Goal: Task Accomplishment & Management: Manage account settings

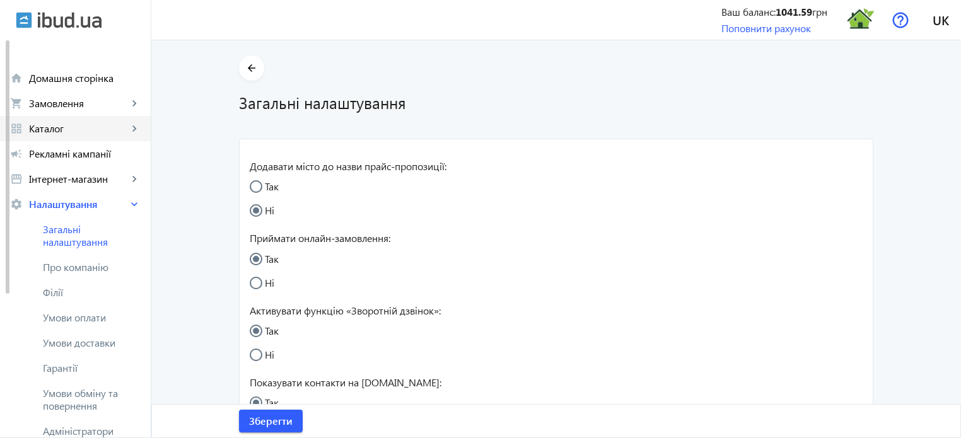
click at [81, 127] on span "Каталог" at bounding box center [78, 128] width 99 height 13
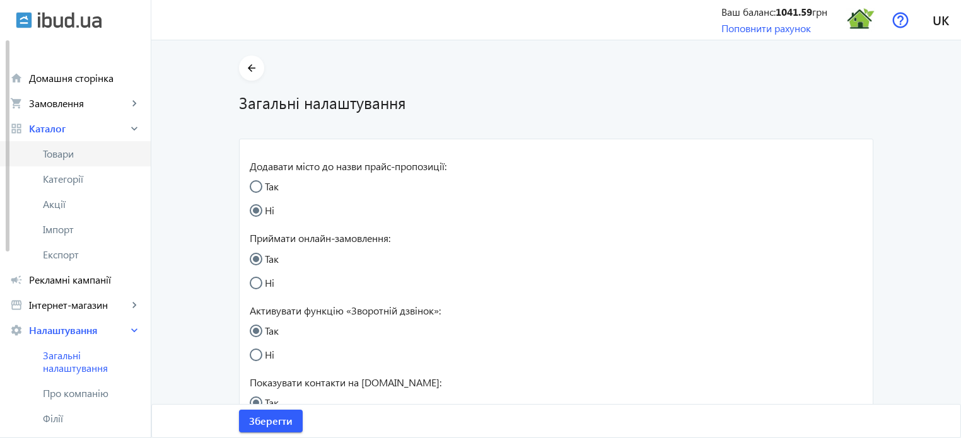
click at [67, 157] on span "Товари" at bounding box center [92, 154] width 98 height 13
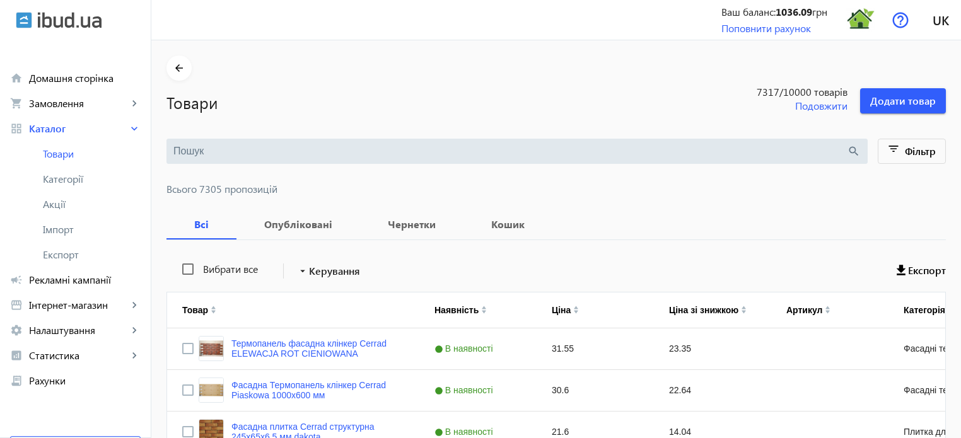
click at [180, 142] on div "search" at bounding box center [516, 151] width 701 height 25
click at [197, 152] on input "search" at bounding box center [510, 151] width 674 height 14
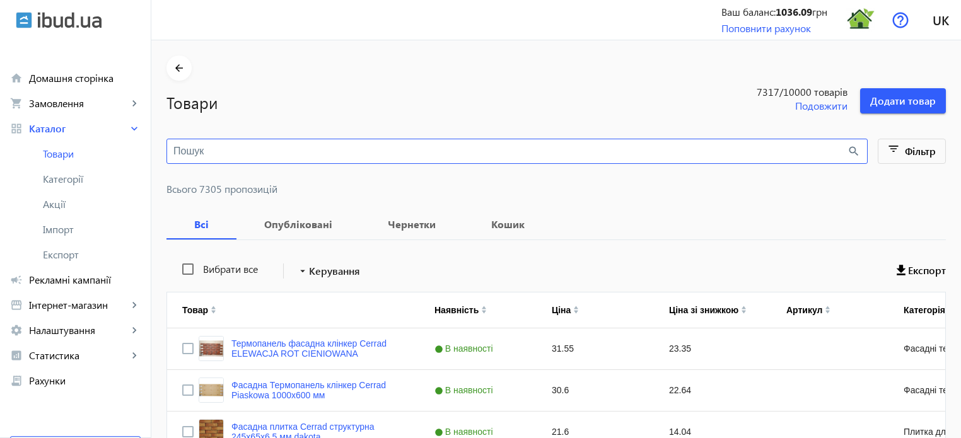
paste input "EC.Casablanca Gold"
type input "EC.Casablanca Gold"
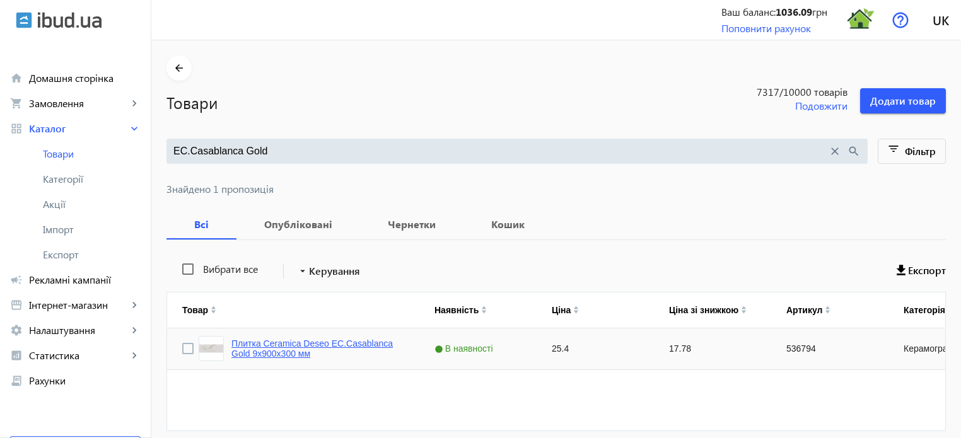
click at [298, 342] on link "Плитка Ceramica Deseo EC.Casablanca Gold 9х900х300 мм" at bounding box center [317, 349] width 173 height 20
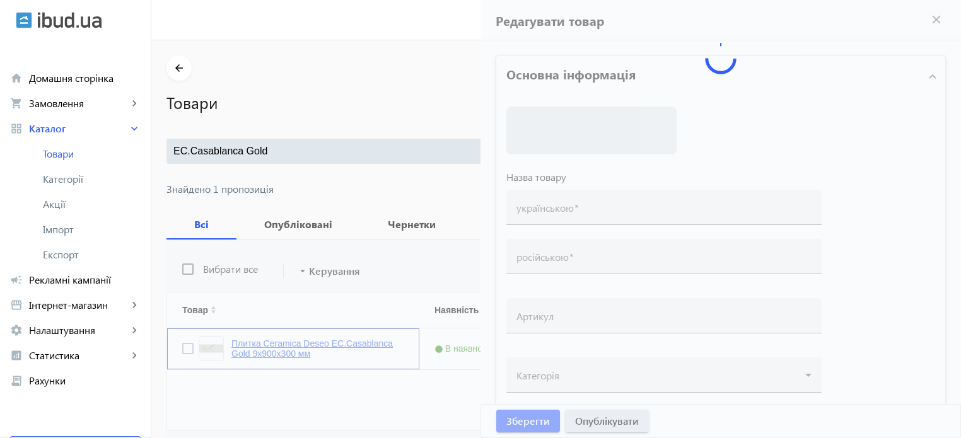
type input "Плитка Ceramica Deseo EC.Casablanca Gold 9х900х300 мм"
type input "536794"
type input "25.4"
type input "1"
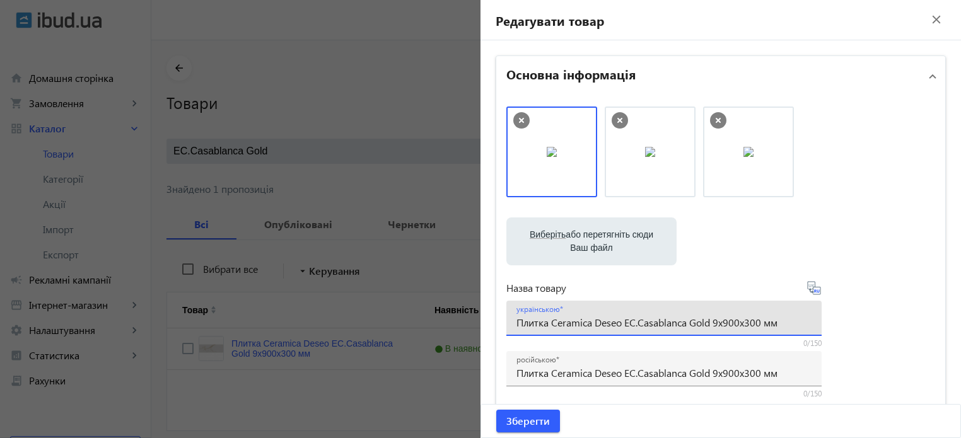
drag, startPoint x: 624, startPoint y: 322, endPoint x: 710, endPoint y: 324, distance: 85.8
click at [710, 324] on input "Плитка Ceramica Deseo EC.Casablanca Gold 9х900х300 мм" at bounding box center [663, 322] width 295 height 13
paste input "GRES SMARTWOOD BEIGE RECT"
click at [774, 323] on input "Плитка Ceramica Deseo GRES SMARTWOOD BEIGE RECT 9х900х300 мм" at bounding box center [663, 322] width 295 height 13
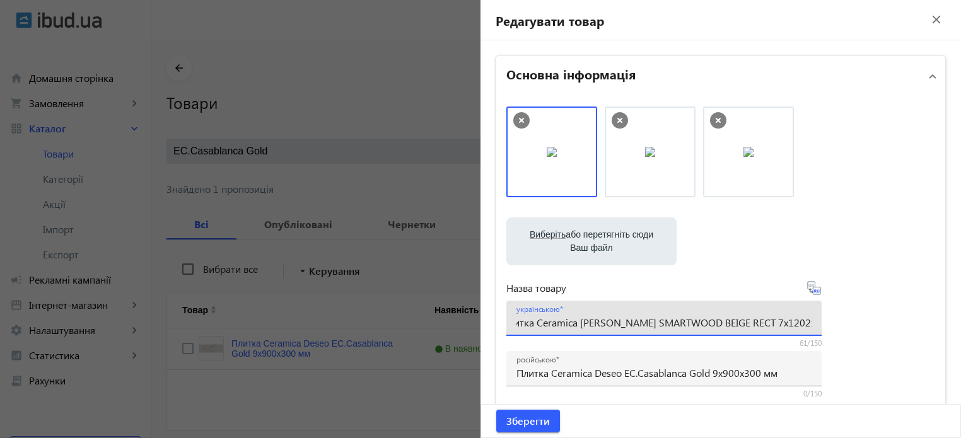
type input "Плитка Ceramica Deseo GRES SMARTWOOD BEIGE RECT 7х1202х193 мм"
click at [814, 292] on icon at bounding box center [814, 288] width 15 height 15
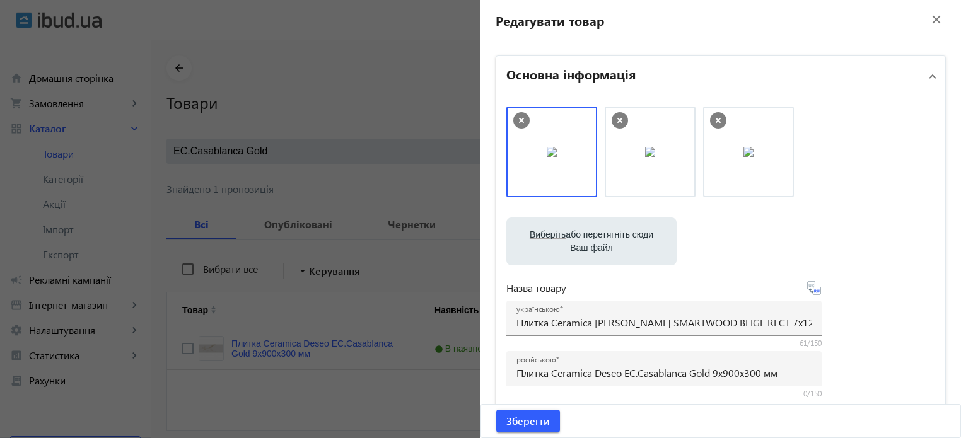
type input "Плитка Ceramica Deseo GRES SMARTWOOD BEIGE RECT 7х1202х193 мм"
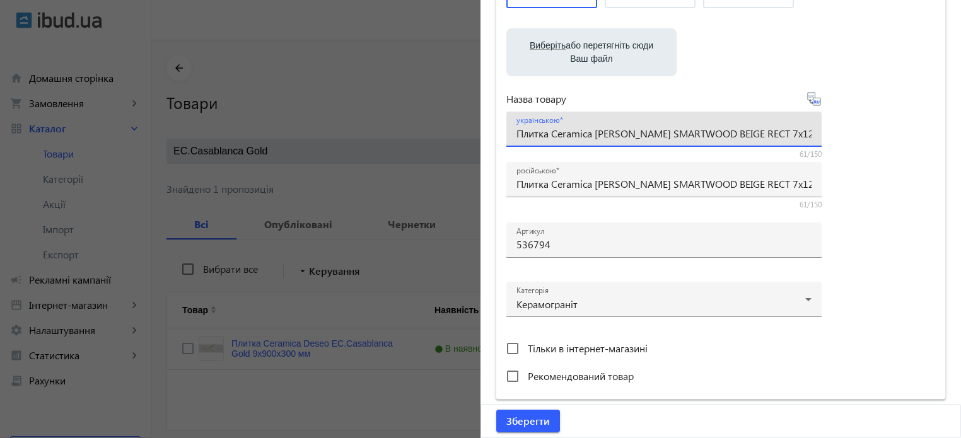
scroll to position [0, 31]
drag, startPoint x: 513, startPoint y: 133, endPoint x: 968, endPoint y: 135, distance: 454.7
click at [960, 135] on html "arrow_back home Домашня сторінка shopping_cart Замовлення keyboard_arrow_right …" at bounding box center [480, 244] width 961 height 489
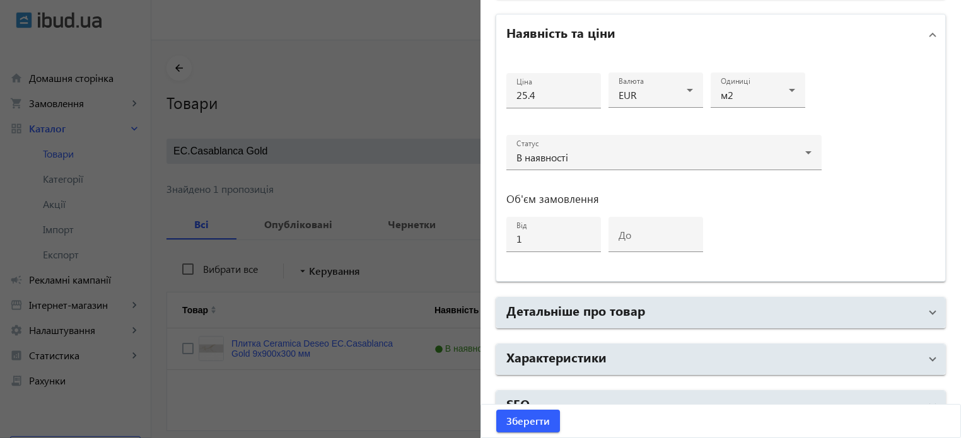
scroll to position [610, 0]
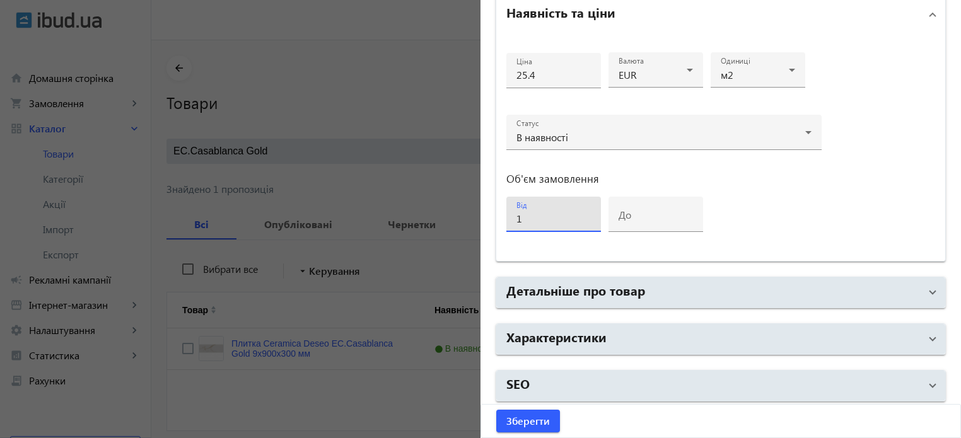
click at [532, 217] on input "1" at bounding box center [553, 218] width 74 height 13
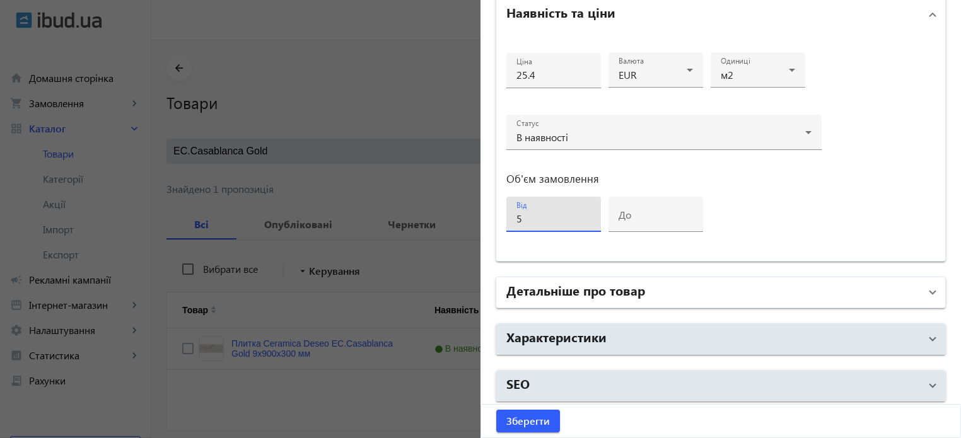
type input "5"
click at [563, 293] on h2 "Детальніше про товар" at bounding box center [575, 290] width 139 height 18
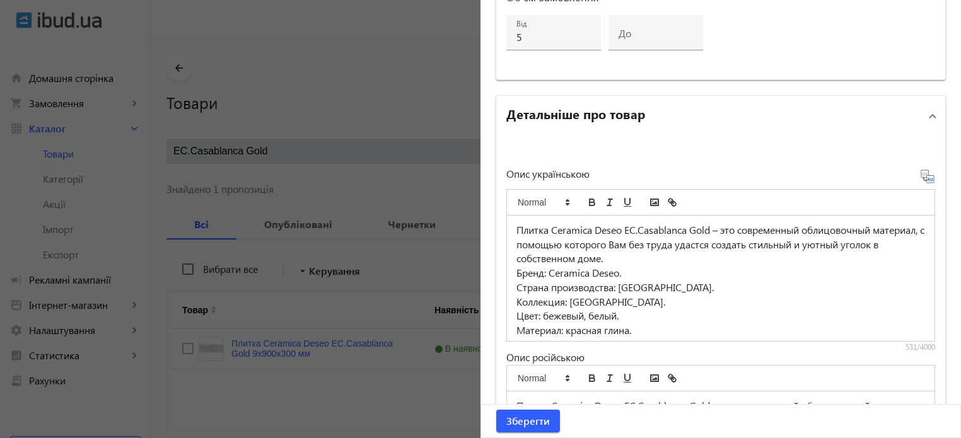
scroll to position [800, 0]
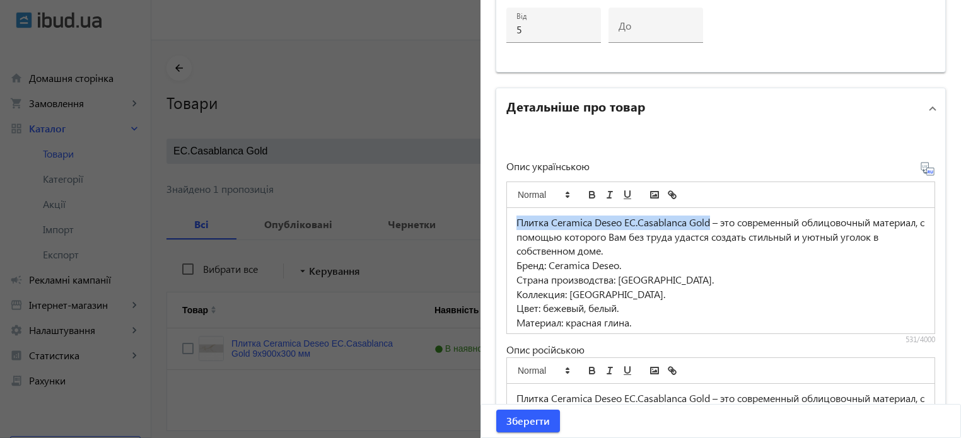
drag, startPoint x: 708, startPoint y: 219, endPoint x: 306, endPoint y: 213, distance: 401.8
click at [306, 213] on mat-sidenav-container "arrow_back Товари 7317 /10000 товарів Подовжити Додати товар EC.Casablanca Gold…" at bounding box center [556, 264] width 810 height 449
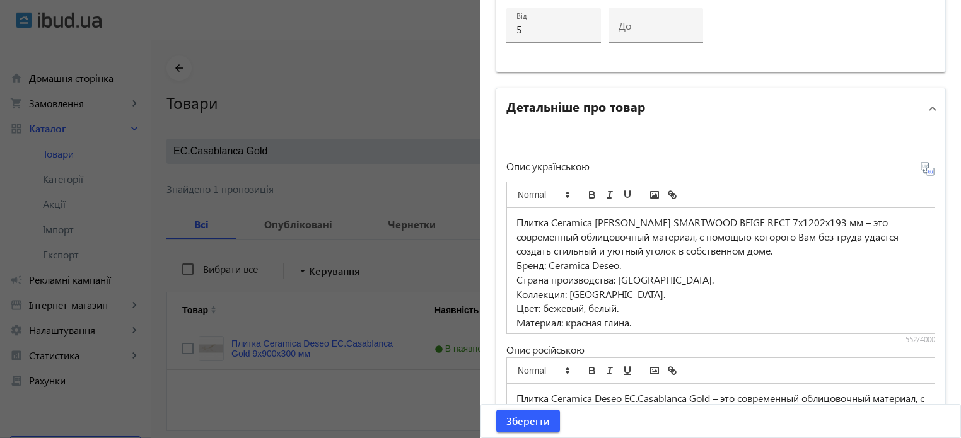
scroll to position [63, 0]
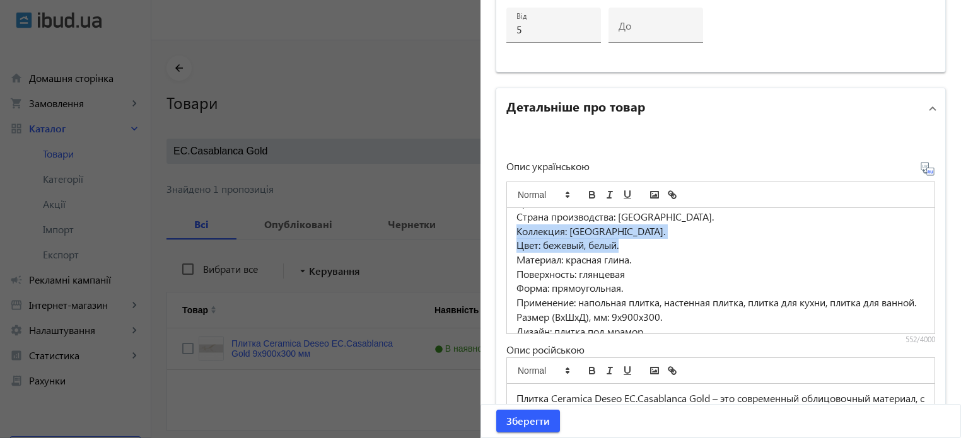
drag, startPoint x: 512, startPoint y: 229, endPoint x: 655, endPoint y: 243, distance: 143.2
click at [655, 243] on div "Плитка Ceramica Deseo GRES SMARTWOOD BEIGE RECT 7х1202х193 мм – это современный…" at bounding box center [721, 270] width 428 height 125
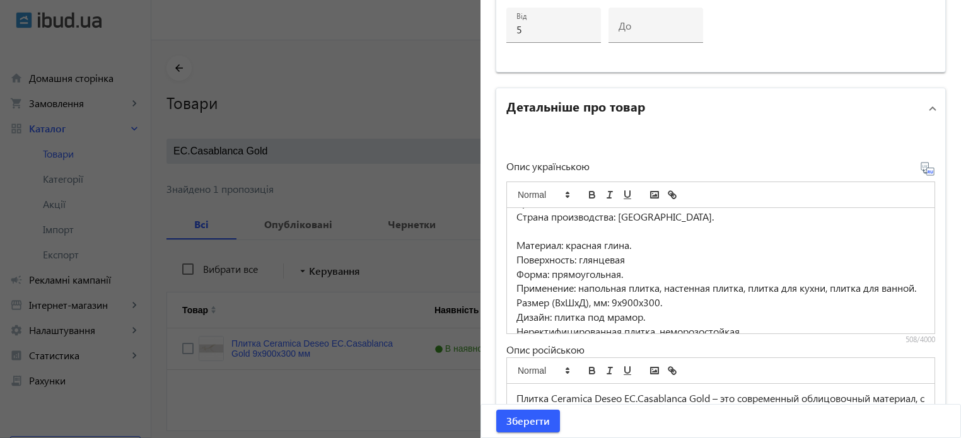
click at [654, 215] on p "Страна производства: Испания." at bounding box center [720, 217] width 409 height 15
drag, startPoint x: 515, startPoint y: 226, endPoint x: 658, endPoint y: 260, distance: 147.6
click at [658, 260] on div "Плитка Ceramica Deseo GRES SMARTWOOD BEIGE RECT 7х1202х193 мм – это современный…" at bounding box center [721, 270] width 428 height 125
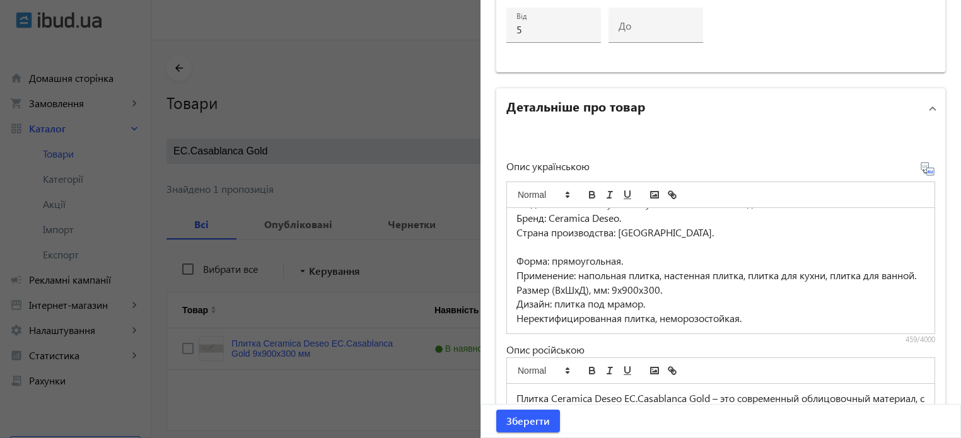
scroll to position [47, 0]
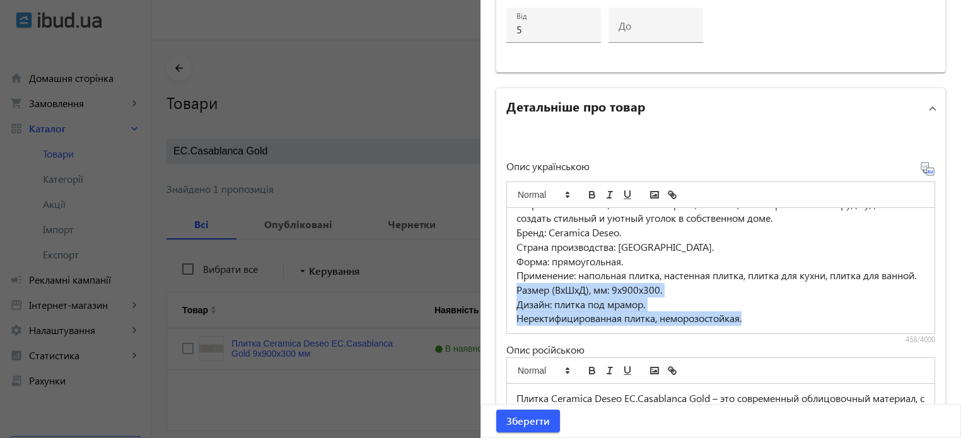
drag, startPoint x: 513, startPoint y: 286, endPoint x: 779, endPoint y: 340, distance: 271.6
click at [779, 340] on div "Плитка Ceramica Deseo GRES SMARTWOOD BEIGE RECT 7х1202х193 мм – это современный…" at bounding box center [720, 259] width 429 height 171
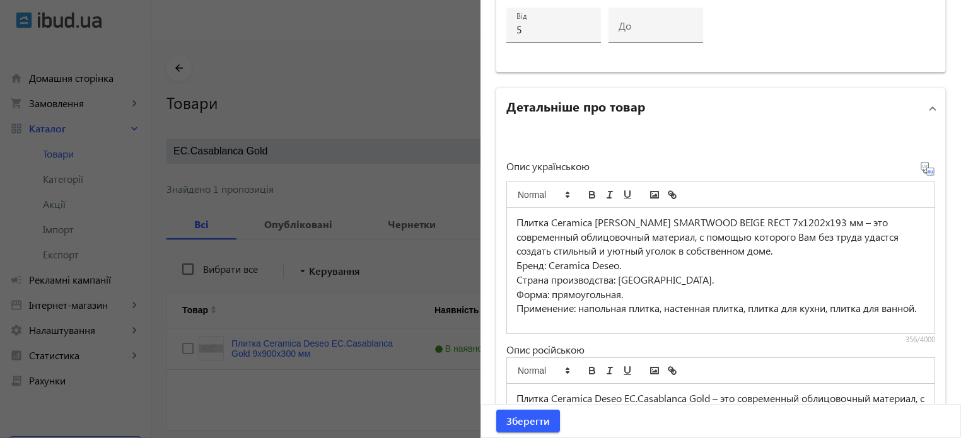
scroll to position [18, 0]
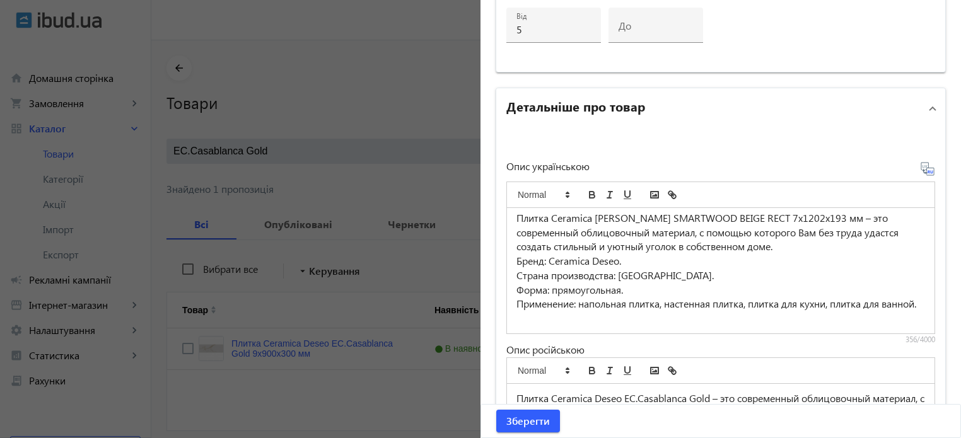
click at [923, 168] on icon at bounding box center [927, 168] width 15 height 15
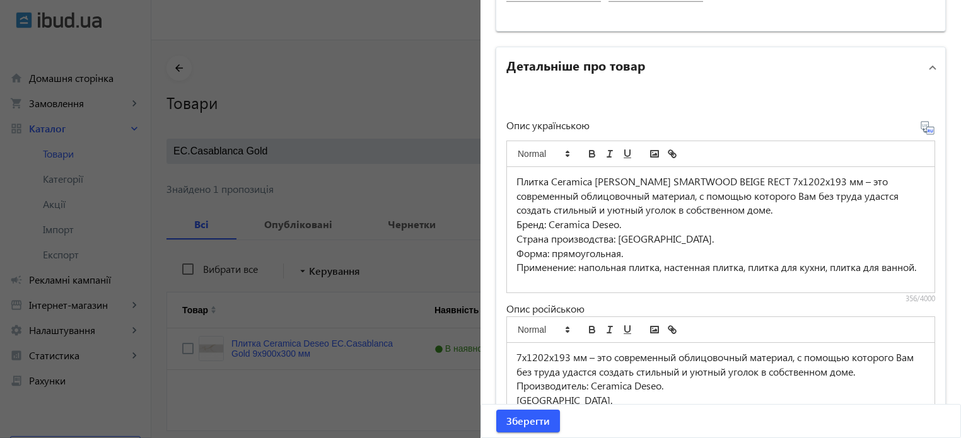
scroll to position [0, 0]
click at [931, 129] on icon at bounding box center [932, 130] width 3 height 3
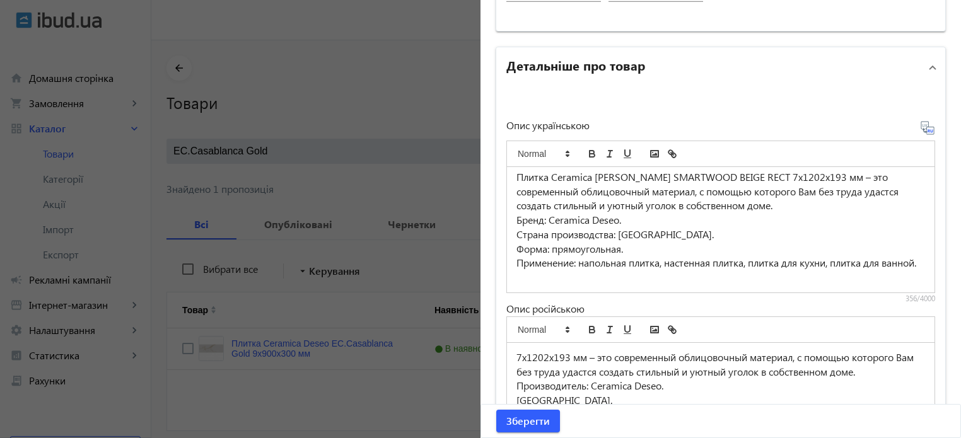
click at [557, 262] on p "Применение: напольная плитка, настенная плитка, плитка для кухни, плитка для ва…" at bounding box center [720, 263] width 409 height 15
click at [926, 128] on icon at bounding box center [927, 127] width 15 height 15
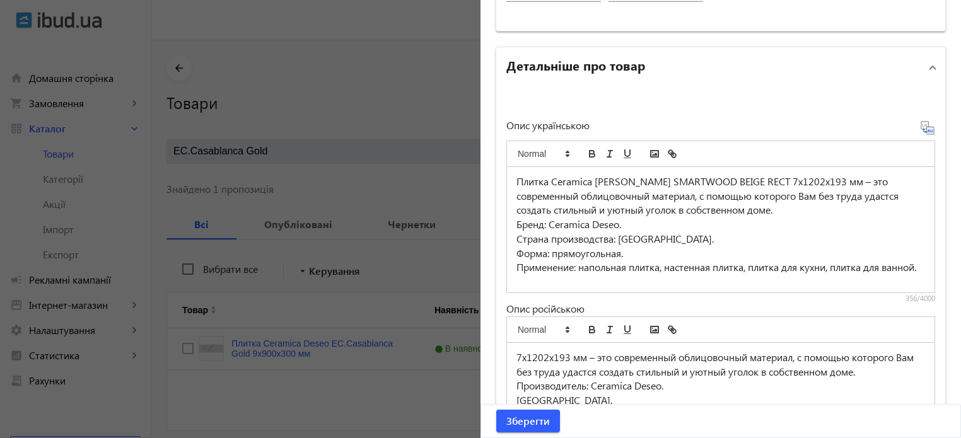
click at [508, 353] on div "7х1202х193 мм – это современный облицовочный материал, с помощью которого Вам б…" at bounding box center [721, 405] width 428 height 125
click at [516, 181] on p "Плитка Ceramica Deseo GRES SMARTWOOD BEIGE RECT 7х1202х193 мм – это современный…" at bounding box center [720, 196] width 409 height 43
click at [928, 129] on icon at bounding box center [929, 130] width 3 height 3
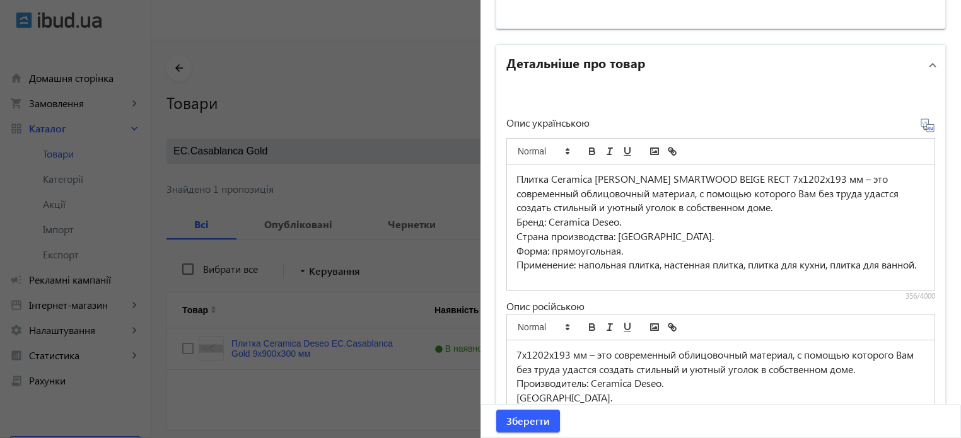
scroll to position [841, 0]
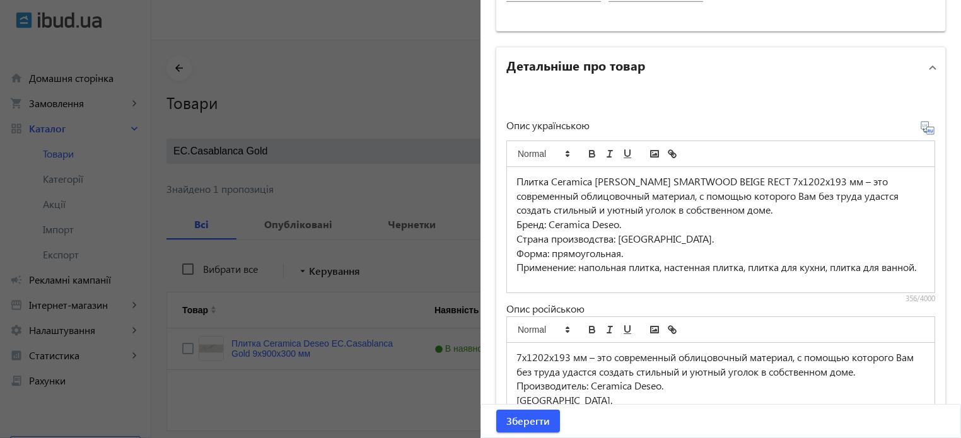
click at [928, 129] on icon at bounding box center [929, 130] width 3 height 3
click at [920, 120] on icon at bounding box center [927, 127] width 15 height 15
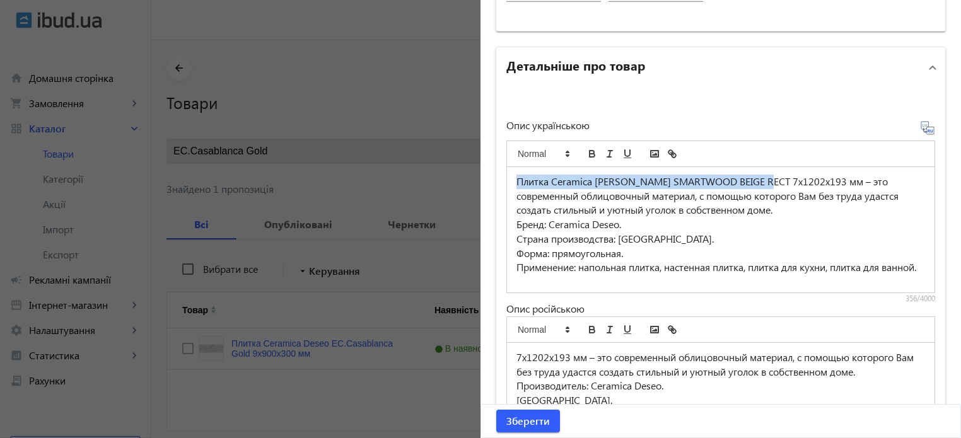
drag, startPoint x: 515, startPoint y: 175, endPoint x: 764, endPoint y: 179, distance: 249.8
click at [764, 179] on p "Плитка Ceramica Deseo GRES SMARTWOOD BEIGE RECT 7х1202х193 мм – это современный…" at bounding box center [720, 196] width 409 height 43
copy p "Плитка Ceramica Deseo GRES SMARTWOOD BEIGE RECT"
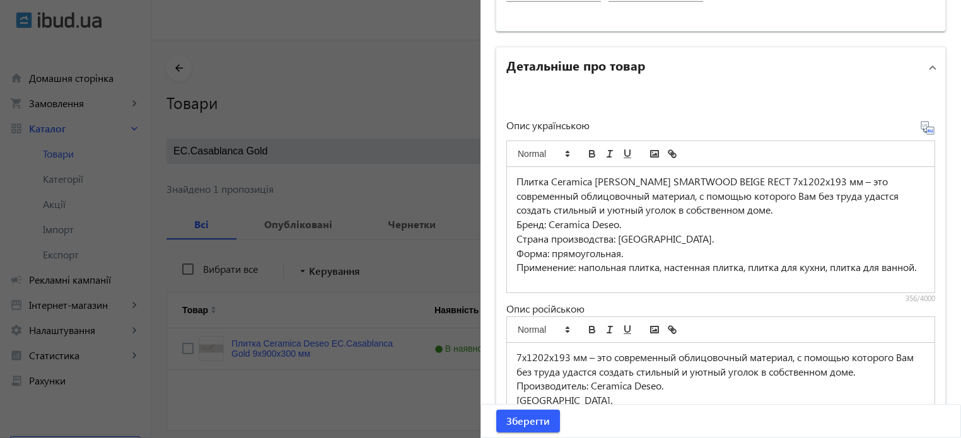
click at [510, 353] on div "7х1202х193 мм – это современный облицовочный материал, с помощью которого Вам б…" at bounding box center [721, 405] width 428 height 125
paste div
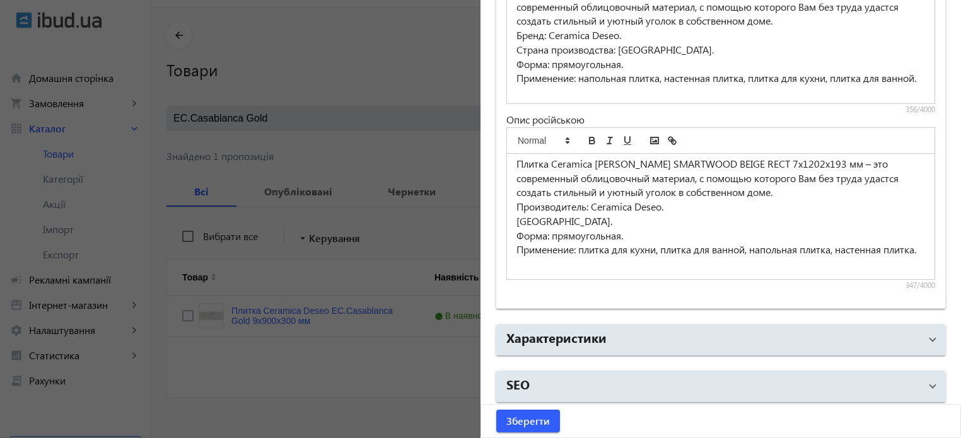
scroll to position [50, 0]
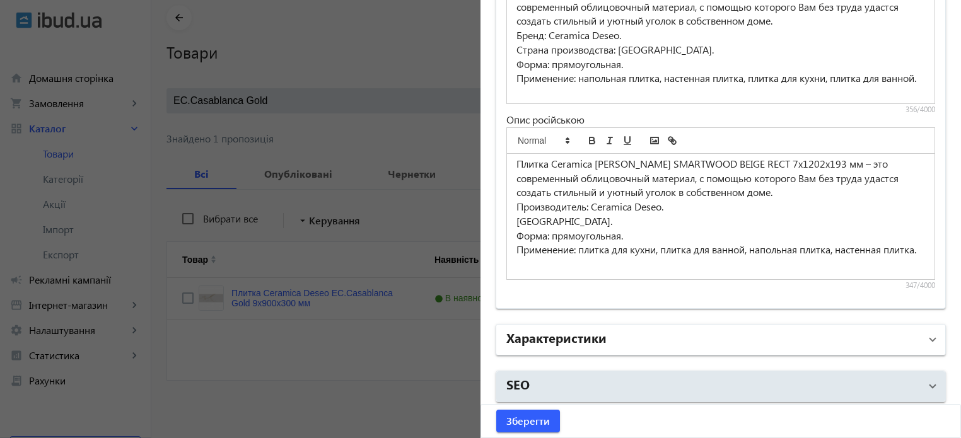
click at [583, 331] on h2 "Характеристики" at bounding box center [556, 338] width 100 height 18
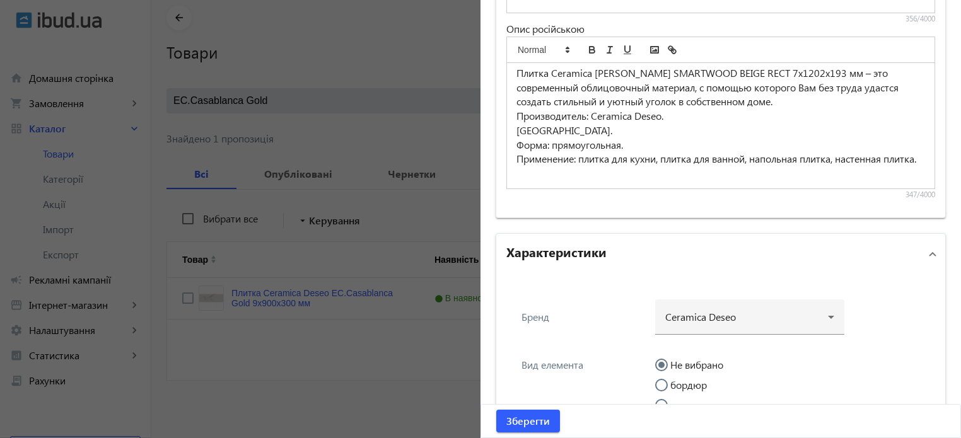
scroll to position [1219, 0]
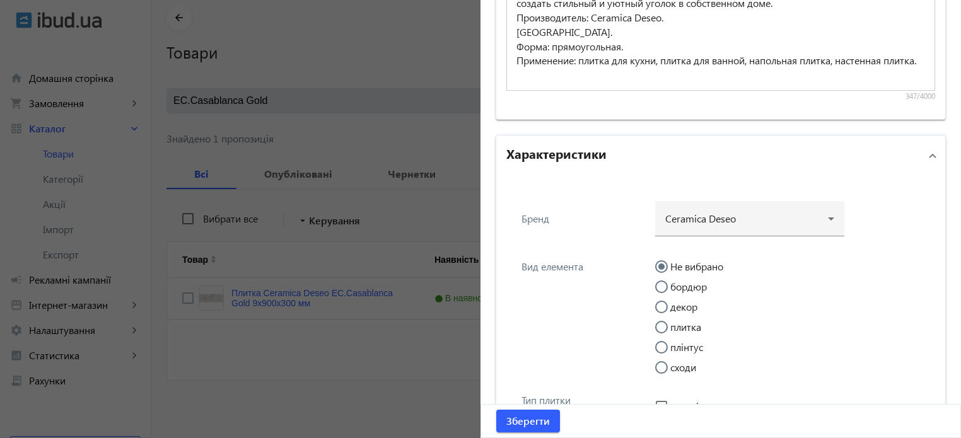
click at [657, 322] on input "плитка" at bounding box center [667, 333] width 25 height 25
radio input "true"
click at [555, 150] on h2 "Характеристики" at bounding box center [556, 153] width 100 height 18
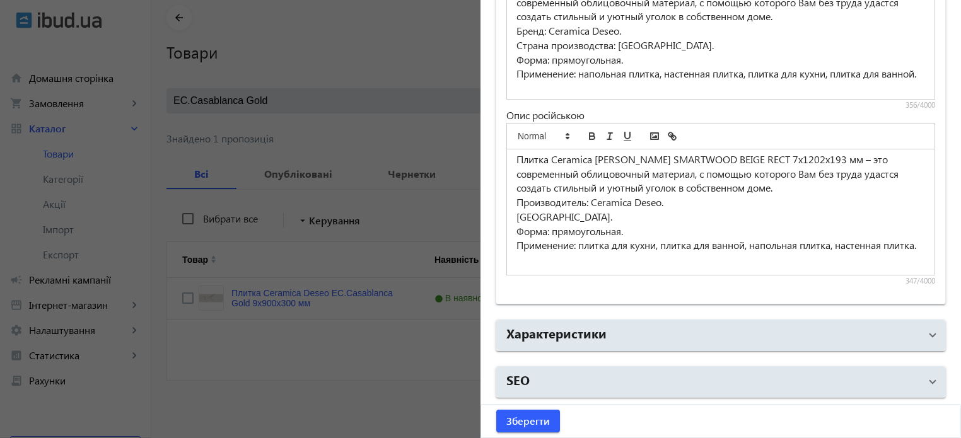
scroll to position [1030, 0]
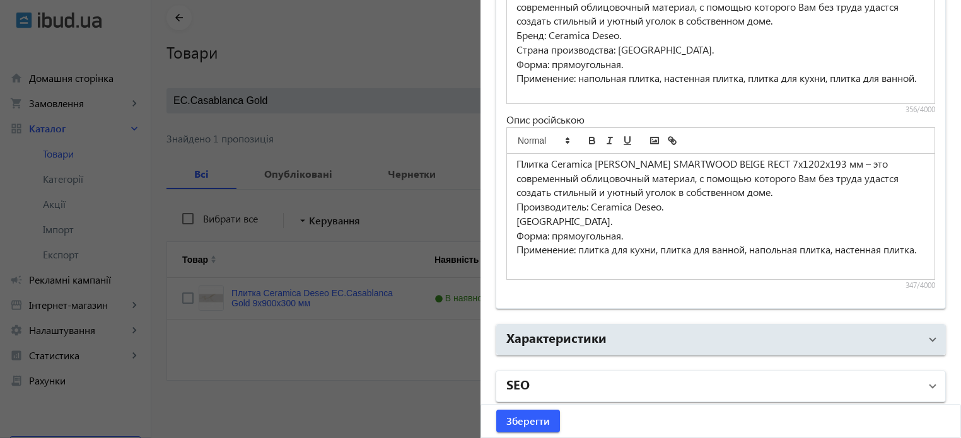
click at [552, 382] on mat-panel-title "SEO" at bounding box center [713, 386] width 414 height 23
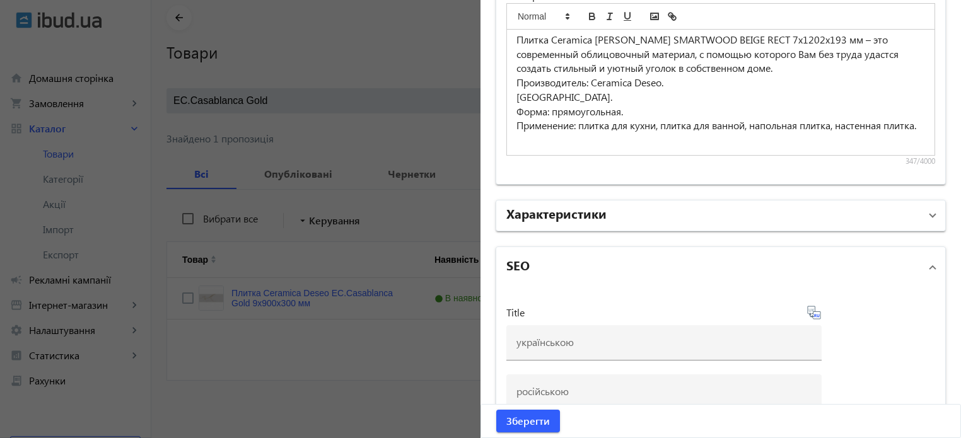
scroll to position [1219, 0]
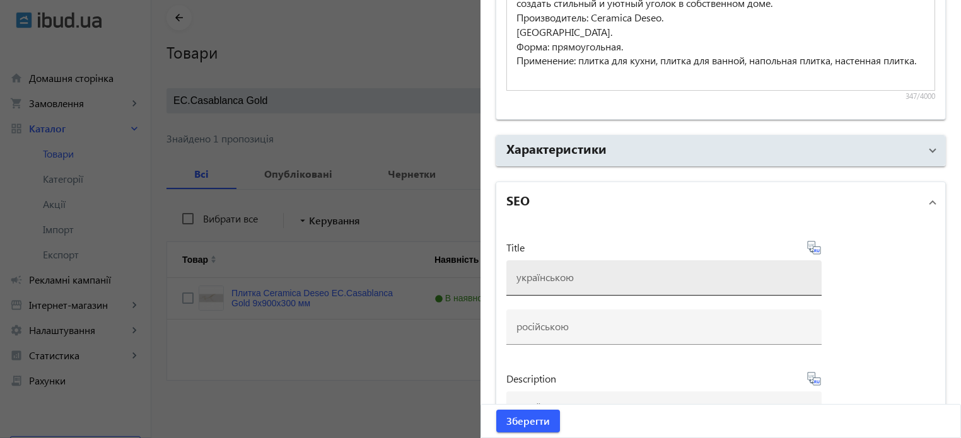
click at [534, 273] on input at bounding box center [663, 277] width 295 height 13
paste input "Плитка Ceramica Deseo GRES SMARTWOOD BEIGE RECT"
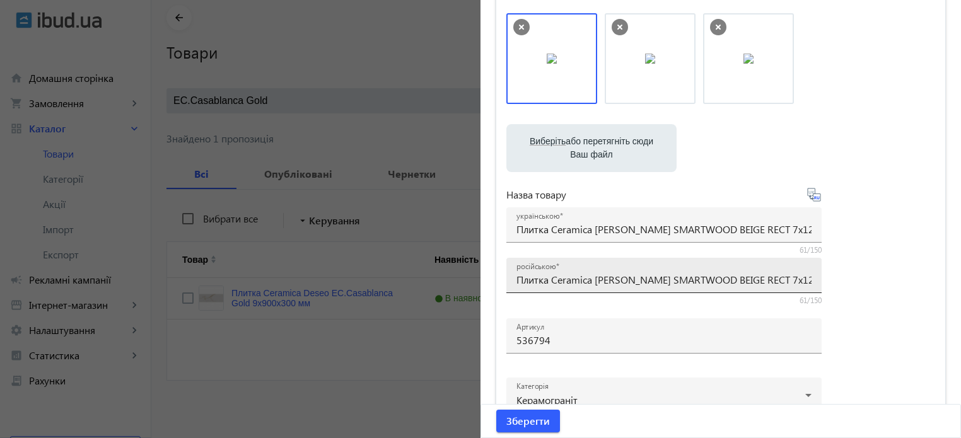
scroll to position [126, 0]
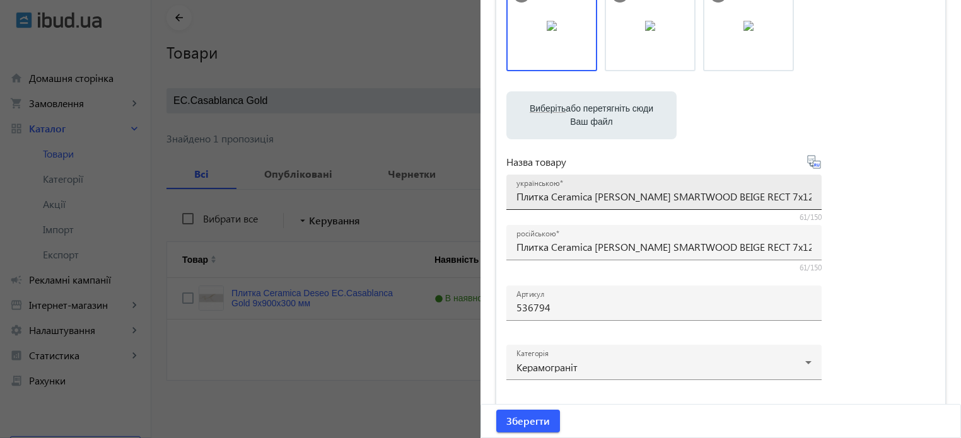
type input "Плитка Ceramica Deseo GRES SMARTWOOD BEIGE RECT"
drag, startPoint x: 513, startPoint y: 197, endPoint x: 923, endPoint y: 204, distance: 410.0
click at [923, 204] on div "Виберіть або перетягніть сюди Ваш файл 2549666b853b34aa5d6001365869069-a870dabc…" at bounding box center [720, 216] width 429 height 472
paste input
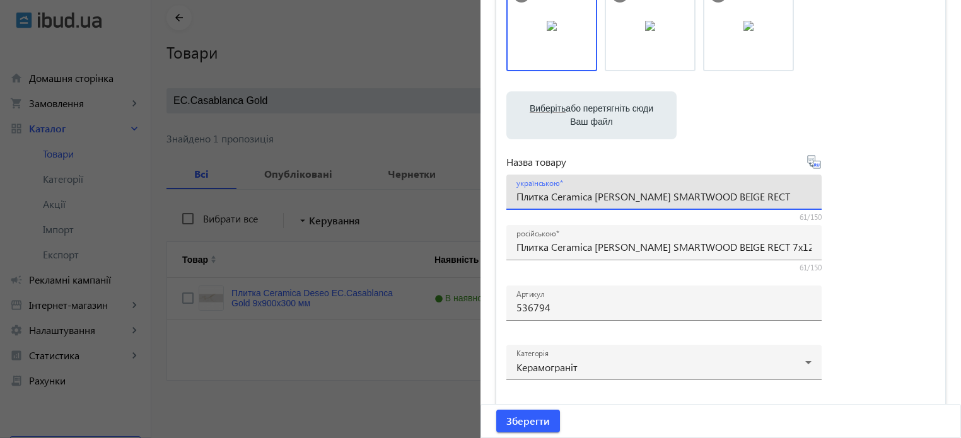
scroll to position [0, 0]
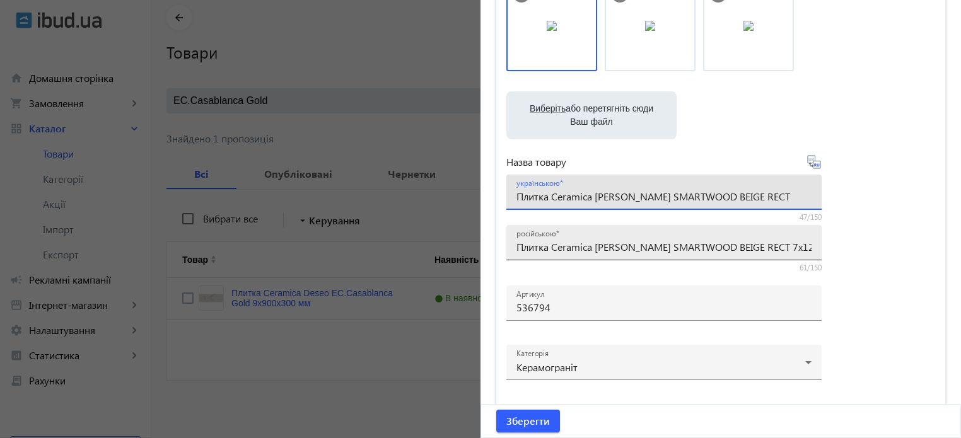
type input "Плитка Ceramica Deseo GRES SMARTWOOD BEIGE RECT"
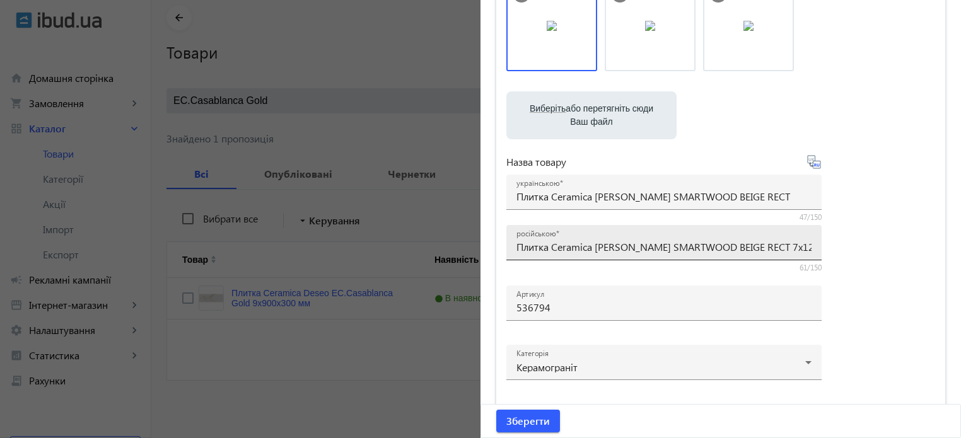
click at [513, 247] on div "російською Плитка Ceramica Deseo GRES SMARTWOOD BEIGE RECT 7х1202х193 мм" at bounding box center [663, 242] width 315 height 35
drag, startPoint x: 515, startPoint y: 247, endPoint x: 968, endPoint y: 255, distance: 453.5
click at [960, 255] on html "arrow_back home Домашня сторінка shopping_cart Замовлення keyboard_arrow_right …" at bounding box center [480, 194] width 961 height 489
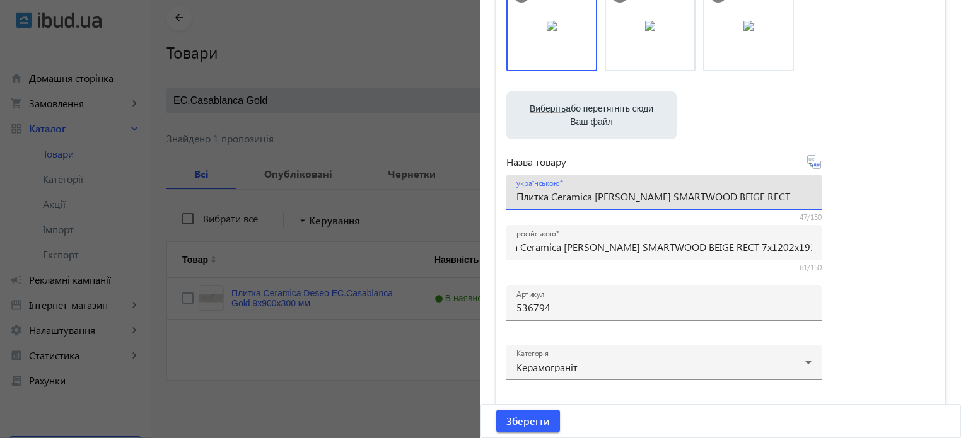
scroll to position [0, 0]
drag, startPoint x: 769, startPoint y: 196, endPoint x: 45, endPoint y: 158, distance: 724.9
click at [151, 162] on mat-sidenav-container "arrow_back Товари 7317 /10000 товарів Подовжити Додати товар EC.Casablanca Gold…" at bounding box center [556, 214] width 810 height 449
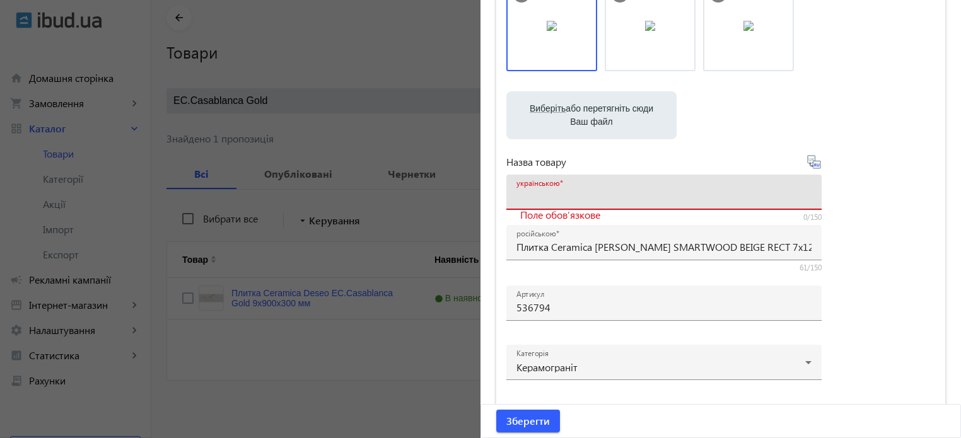
paste input "Плитка Ceramica Deseo GRES SMARTWOOD BEIGE RECT 7х1202х193 мм"
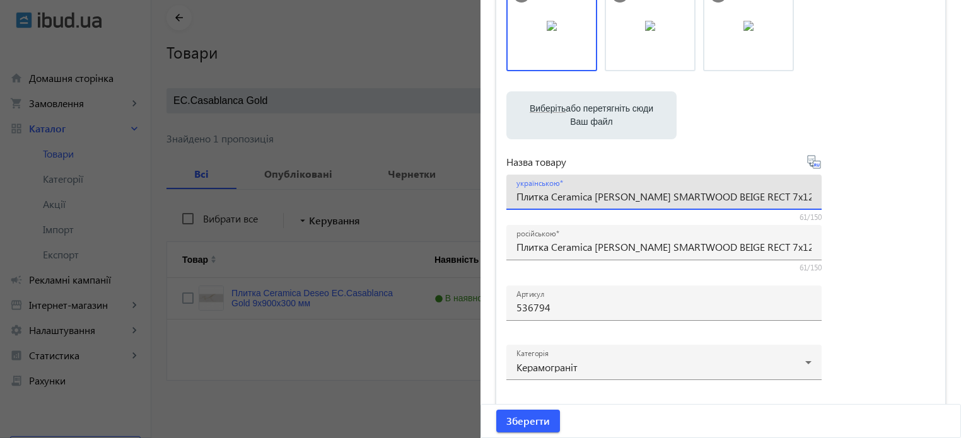
scroll to position [0, 31]
type input "Плитка Ceramica Deseo GRES SMARTWOOD BEIGE RECT 7х1202х193 мм"
click at [813, 166] on icon at bounding box center [814, 162] width 15 height 15
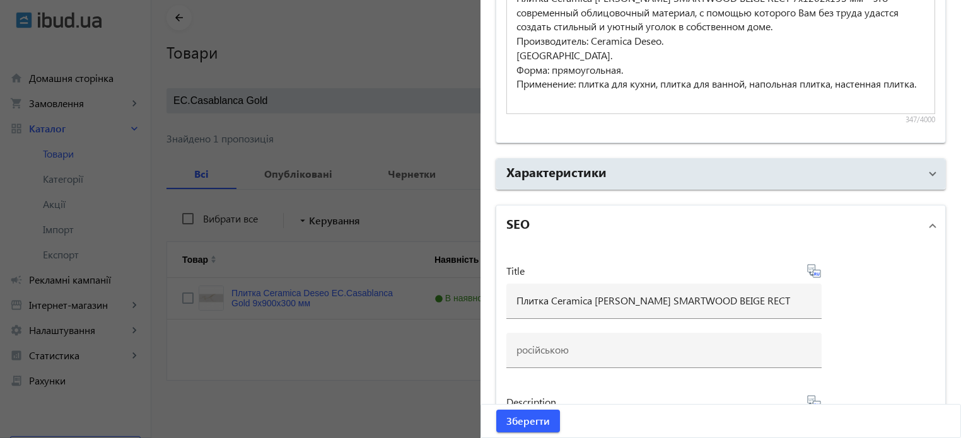
scroll to position [1198, 0]
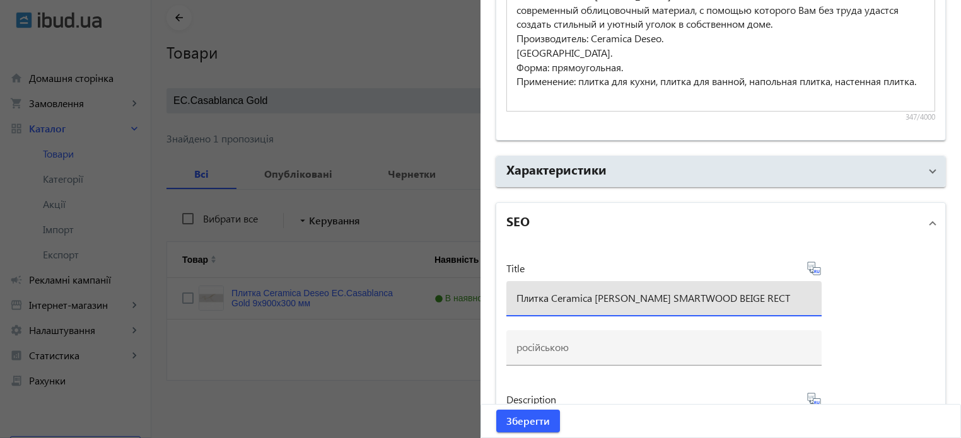
drag, startPoint x: 778, startPoint y: 292, endPoint x: 230, endPoint y: 219, distance: 553.5
click at [234, 219] on mat-sidenav-container "arrow_back Товари 7317 /10000 товарів Подовжити Додати товар EC.Casablanca Gold…" at bounding box center [556, 214] width 810 height 449
paste input "Плитка Ceramica Deseo GRES SMARTWOOD BEIGE RECT 7х1202х193 мм"
type input "Плитка Ceramica Deseo GRES SMARTWOOD BEIGE RECT 7х1202х193 мм"
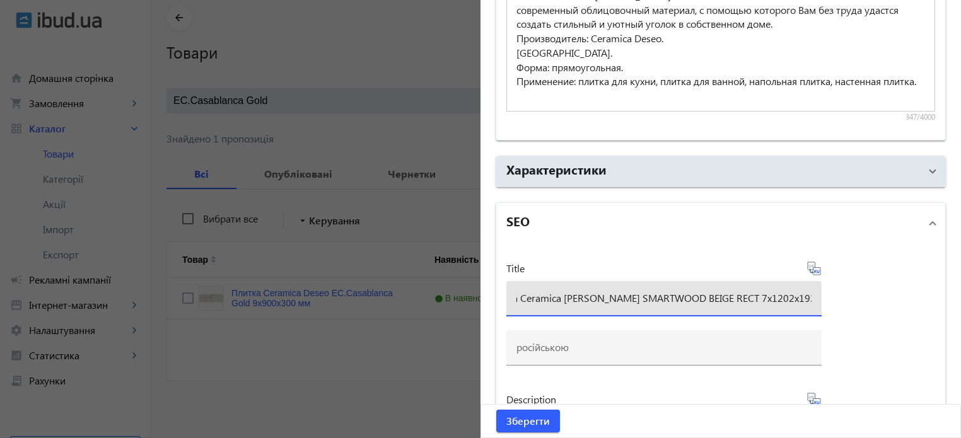
click at [817, 267] on icon at bounding box center [813, 268] width 13 height 13
type input "Плитка Ceramica Deseo GRES SMARTWOOD BEIGE RECT 7х1202х193 мм"
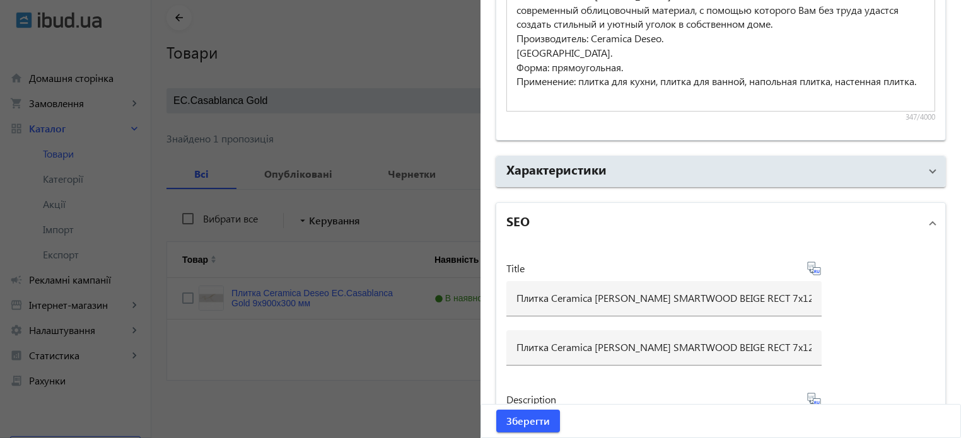
scroll to position [1387, 0]
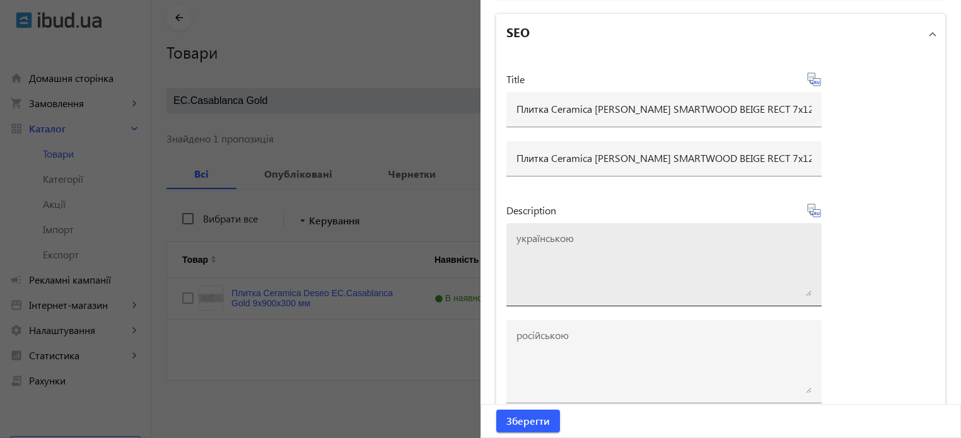
click at [562, 247] on textarea at bounding box center [663, 264] width 295 height 63
paste textarea "Плитка Ceramica Deseo GRES SMARTWOOD BEIGE RECT 7х1202х193 мм"
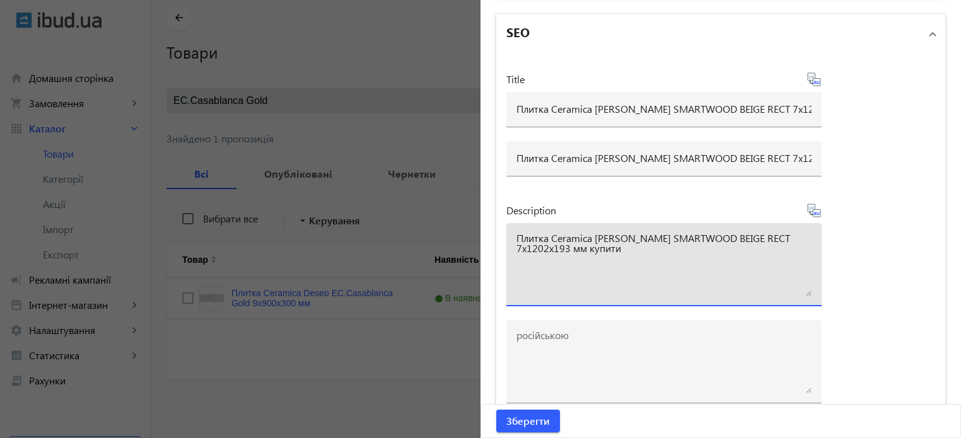
type textarea "Плитка Ceramica Deseo GRES SMARTWOOD BEIGE RECT 7х1202х193 мм купити"
click at [814, 209] on icon at bounding box center [814, 210] width 15 height 15
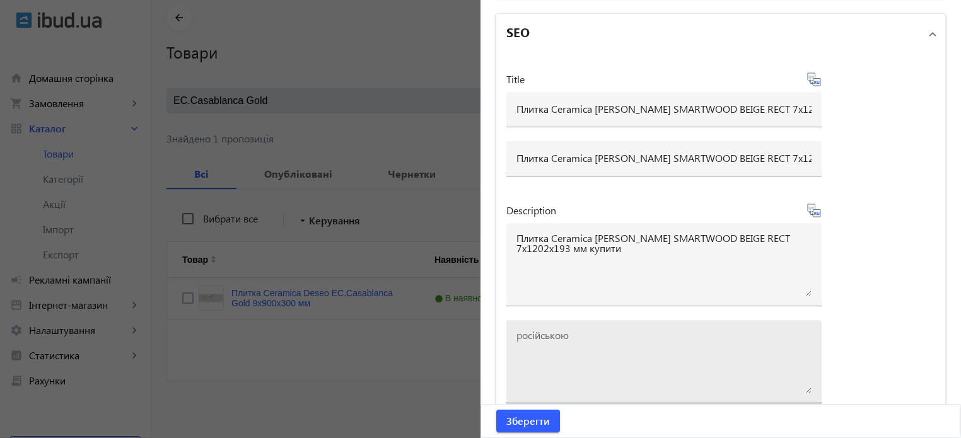
type textarea "Плитка Ceramica Deseo GRES SMARTWOOD BEIGE RECT 7х1202х193 мм купить"
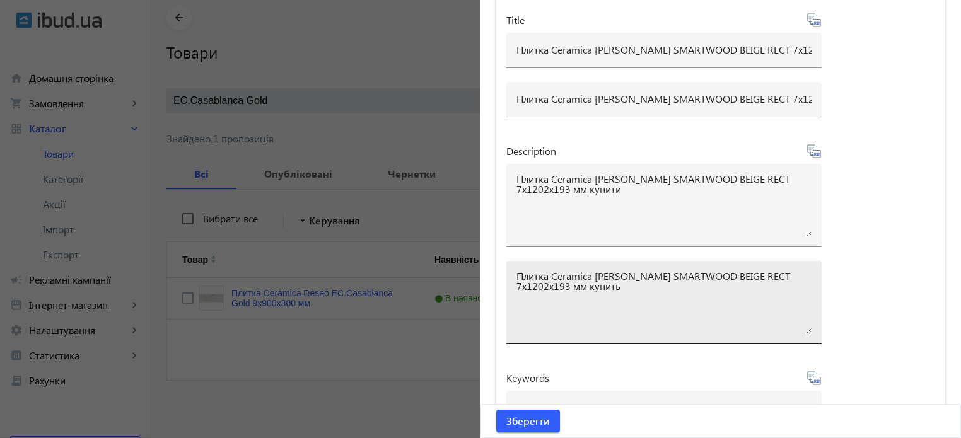
scroll to position [1533, 0]
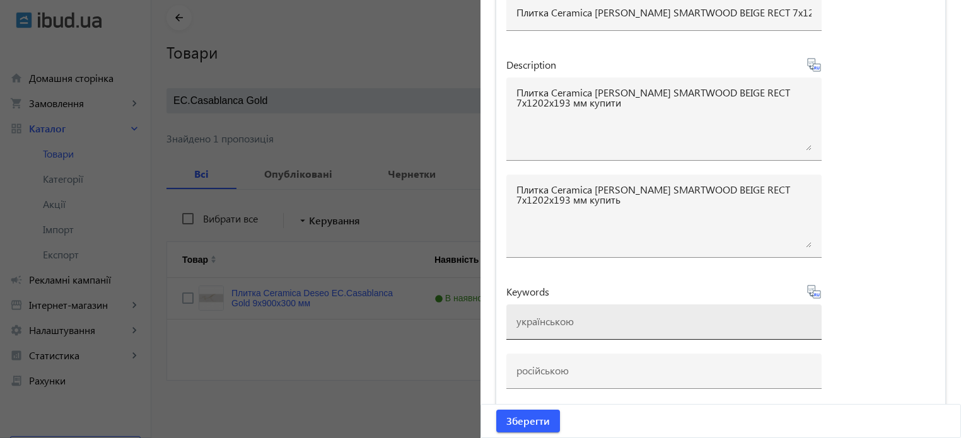
click at [551, 324] on div at bounding box center [663, 322] width 295 height 35
paste input "Плитка Ceramica Deseo GRES SMARTWOOD BEIGE RECT 7х1202х193 мм"
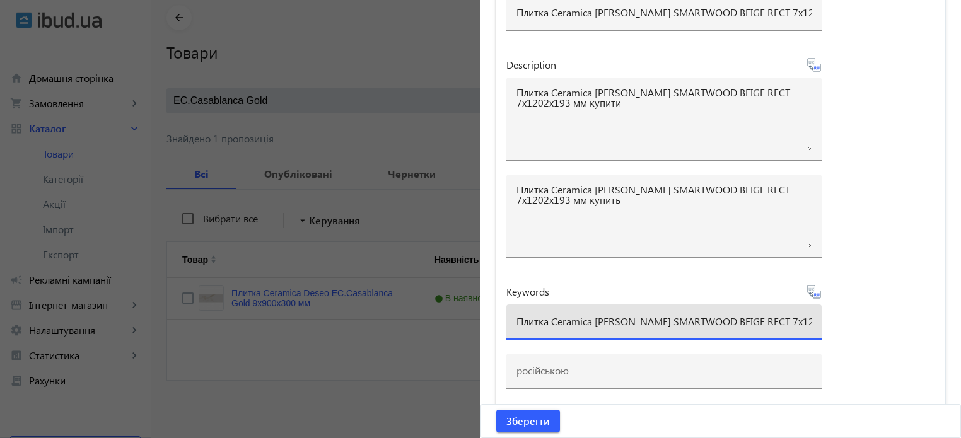
scroll to position [0, 31]
drag, startPoint x: 588, startPoint y: 315, endPoint x: 968, endPoint y: 311, distance: 380.3
click at [960, 311] on html "arrow_back home Домашня сторінка shopping_cart Замовлення keyboard_arrow_right …" at bounding box center [480, 194] width 961 height 489
paste input "gres-smartwood-beige-rect"
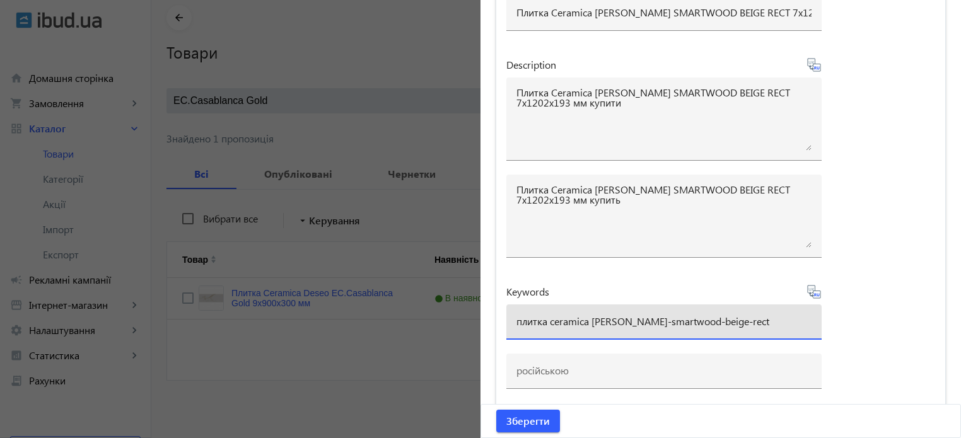
click at [642, 316] on input "плитка ceramica deseo gres-smartwood-beige-rect" at bounding box center [663, 321] width 295 height 13
click at [696, 317] on input "плитка ceramica deseo gres smartwood-beige-rect" at bounding box center [663, 321] width 295 height 13
click at [721, 317] on input "плитка ceramica deseo gres smartwood beige-rect" at bounding box center [663, 321] width 295 height 13
type input "плитка ceramica deseo gres smartwood beige rect"
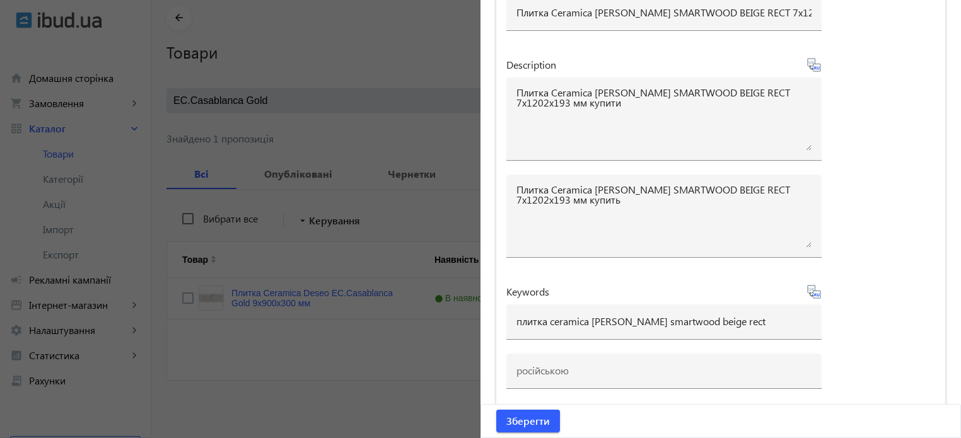
click at [812, 292] on icon at bounding box center [814, 291] width 15 height 15
type input "плитка ceramica deseo gres smartwood beige rect"
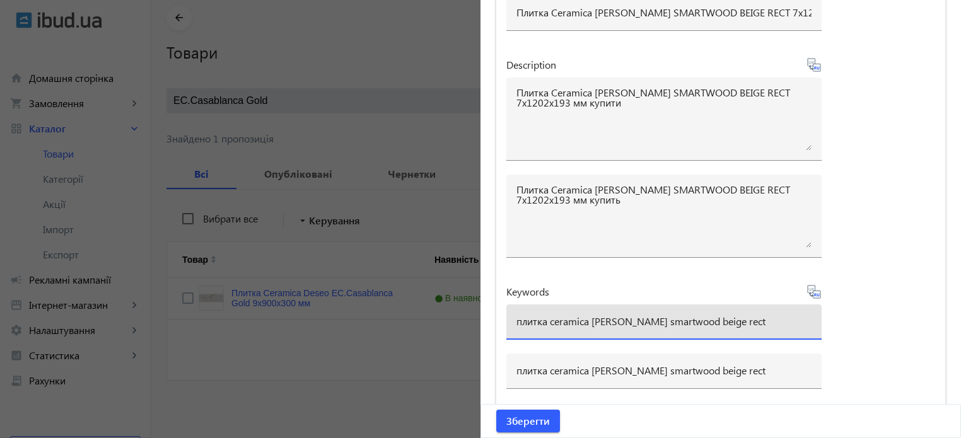
drag, startPoint x: 744, startPoint y: 319, endPoint x: 243, endPoint y: 302, distance: 501.6
click at [243, 302] on mat-sidenav-container "arrow_back Товари 7317 /10000 товарів Подовжити Додати товар EC.Casablanca Gold…" at bounding box center [556, 214] width 810 height 449
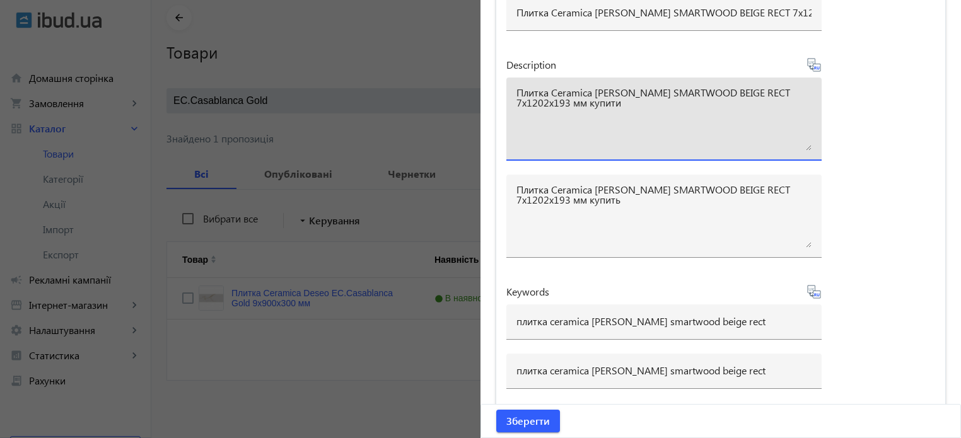
drag, startPoint x: 616, startPoint y: 101, endPoint x: 483, endPoint y: 71, distance: 136.5
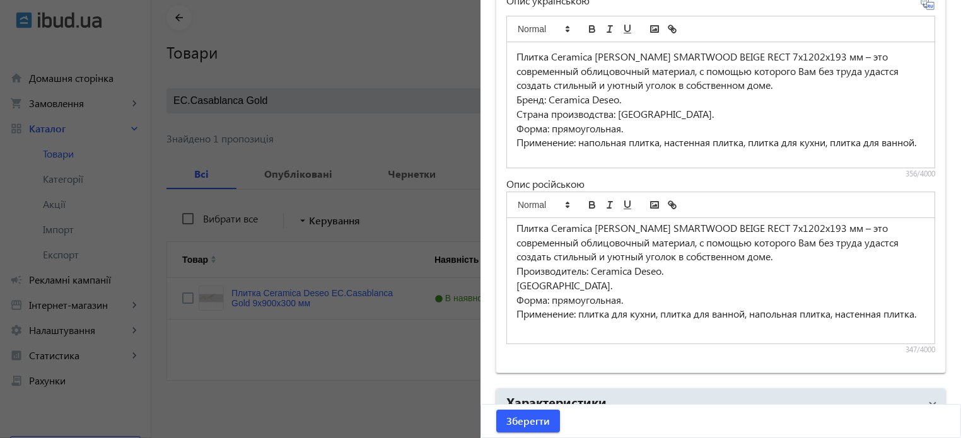
scroll to position [524, 0]
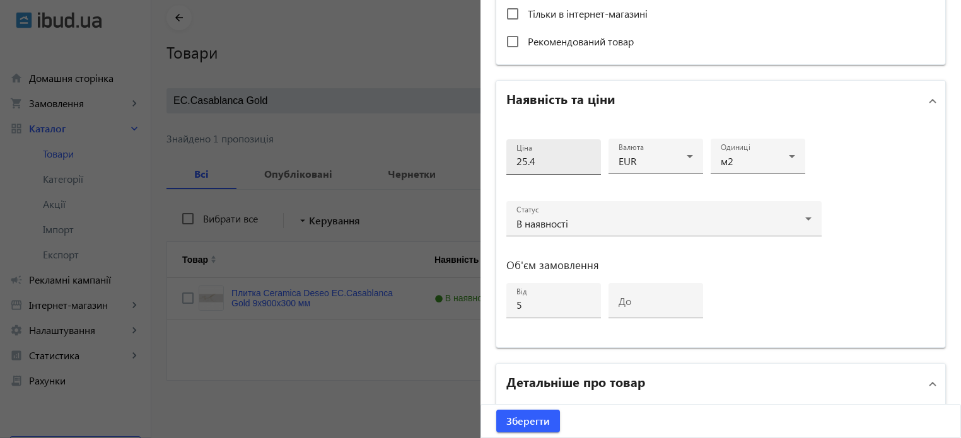
click at [546, 156] on input "25.4" at bounding box center [553, 161] width 74 height 13
type input "25"
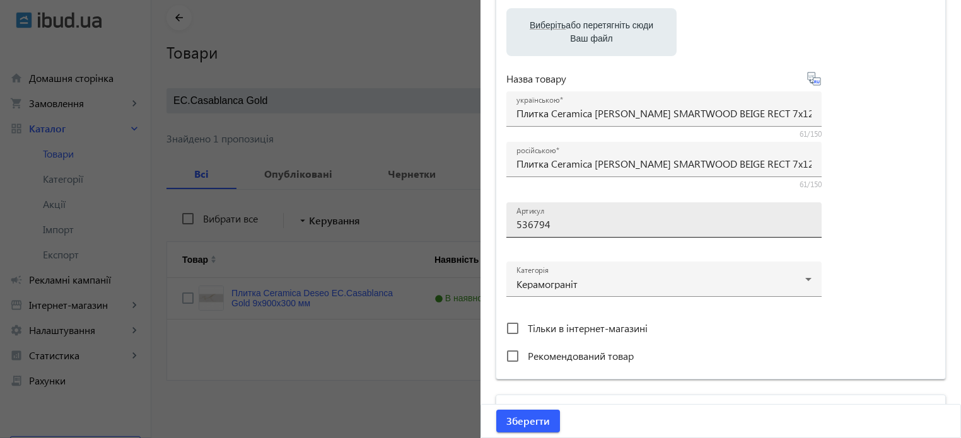
scroll to position [209, 0]
drag, startPoint x: 557, startPoint y: 226, endPoint x: 206, endPoint y: 168, distance: 356.5
click at [210, 172] on mat-sidenav-container "arrow_back Товари 7317 /10000 товарів Подовжити Додати товар EC.Casablanca Gold…" at bounding box center [556, 214] width 810 height 449
paste input "578456"
type input "578456"
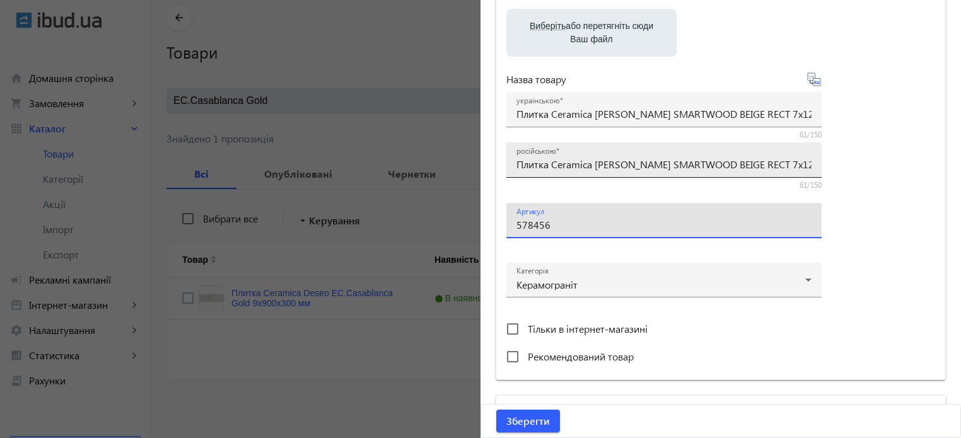
scroll to position [0, 0]
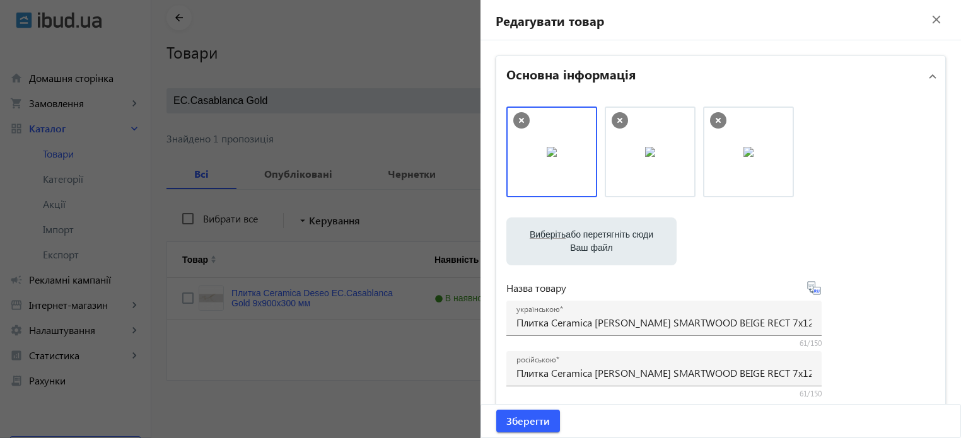
click at [515, 123] on icon at bounding box center [521, 120] width 16 height 16
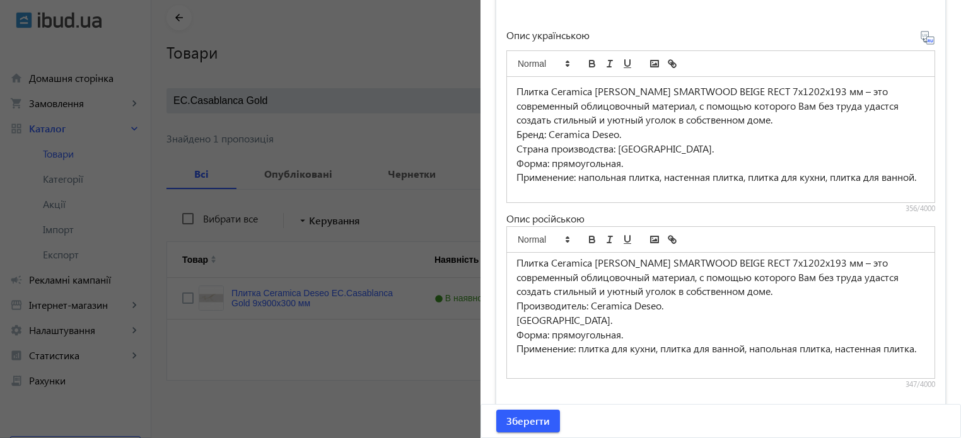
scroll to position [18, 0]
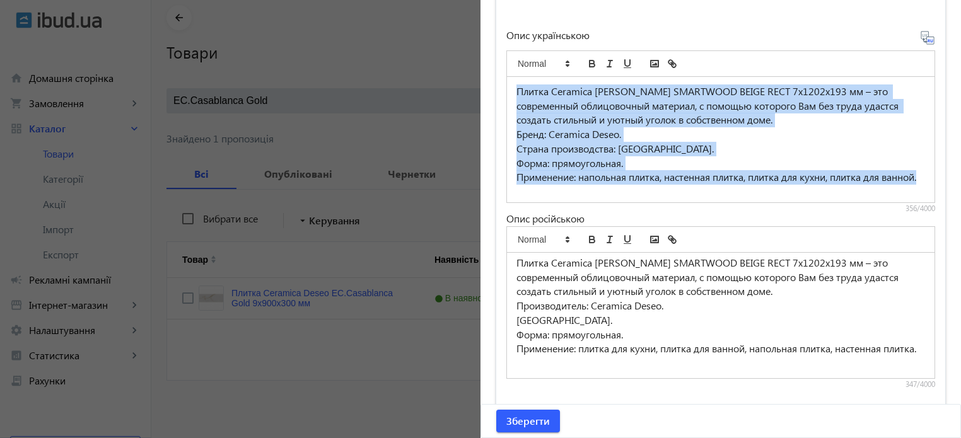
drag, startPoint x: 556, startPoint y: 189, endPoint x: 476, endPoint y: 79, distance: 136.4
click at [476, 79] on mat-sidenav-container "arrow_back Товари 7317 /10000 товарів Подовжити Додати товар EC.Casablanca Gold…" at bounding box center [556, 214] width 810 height 449
copy div "Плитка Ceramica Deseo GRES SMARTWOOD BEIGE RECT 7х1202х193 мм – это современный…"
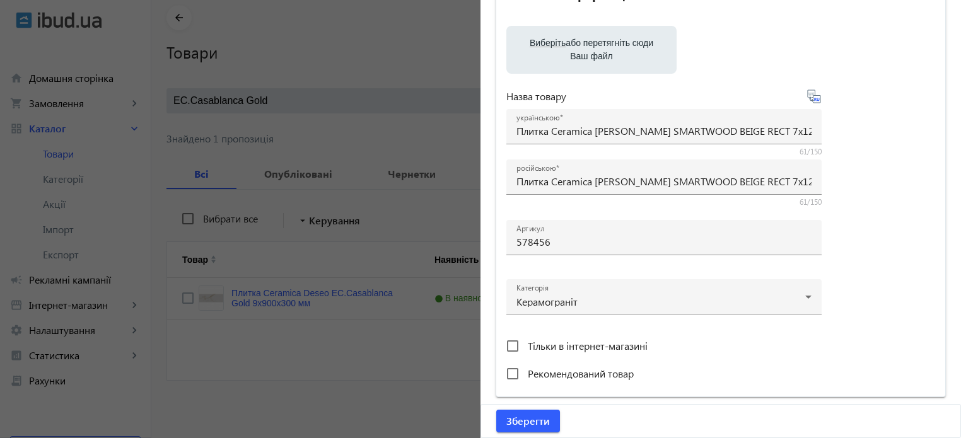
scroll to position [0, 0]
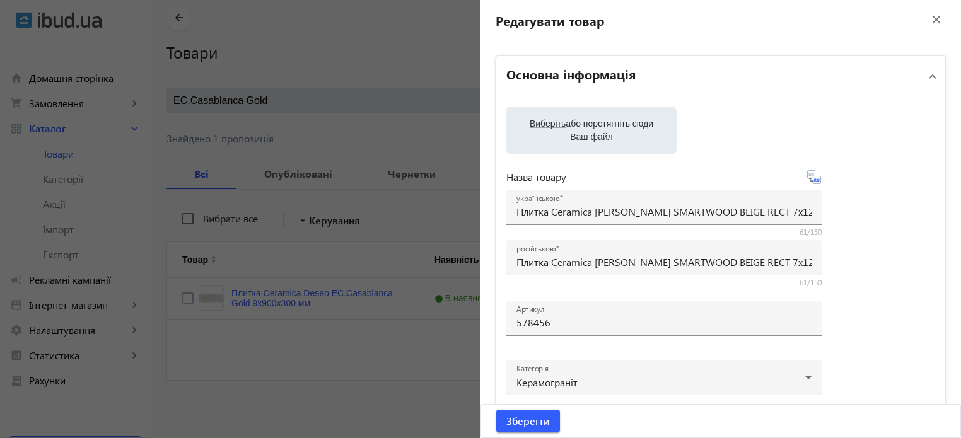
click at [578, 133] on label "Виберіть або перетягніть сюди Ваш файл" at bounding box center [591, 130] width 150 height 35
click at [578, 133] on input "Виберіть або перетягніть сюди Ваш файл" at bounding box center [591, 131] width 150 height 15
type input "C:\fakepath\gres-smartwood-beige-rect.jpg"
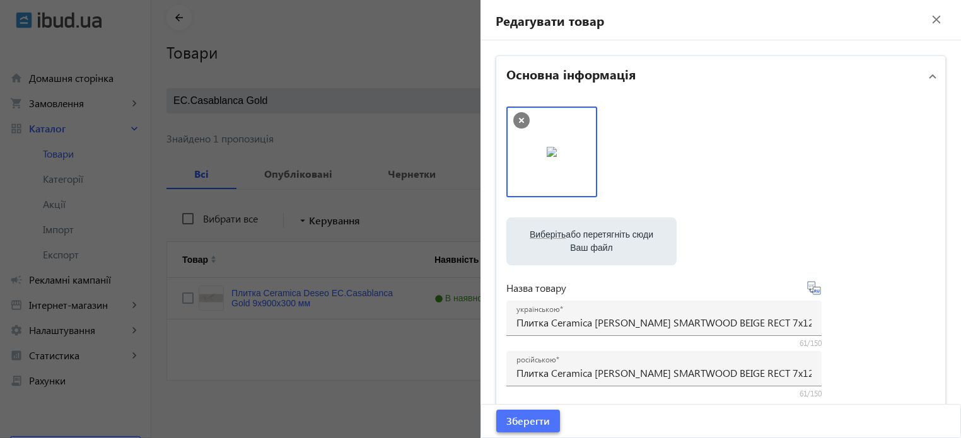
click at [517, 416] on span "Зберегти" at bounding box center [528, 421] width 44 height 14
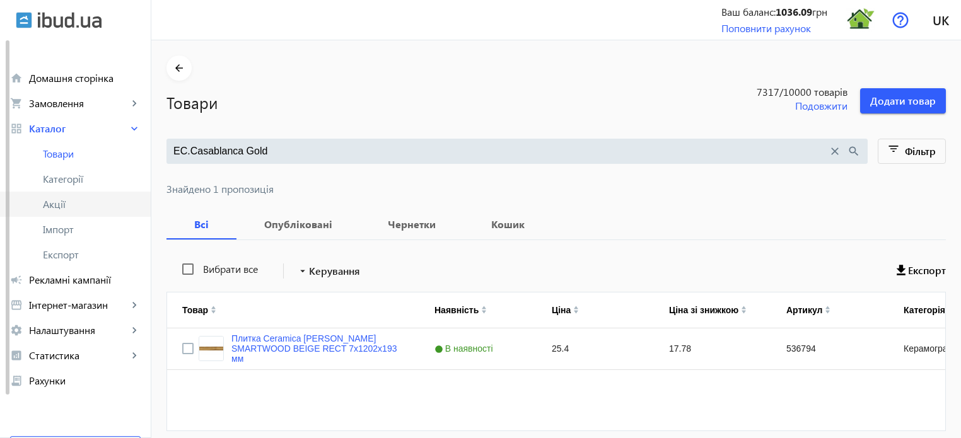
click at [67, 206] on span "Акції" at bounding box center [92, 204] width 98 height 13
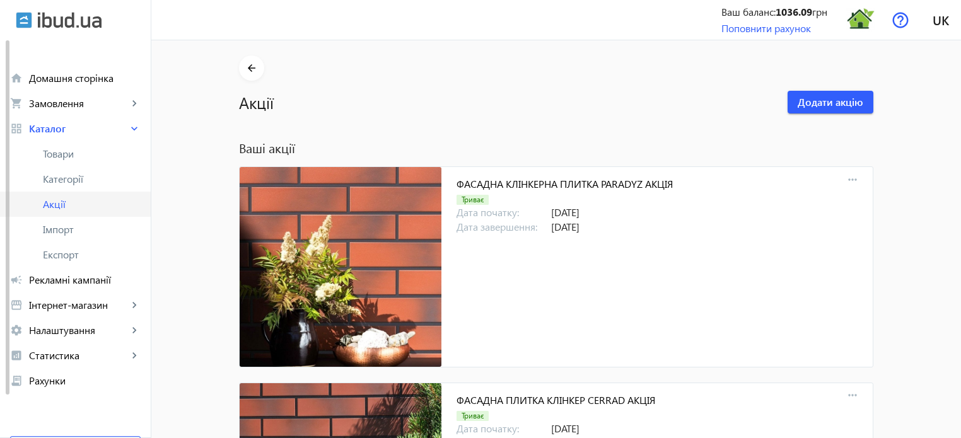
scroll to position [11704, 0]
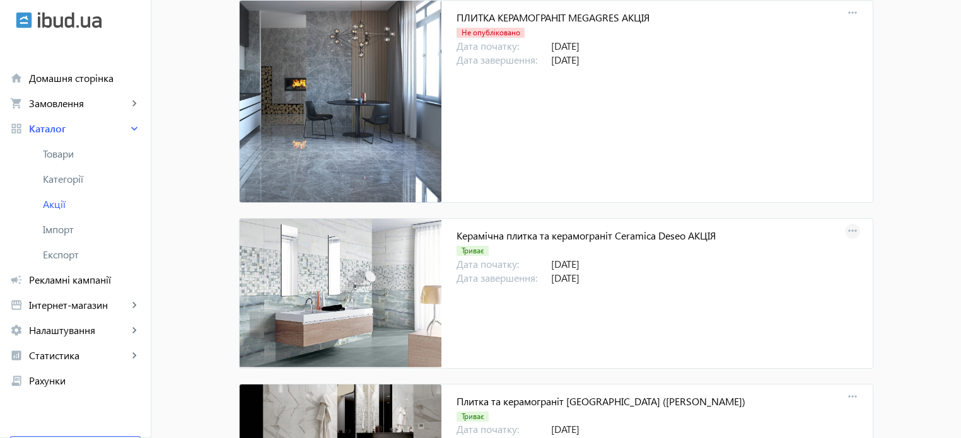
click at [854, 223] on mat-icon "more_horiz" at bounding box center [853, 232] width 18 height 18
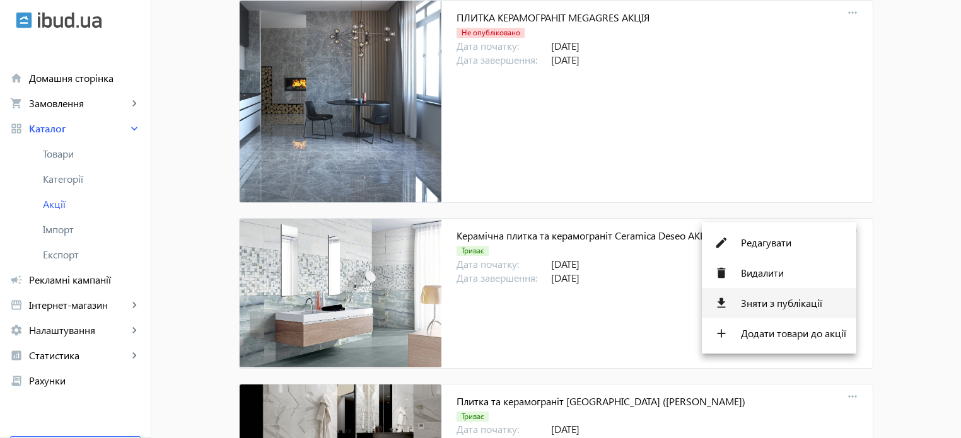
click at [787, 306] on span "Зняти з публікації" at bounding box center [793, 303] width 105 height 10
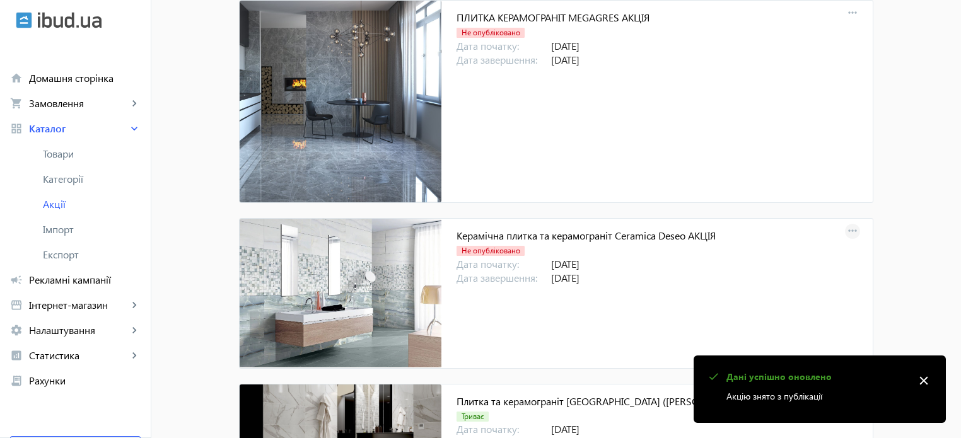
click at [848, 223] on mat-icon "more_horiz" at bounding box center [853, 232] width 18 height 18
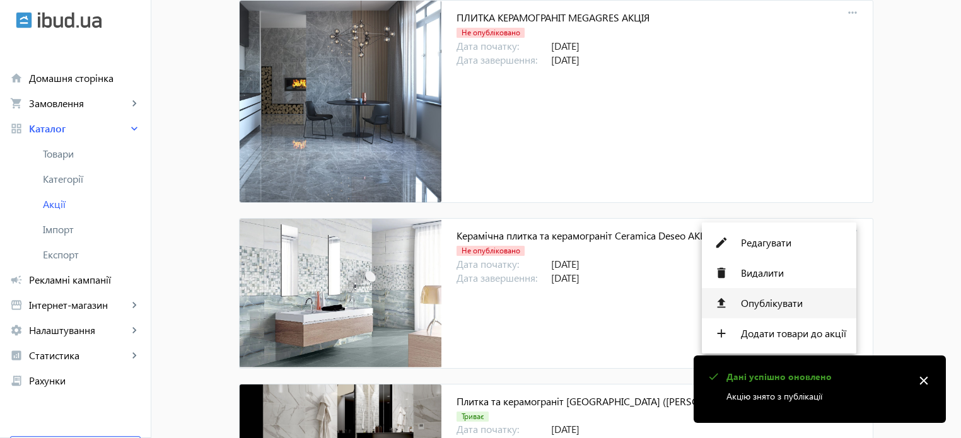
click at [778, 306] on span "Опублікувати" at bounding box center [793, 303] width 105 height 10
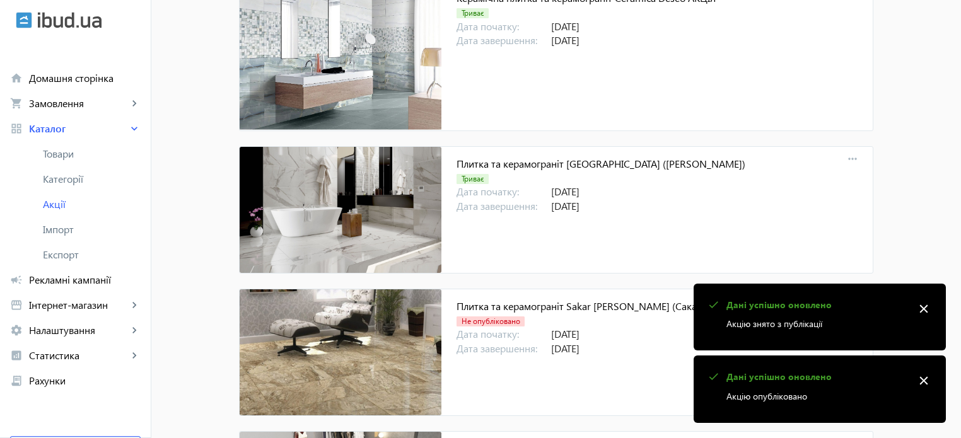
scroll to position [12146, 0]
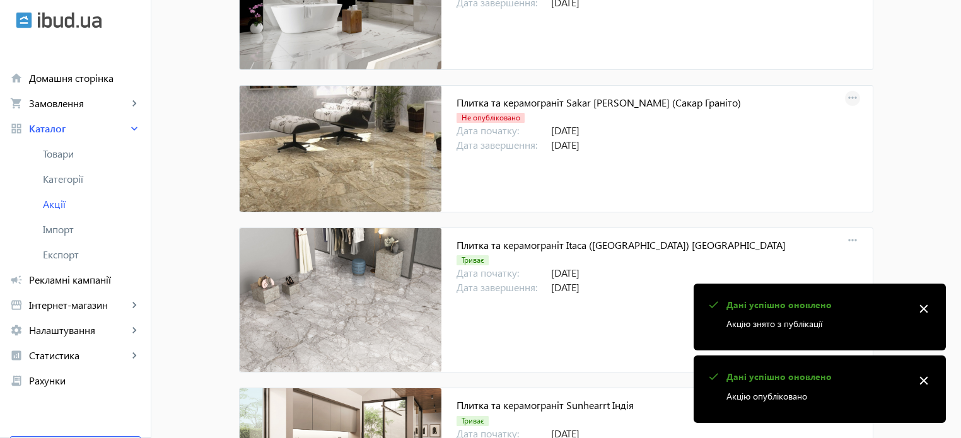
click at [848, 90] on mat-icon "more_horiz" at bounding box center [853, 99] width 18 height 18
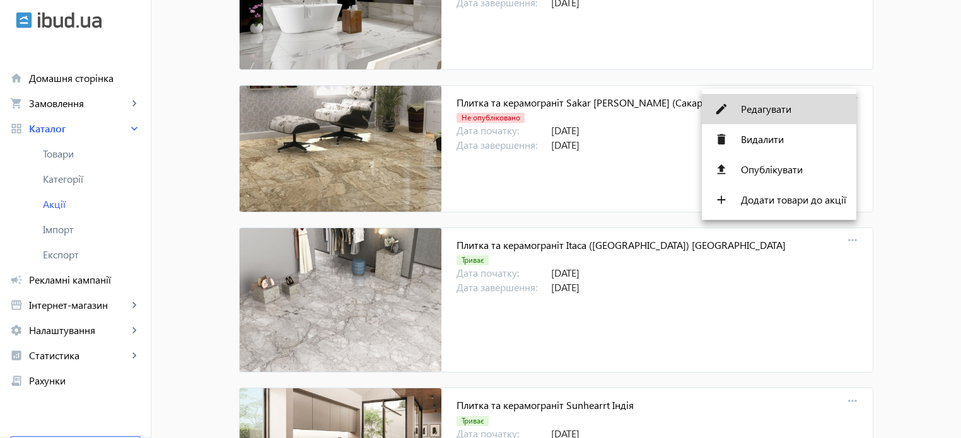
click at [783, 112] on span "Редагувати" at bounding box center [793, 109] width 105 height 10
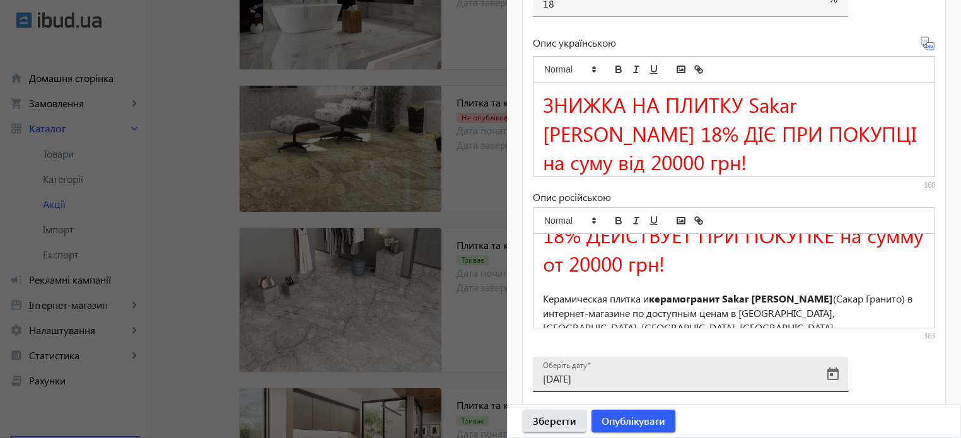
scroll to position [518, 0]
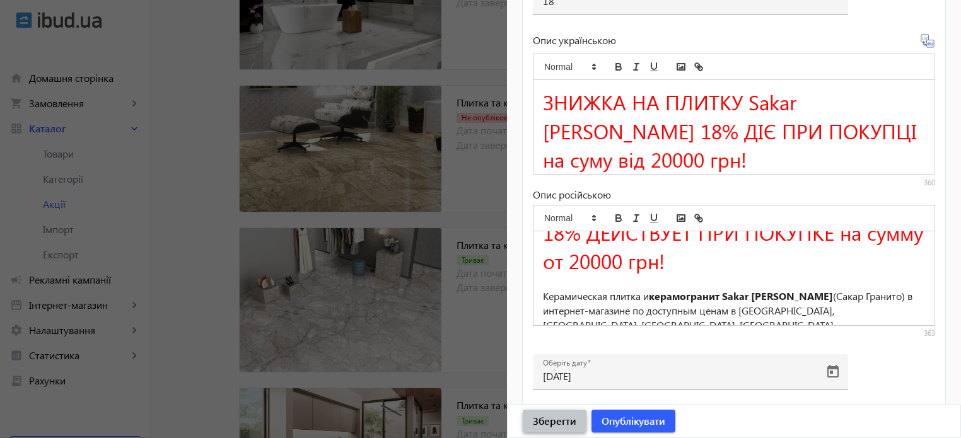
click at [566, 422] on span "Зберегти" at bounding box center [555, 421] width 44 height 14
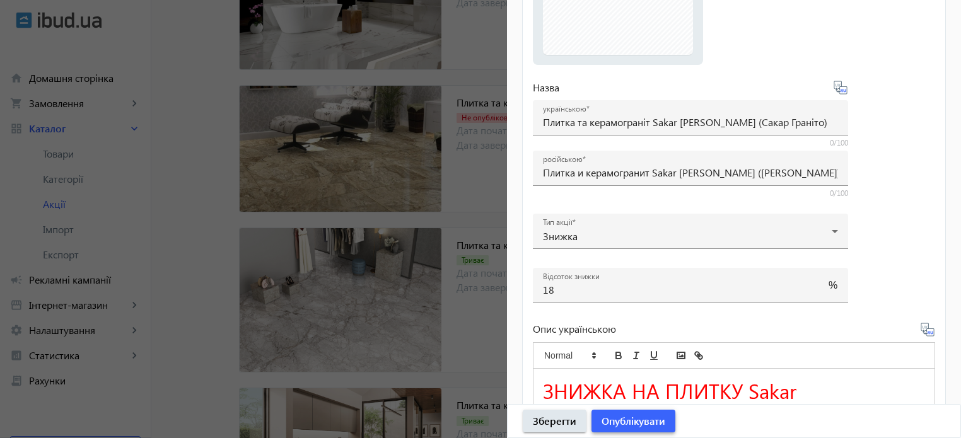
scroll to position [252, 0]
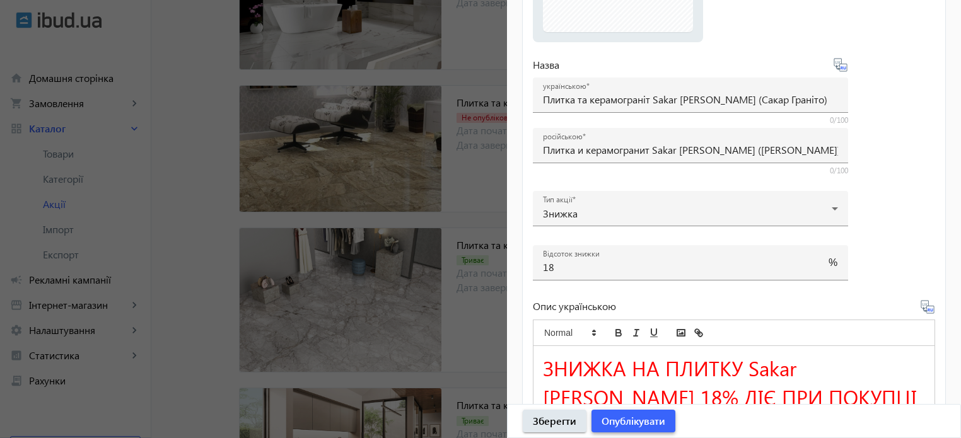
click at [642, 421] on span "Опублікувати" at bounding box center [634, 421] width 64 height 14
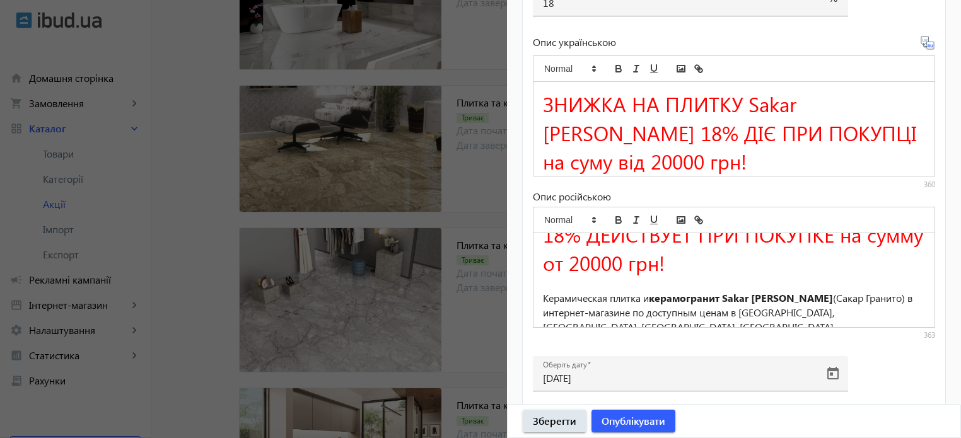
scroll to position [518, 0]
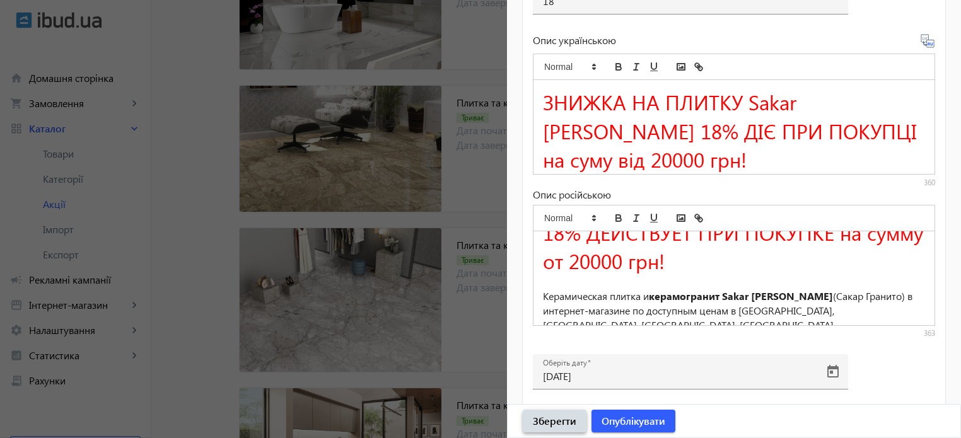
click at [555, 428] on span "submit" at bounding box center [555, 421] width 64 height 30
click at [482, 317] on div at bounding box center [480, 219] width 961 height 438
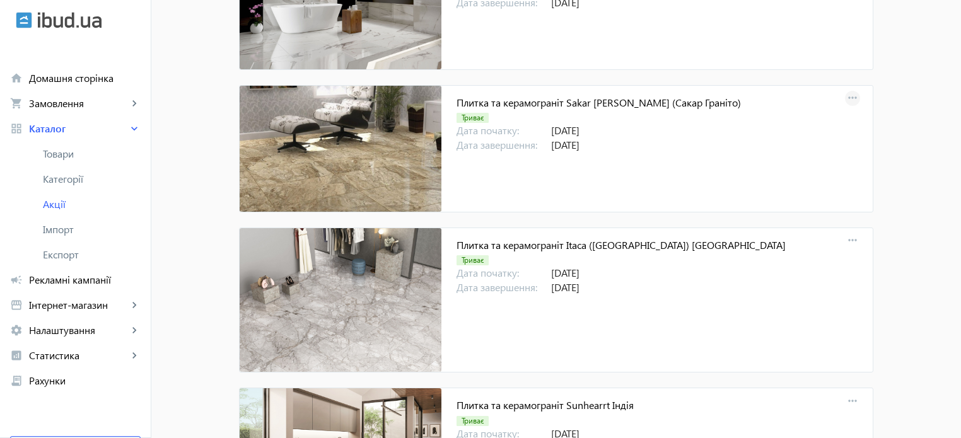
click at [849, 90] on mat-icon "more_horiz" at bounding box center [853, 99] width 18 height 18
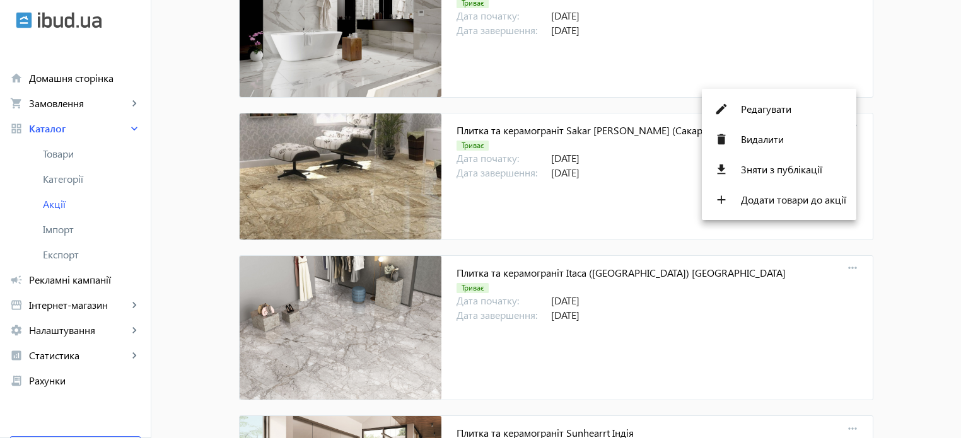
scroll to position [11641, 0]
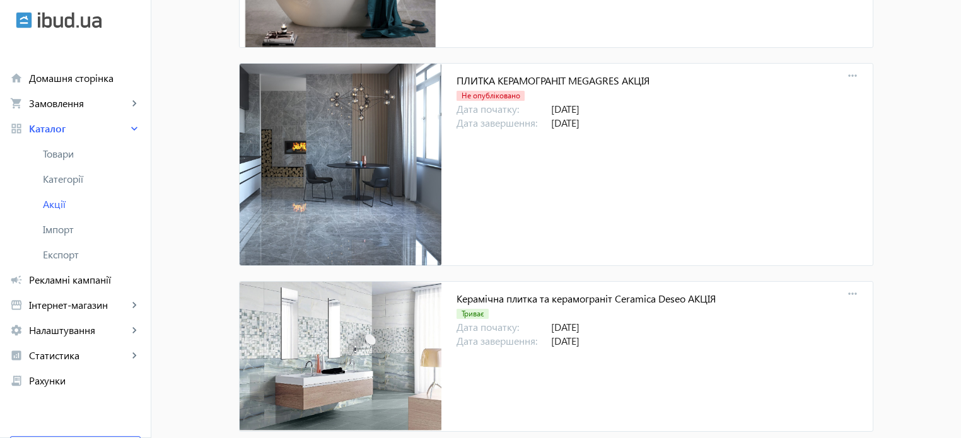
click at [71, 201] on div at bounding box center [480, 219] width 961 height 438
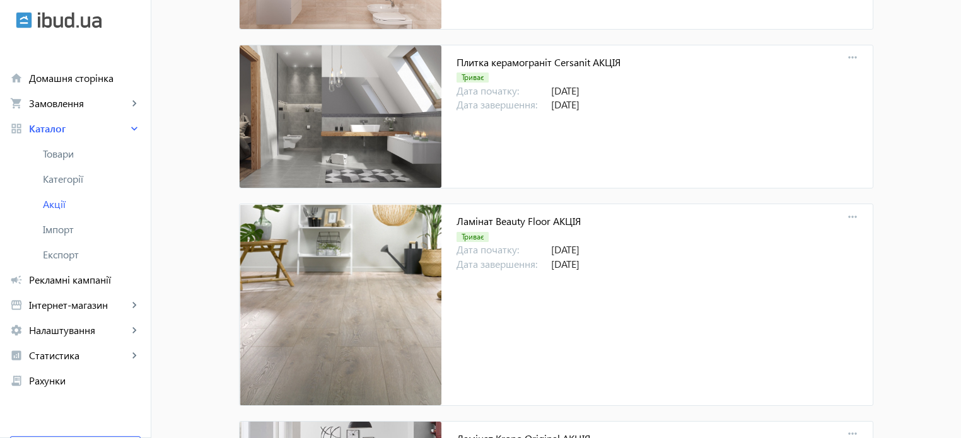
scroll to position [12827, 0]
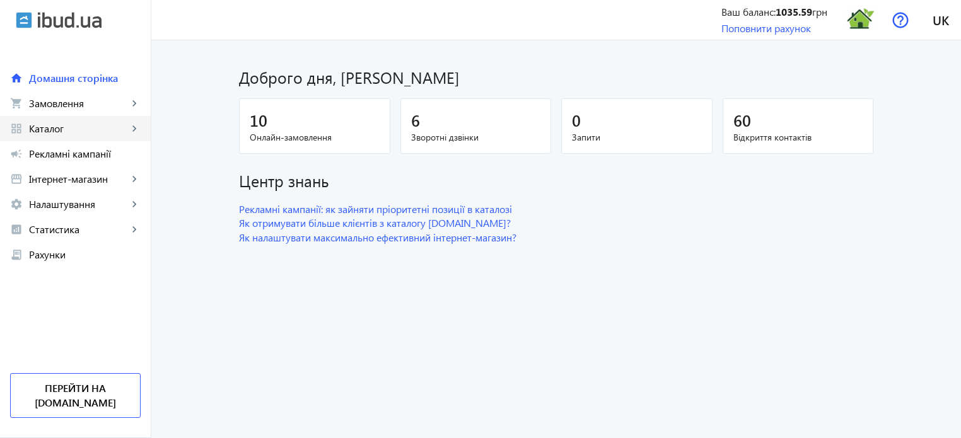
click at [67, 131] on span "Каталог" at bounding box center [78, 128] width 99 height 13
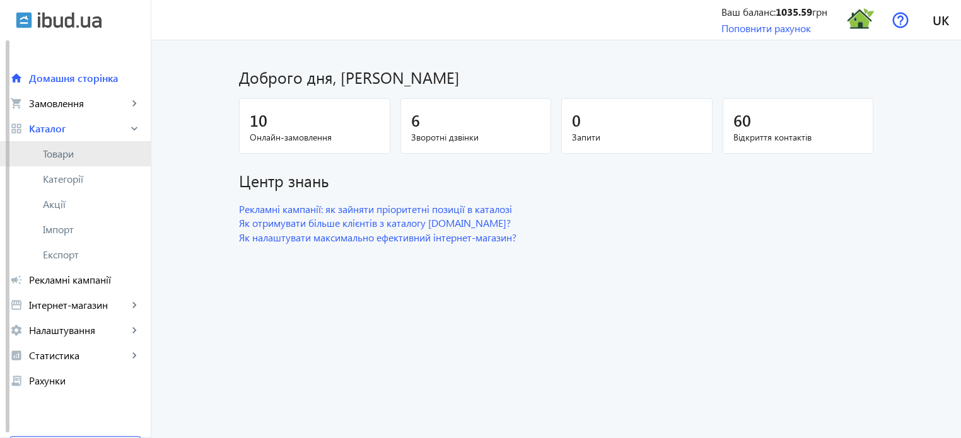
click at [71, 153] on span "Товари" at bounding box center [92, 154] width 98 height 13
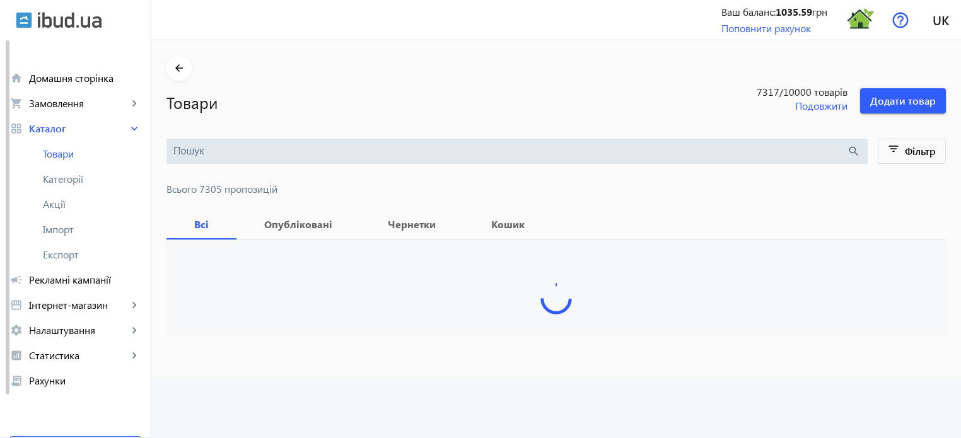
click at [194, 148] on input "search" at bounding box center [510, 151] width 674 height 14
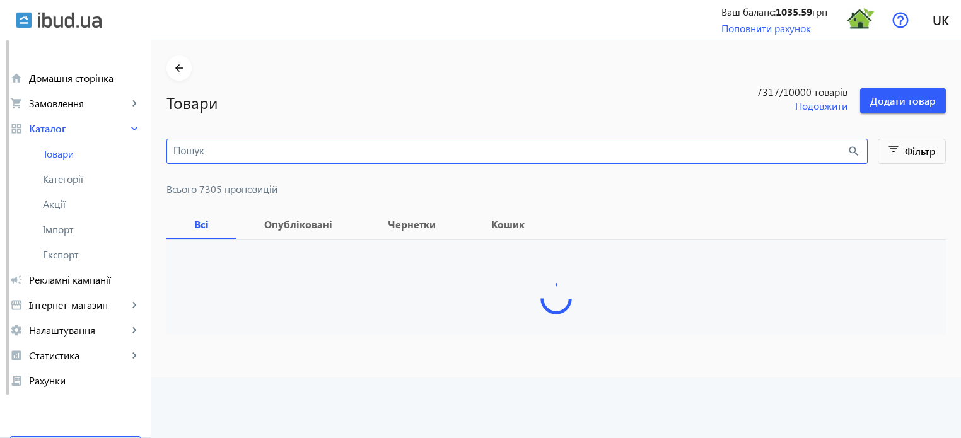
paste input "33838 Polished"
type input "33838 Polished"
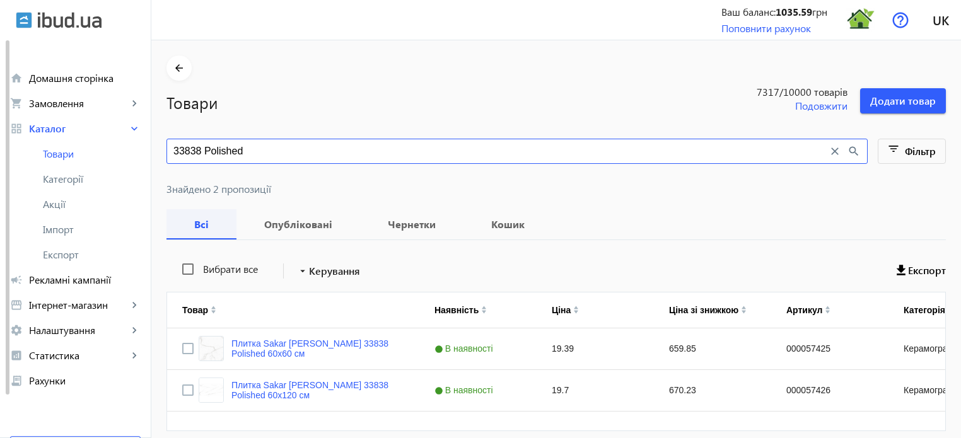
scroll to position [50, 0]
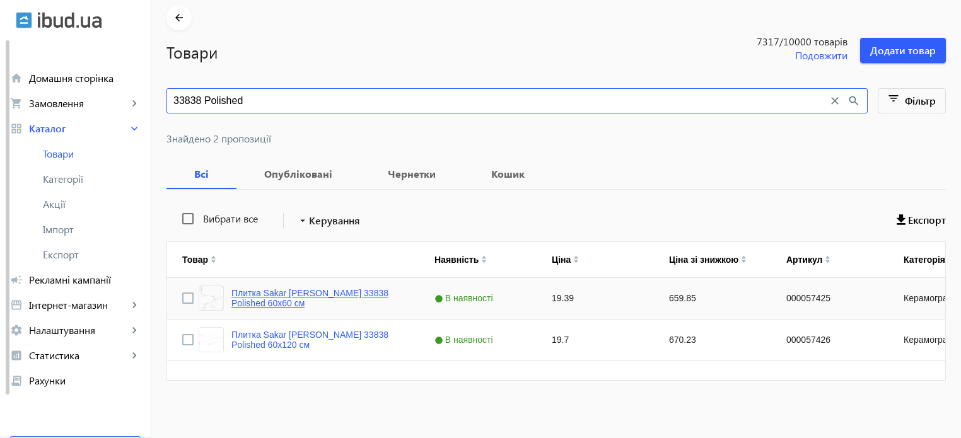
click at [319, 293] on link "Плитка Sakar Granito 33838 Polished 60х60 см" at bounding box center [317, 298] width 173 height 20
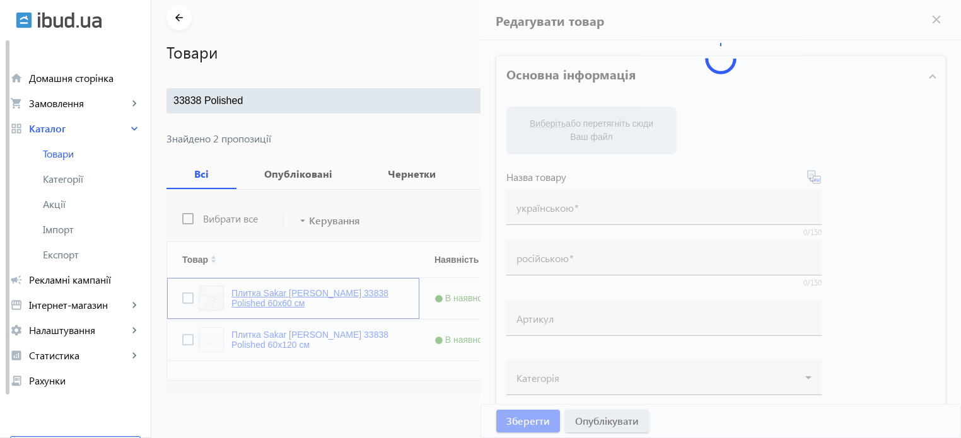
type input "Плитка Sakar Granito 33838 Polished 60х60 см"
type input "000057425"
type input "19.39"
type input "1"
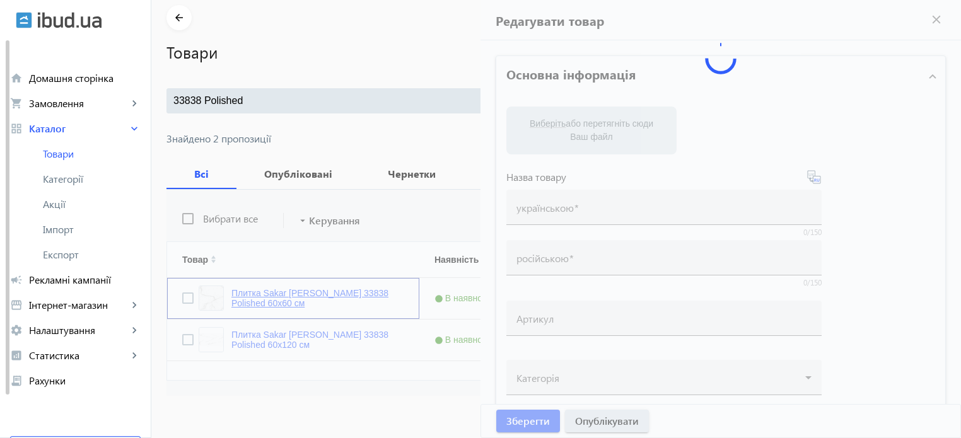
type input "Плитка Sakar Granito 33838 Polished 60х60 см"
type textarea "Плитка Sakar Granito 33838 Polished 60х60 см купити в компанії Термодом ✓ Низьк…"
type textarea "Плитка Sakar Granito 33838 Polished 60х60 см купить в компании Термодом ✓ Низка…"
type input "плитка, плитка для дому, керамограніт, керамогранітна плитка, плитка для підлог…"
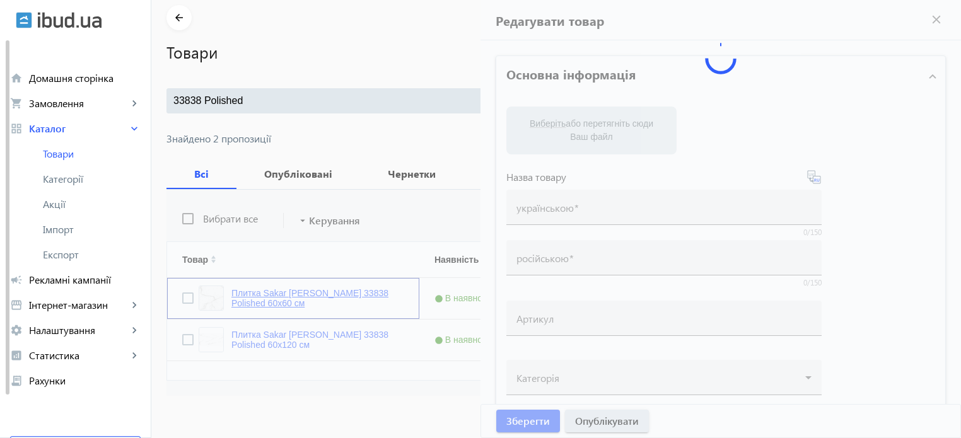
type input "плитка, плитка для дома, керамогранит, керамогранитная плитка, напольная плитка…"
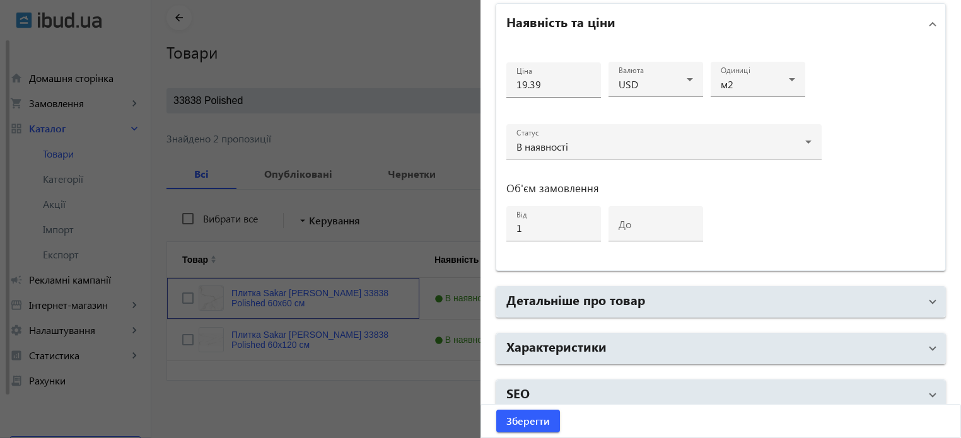
scroll to position [610, 0]
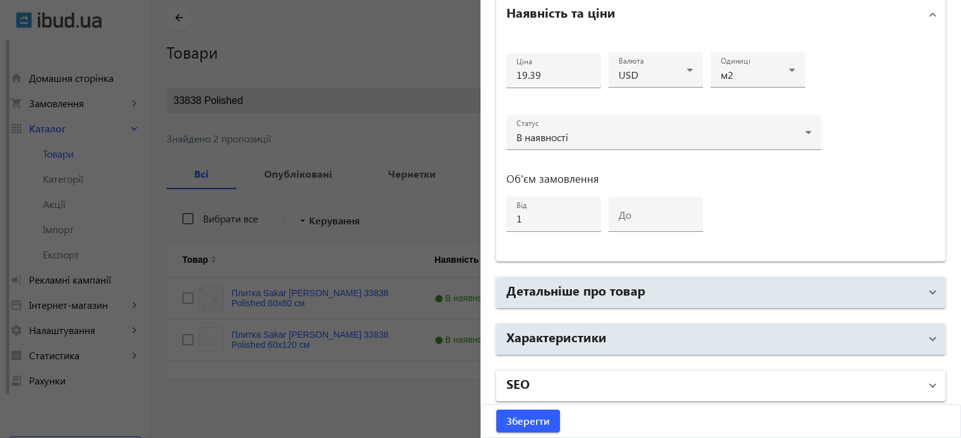
click at [571, 375] on mat-panel-title "SEO" at bounding box center [713, 386] width 414 height 23
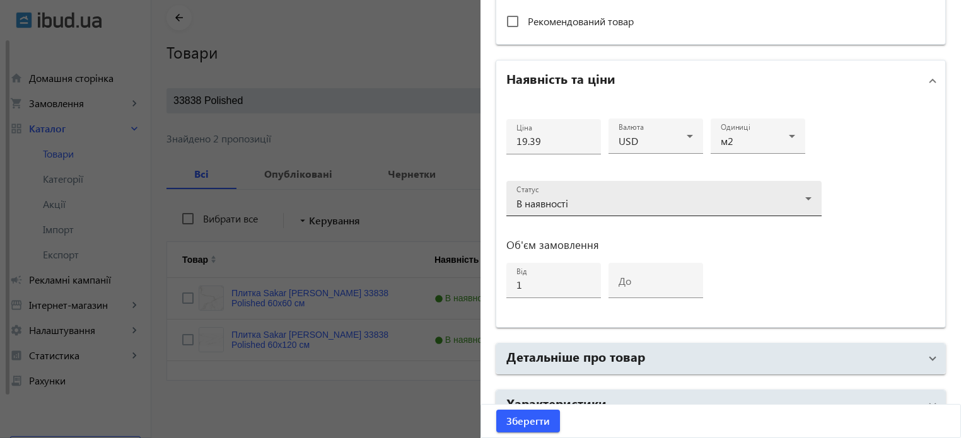
scroll to position [546, 0]
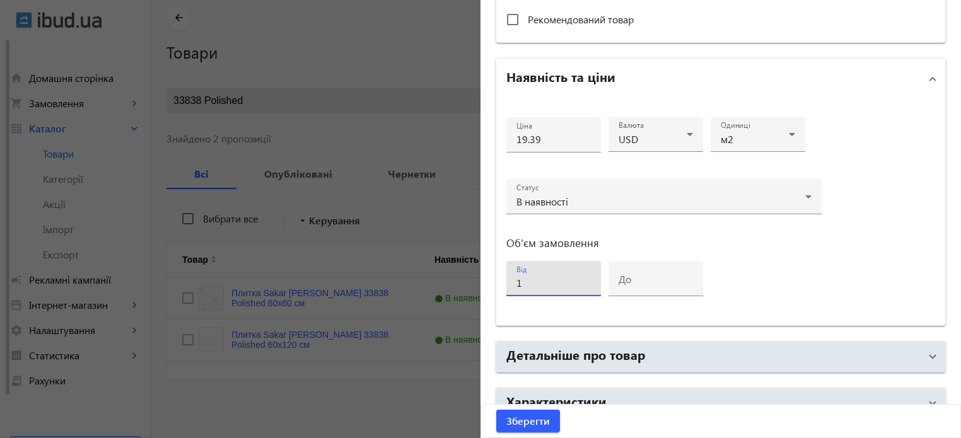
click at [532, 282] on input "1" at bounding box center [553, 282] width 74 height 13
type input "10"
click at [546, 137] on input "19.39" at bounding box center [553, 138] width 74 height 13
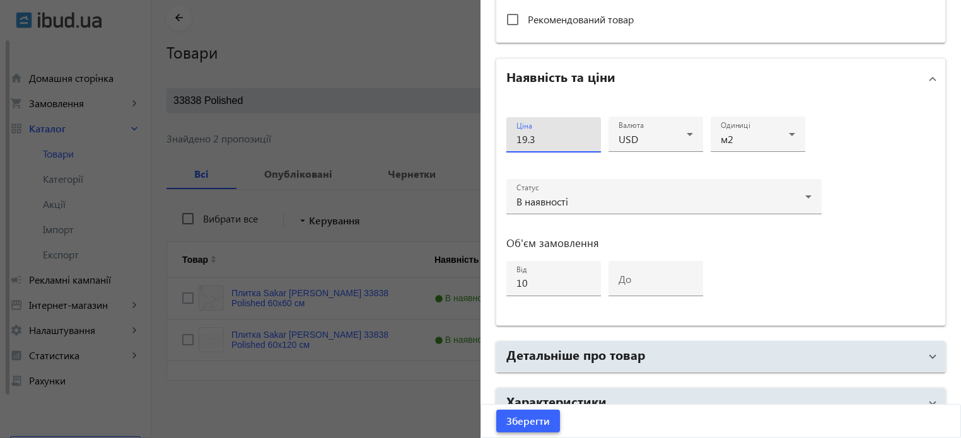
type input "19.3"
click at [530, 423] on span "Зберегти" at bounding box center [528, 421] width 44 height 14
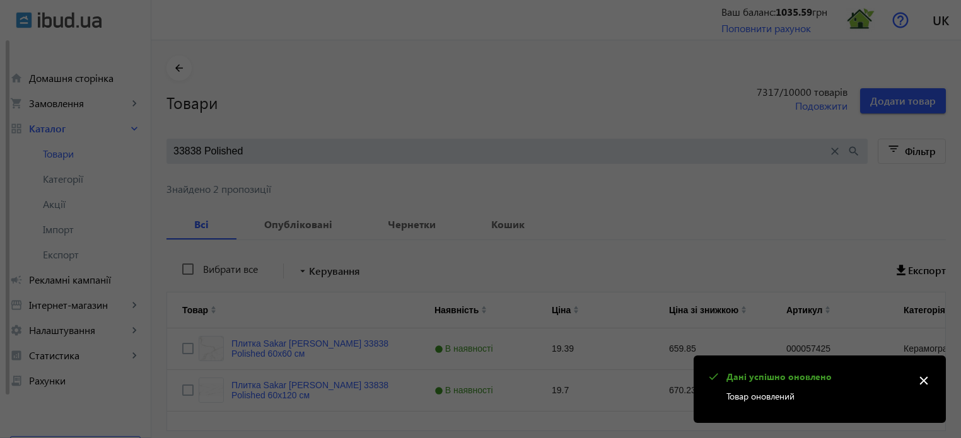
scroll to position [0, 0]
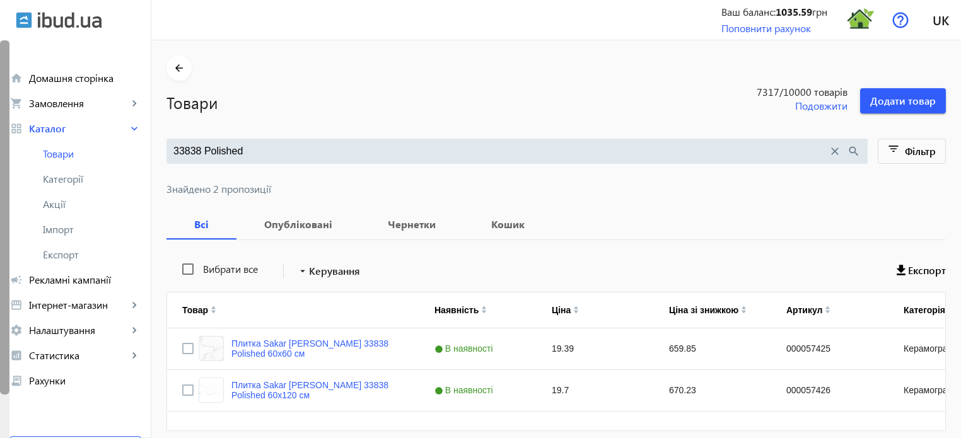
drag, startPoint x: 268, startPoint y: 151, endPoint x: 0, endPoint y: 85, distance: 275.9
click at [0, 85] on div "arrow_back home Домашня сторінка shopping_cart Замовлення keyboard_arrow_right …" at bounding box center [480, 244] width 961 height 489
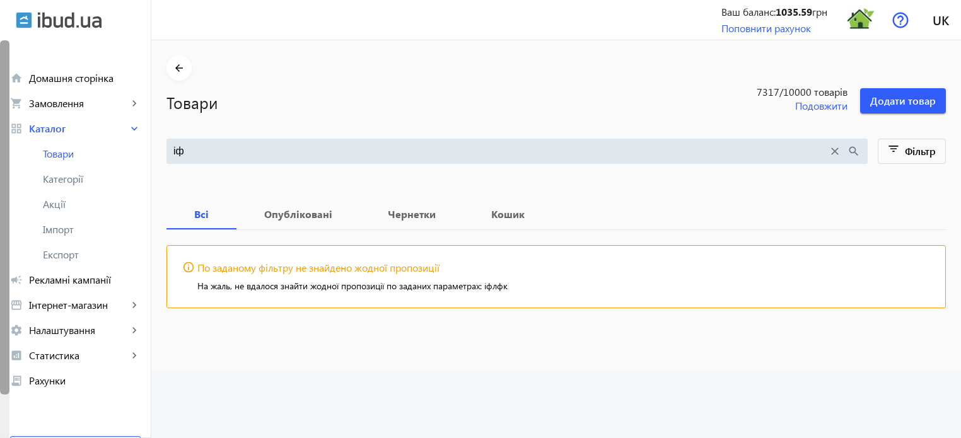
type input "і"
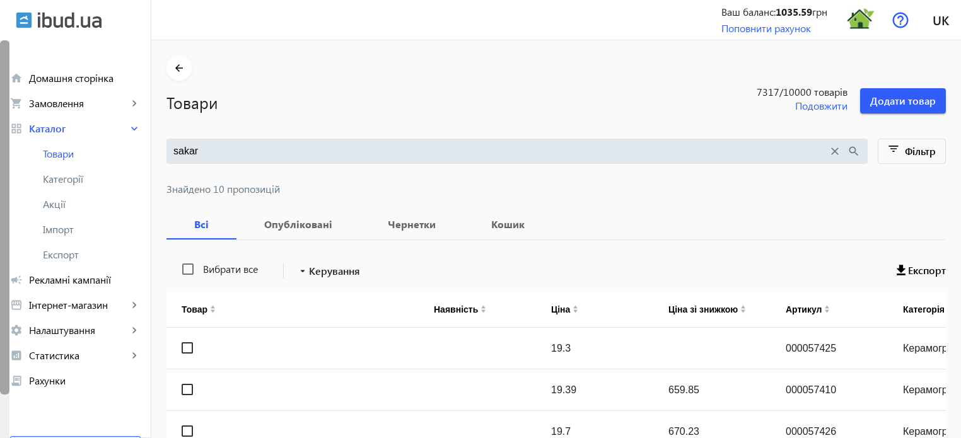
type input "sakar"
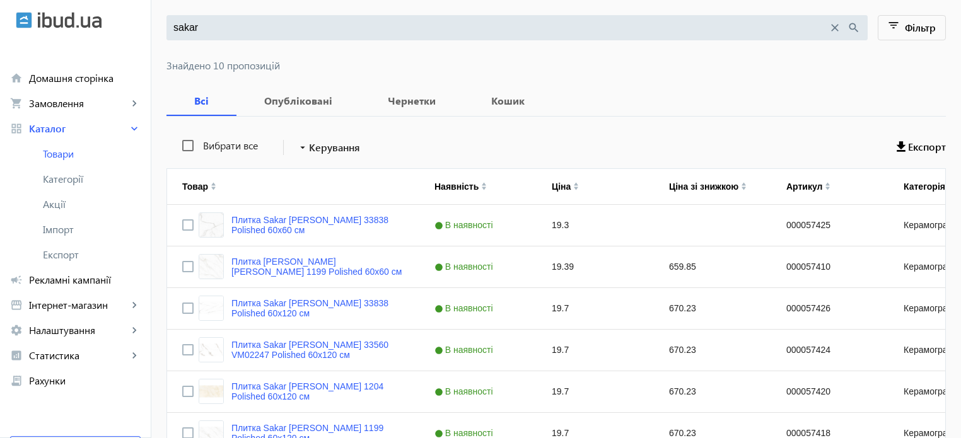
scroll to position [126, 0]
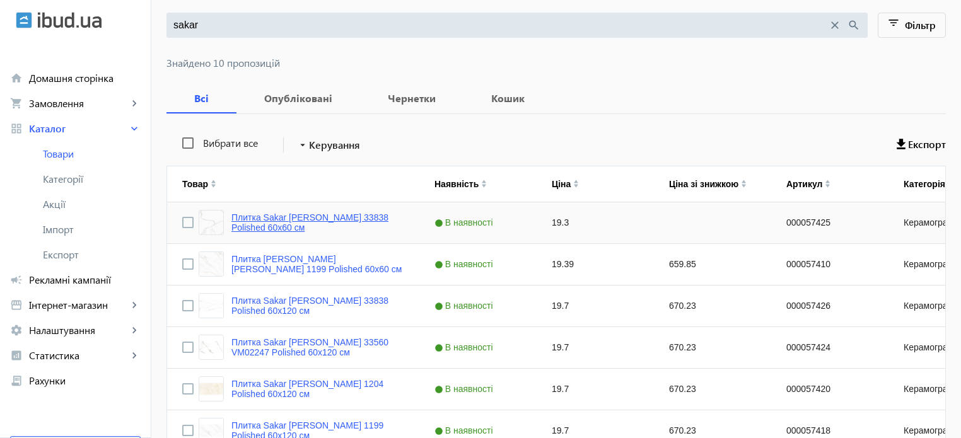
click at [317, 218] on link "Плитка Sakar [PERSON_NAME] 33838 Polished 60х60 см" at bounding box center [317, 223] width 173 height 20
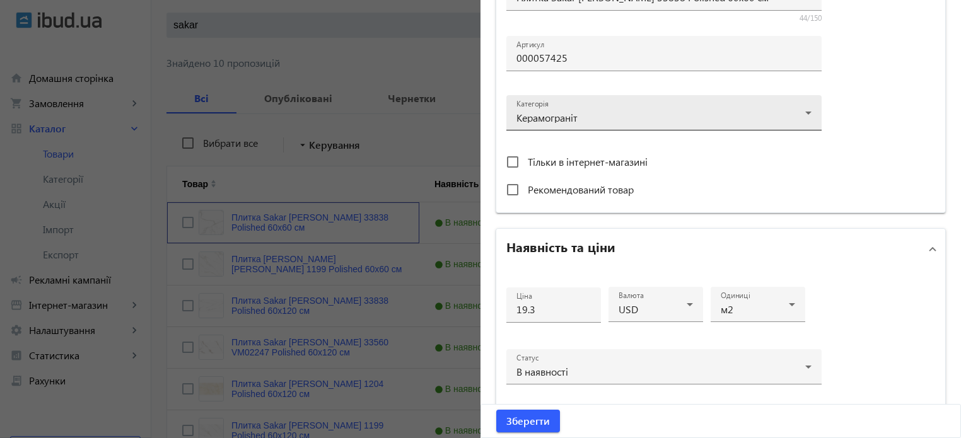
scroll to position [378, 0]
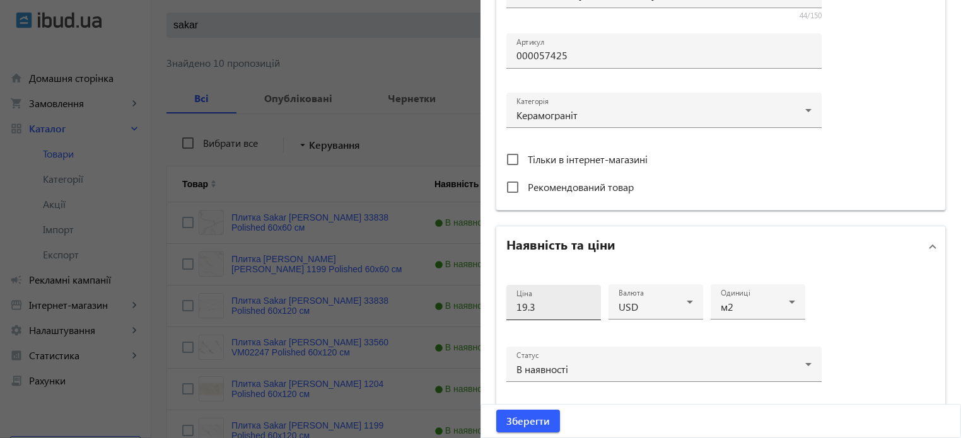
click at [552, 305] on input "19.3" at bounding box center [553, 306] width 74 height 13
type input "19.35"
click at [524, 423] on span "Зберегти" at bounding box center [528, 421] width 44 height 14
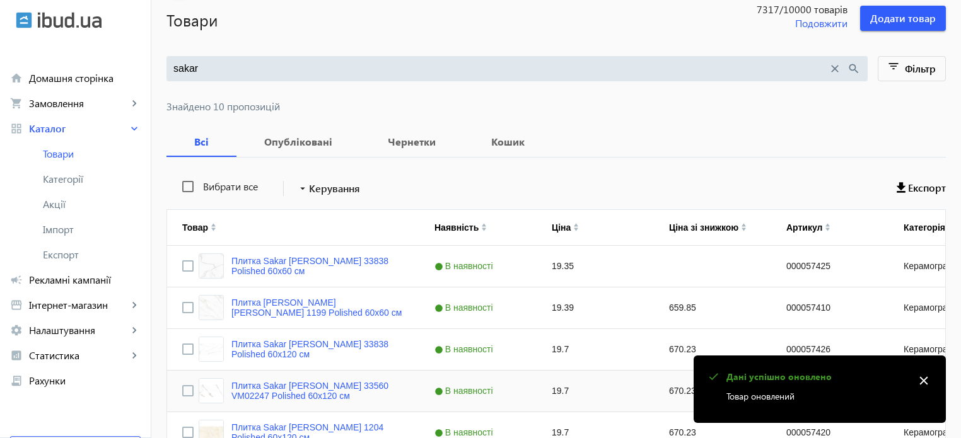
scroll to position [126, 0]
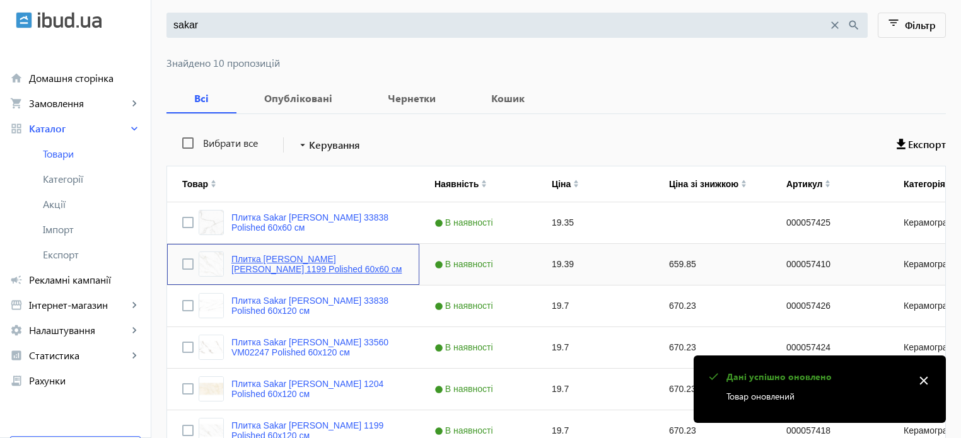
click at [317, 255] on link "Плитка [PERSON_NAME] [PERSON_NAME] 1199 Polished 60х60 см" at bounding box center [317, 264] width 173 height 20
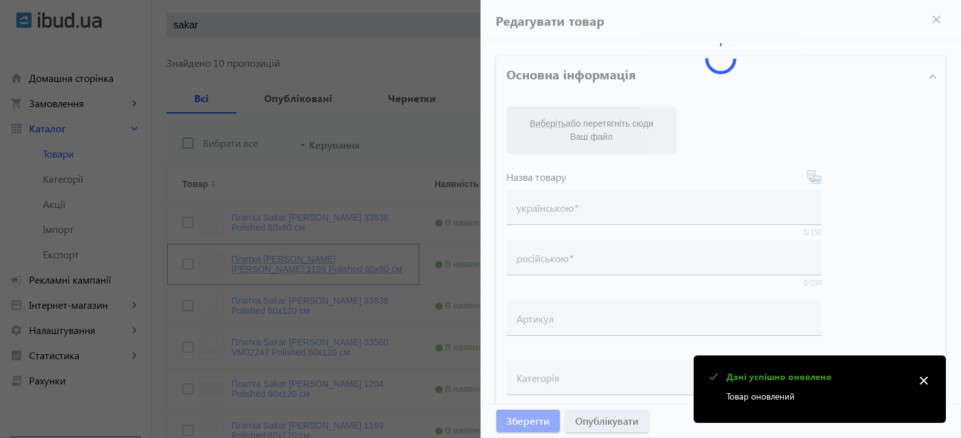
type input "Плитка [PERSON_NAME] [PERSON_NAME] 1199 Polished 60х60 см"
type input "000057410"
type input "19.39"
type input "1"
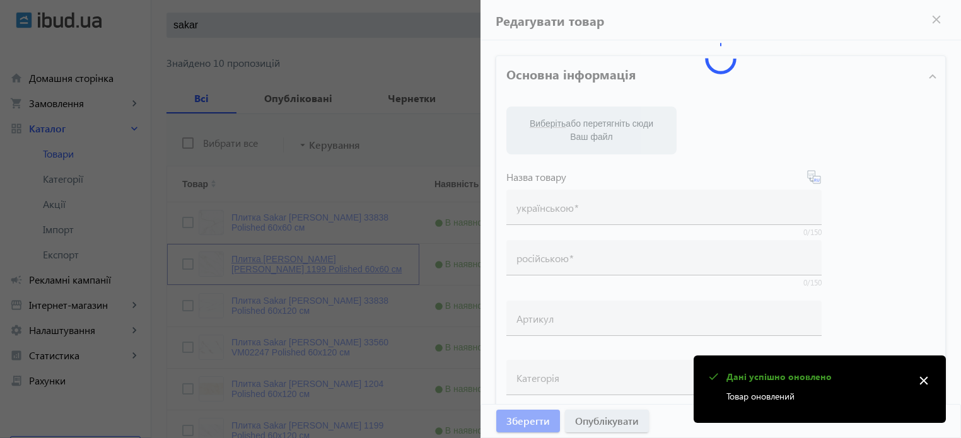
type input "Плитка [PERSON_NAME] [PERSON_NAME] 1199 Polished 60х60 см"
type textarea "Плитка Sakar Granito 1199 Polished 60х60 см купити в компанії Термодом ✓ Низька…"
type textarea "Плитка Sakar Granito 1199 Polished 60х60 см купить в компании Термодом ✓ Низкая…"
type input "плитка, плитка для дому, керамограніт, керамогранітна плитка, плитка для підлог…"
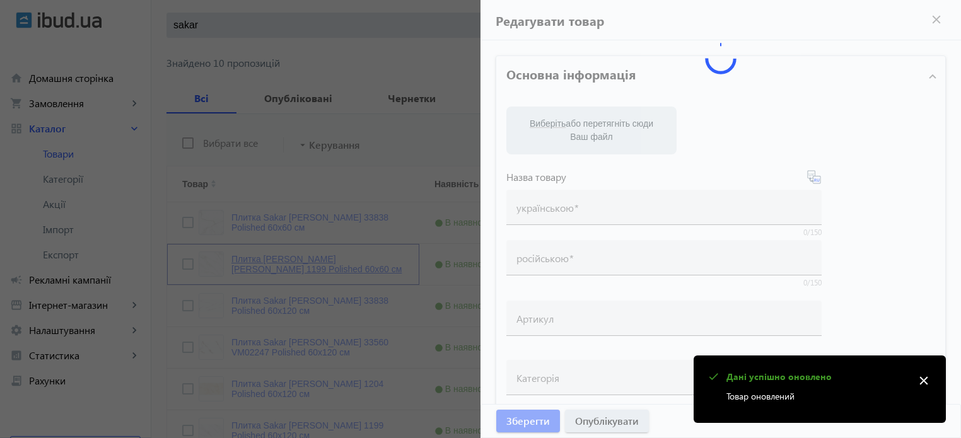
type input "плитка, плитка для дома, керамогранит, керамогранитная плитка, напольная плитка…"
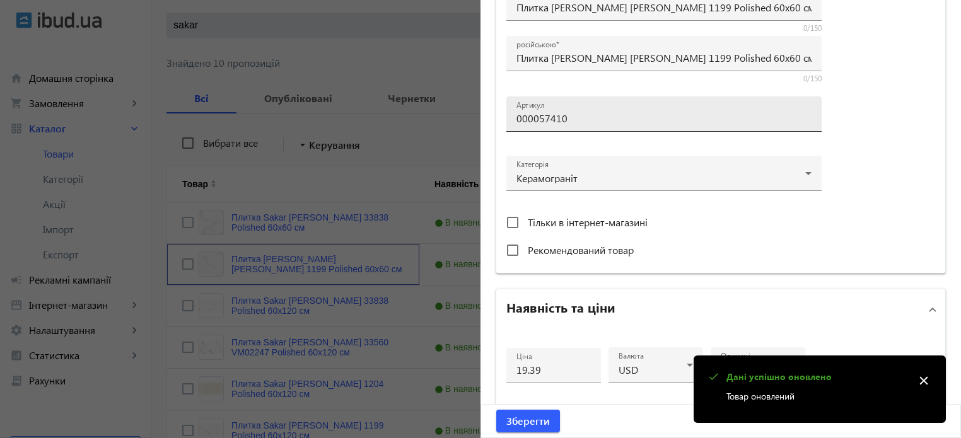
scroll to position [378, 0]
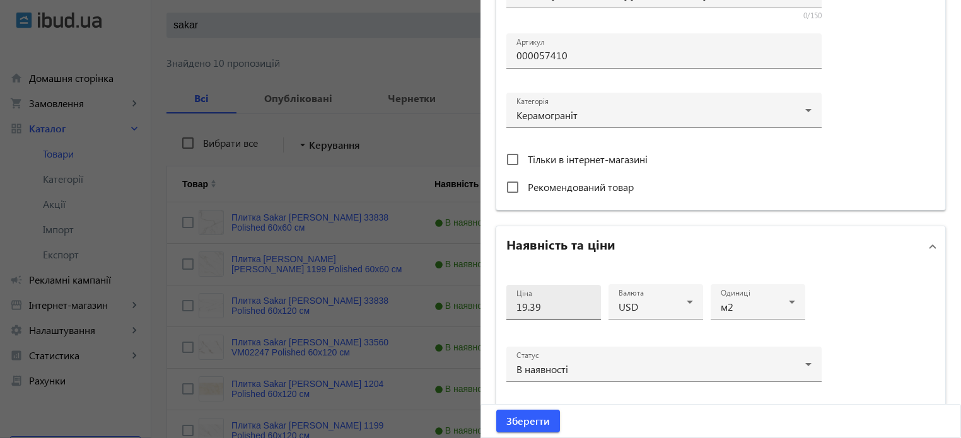
click at [551, 305] on input "19.39" at bounding box center [553, 306] width 74 height 13
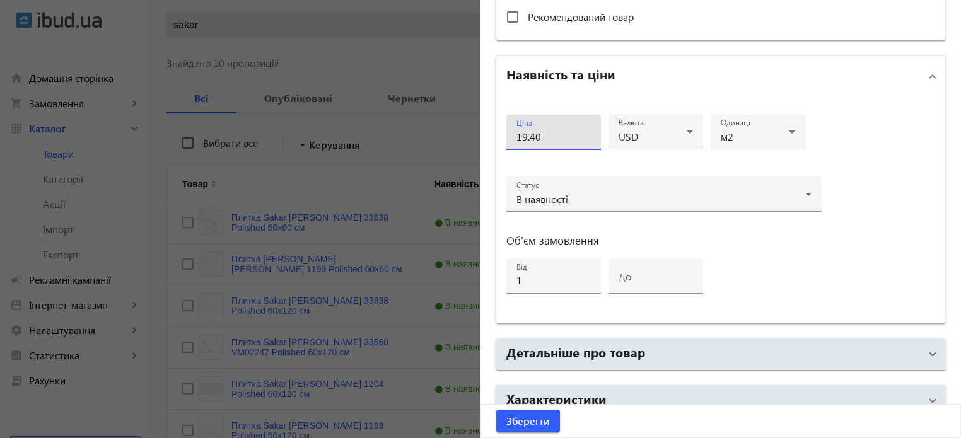
scroll to position [610, 0]
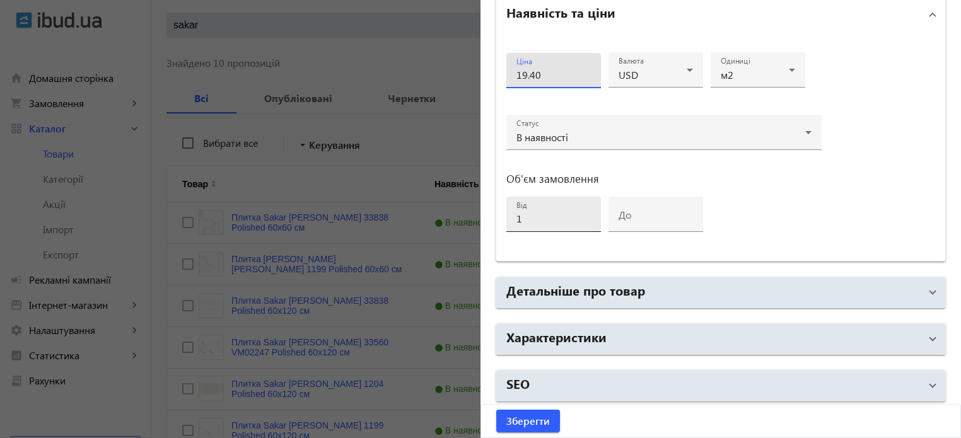
type input "19.40"
click at [525, 220] on input "1" at bounding box center [553, 218] width 74 height 13
type input "10"
click at [533, 419] on span "Зберегти" at bounding box center [528, 421] width 44 height 14
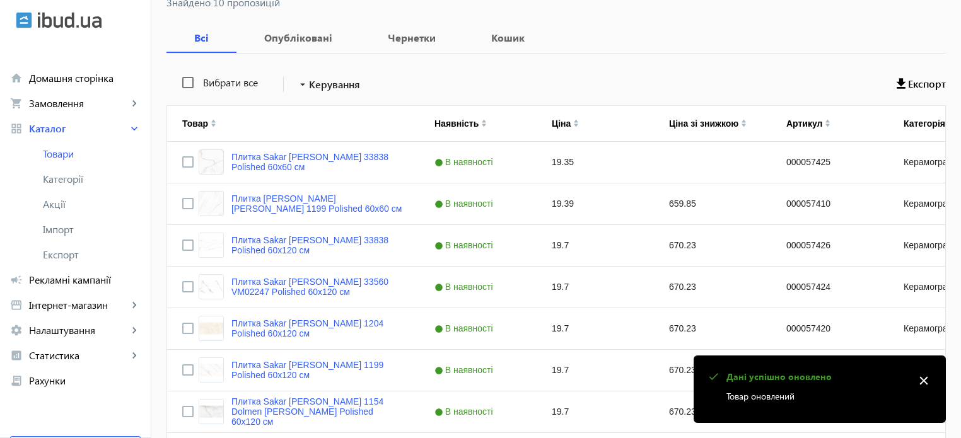
scroll to position [189, 0]
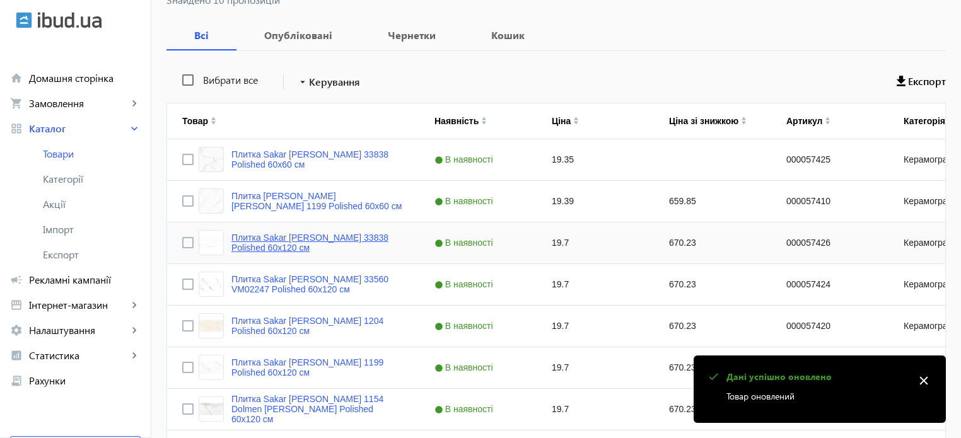
click at [332, 236] on link "Плитка Sakar [PERSON_NAME] 33838 Polished 60х120 см" at bounding box center [317, 243] width 173 height 20
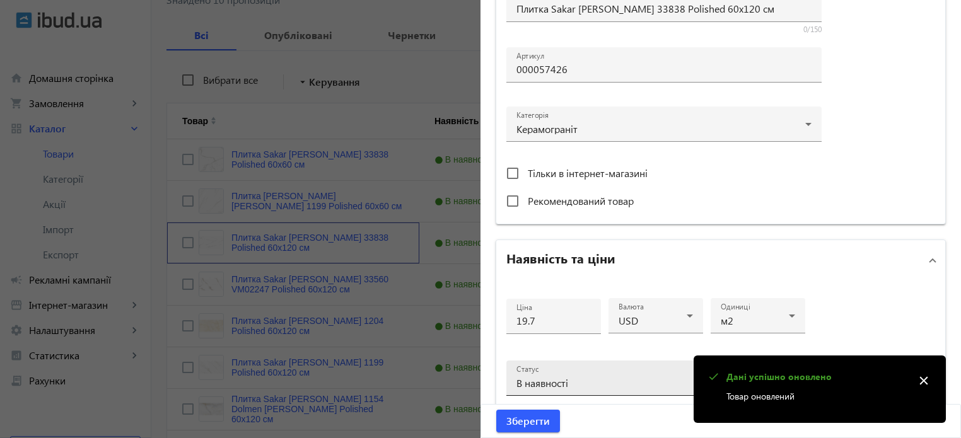
scroll to position [441, 0]
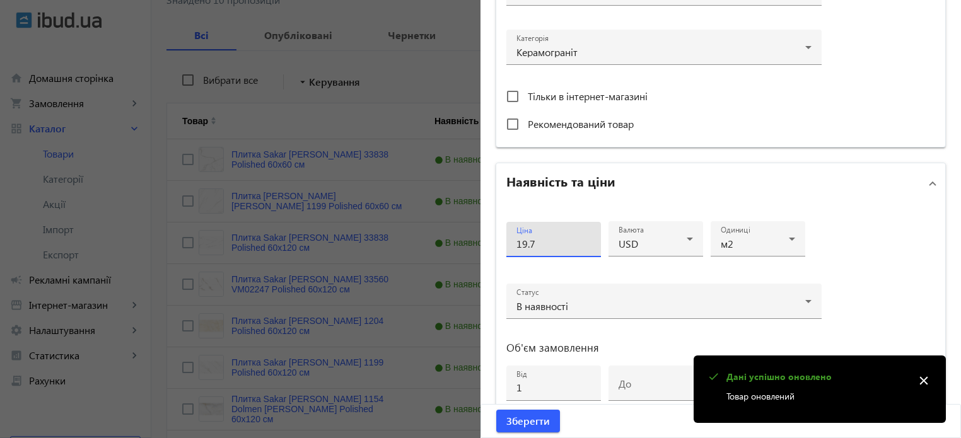
click at [540, 246] on input "19.7" at bounding box center [553, 243] width 74 height 13
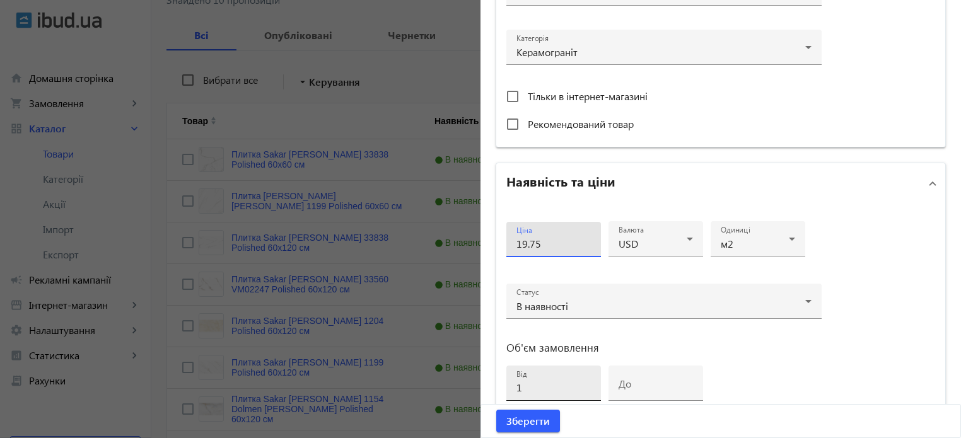
type input "19.75"
click at [527, 381] on input "1" at bounding box center [553, 387] width 74 height 13
type input "10"
click at [520, 423] on span "Зберегти" at bounding box center [528, 421] width 44 height 14
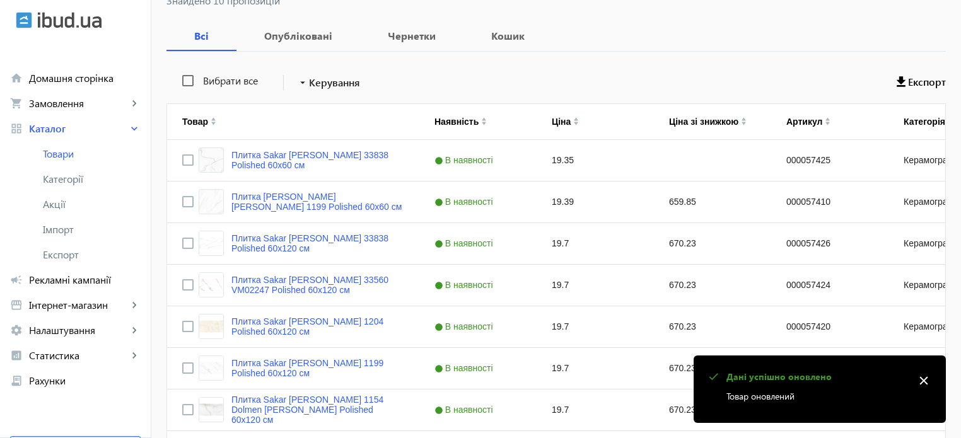
scroll to position [189, 0]
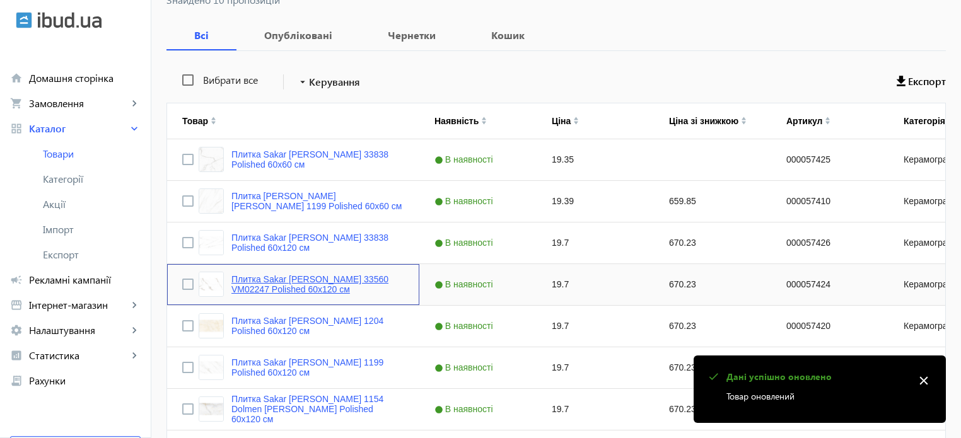
click at [298, 277] on link "Плитка Sakar [PERSON_NAME] 33560 VM02247 Polished 60х120 см" at bounding box center [317, 284] width 173 height 20
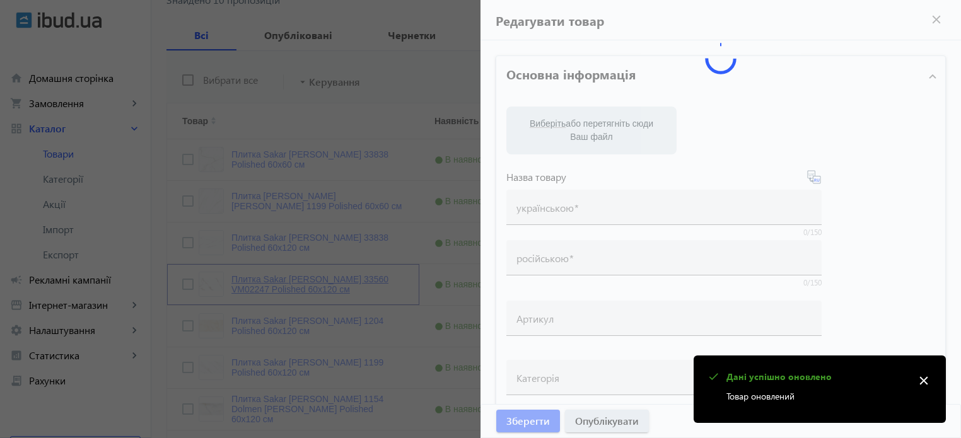
type input "Плитка Sakar [PERSON_NAME] 33560 VM02247 Polished 60х120 см"
type input "000057424"
type input "19.7"
type input "1"
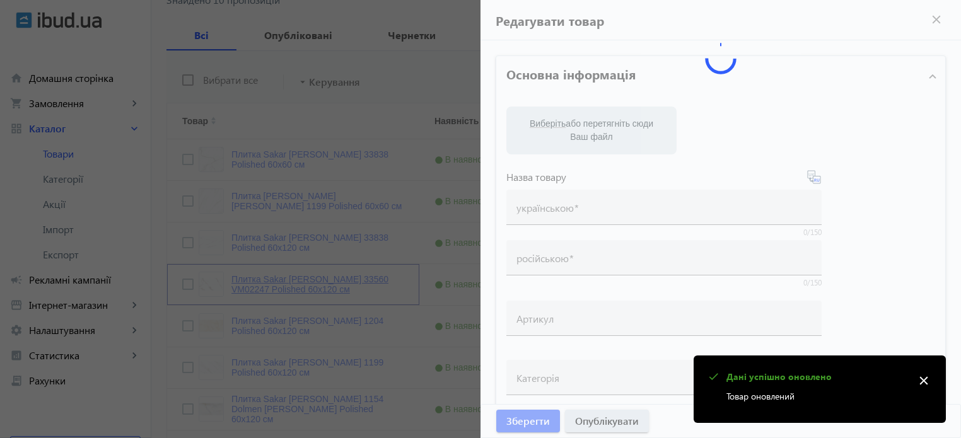
type input "Плитка Sakar [PERSON_NAME] 33560 VM02247 Polished 60х120 см"
type textarea "Плитка Sakar Granito 33560 VM02247 Polished 60х120 см купити в компанії Термодо…"
type textarea "Плитка Sakar Granito 33560 VM02247 Polished 60х120 см купить в компании Термодо…"
type input "плитка, плитка для дому, керамограніт, керамогранітна плитка, плитка для підлог…"
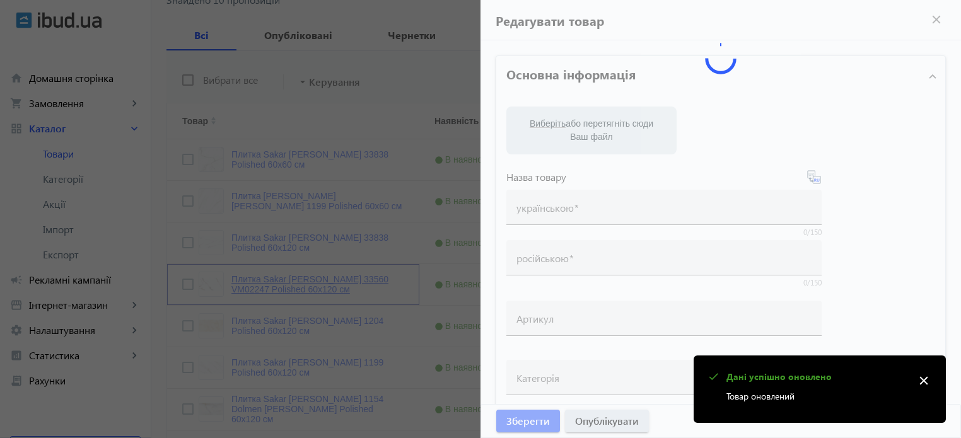
type input "плитка, плитка для дома, керамогранит, керамогранитная плитка, напольная плитка…"
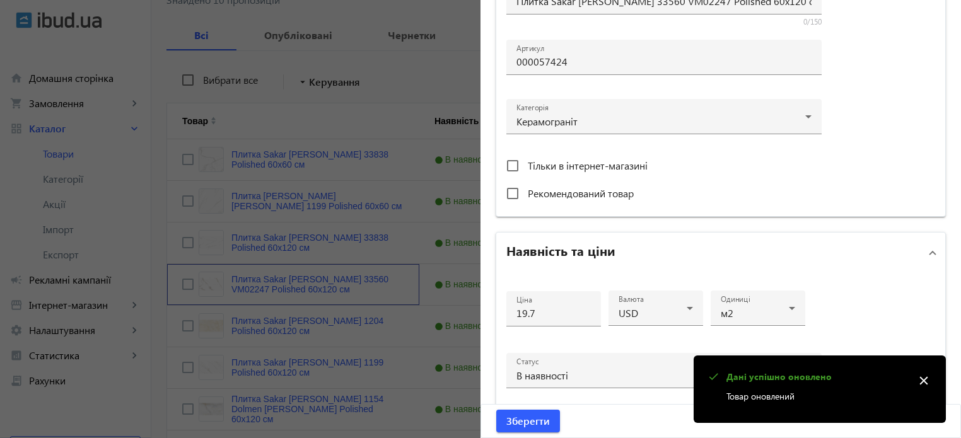
scroll to position [378, 0]
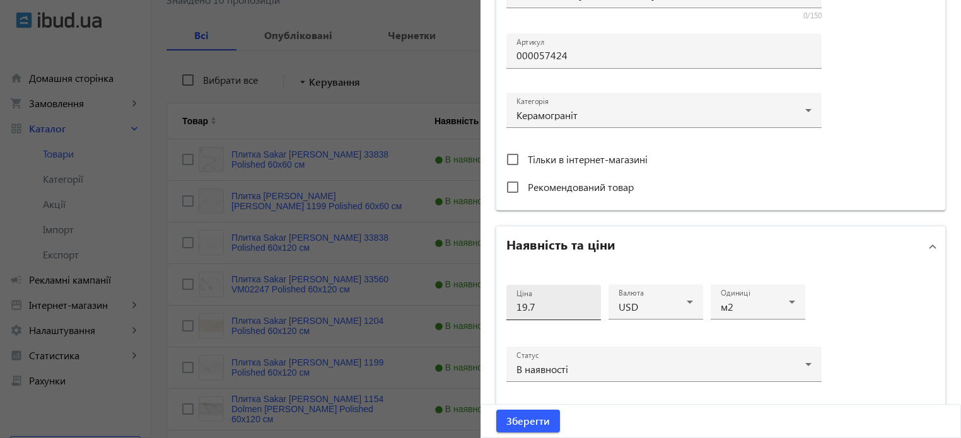
click at [549, 304] on input "19.7" at bounding box center [553, 306] width 74 height 13
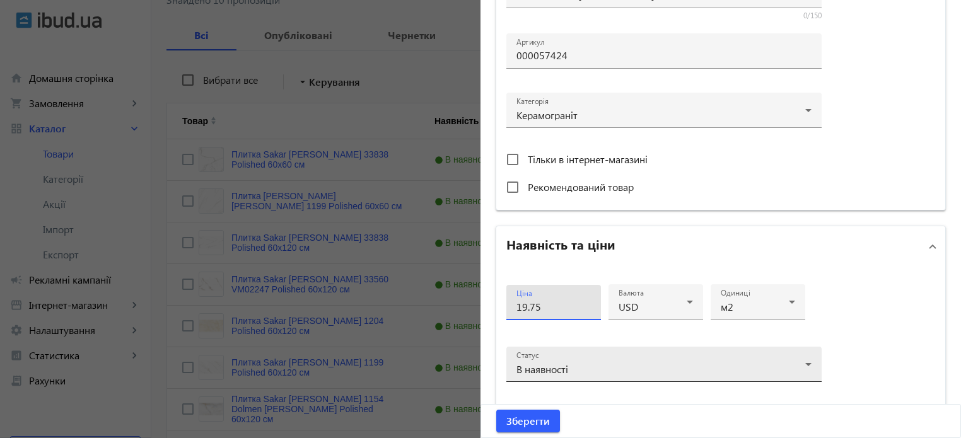
scroll to position [504, 0]
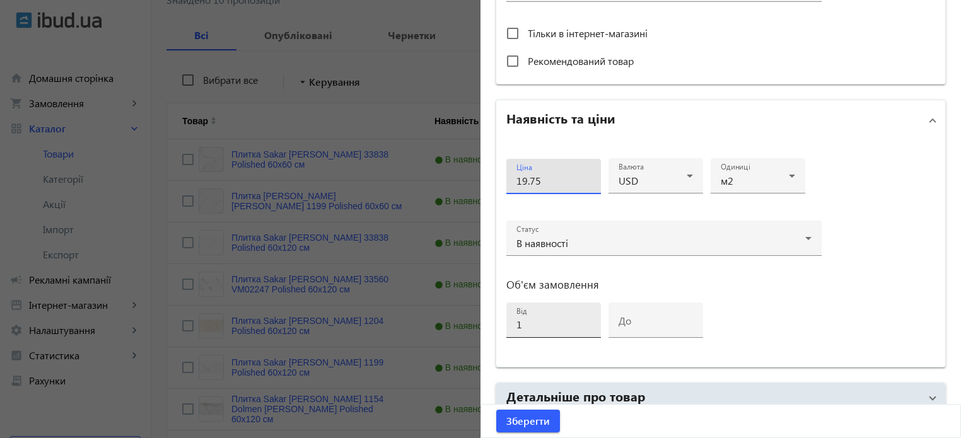
type input "19.75"
click at [539, 327] on input "1" at bounding box center [553, 324] width 74 height 13
type input "10"
click at [510, 423] on span "Зберегти" at bounding box center [528, 421] width 44 height 14
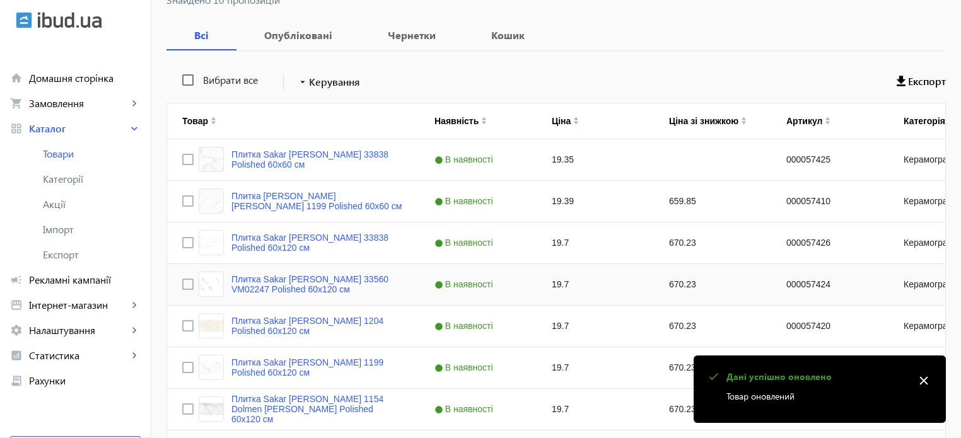
scroll to position [252, 0]
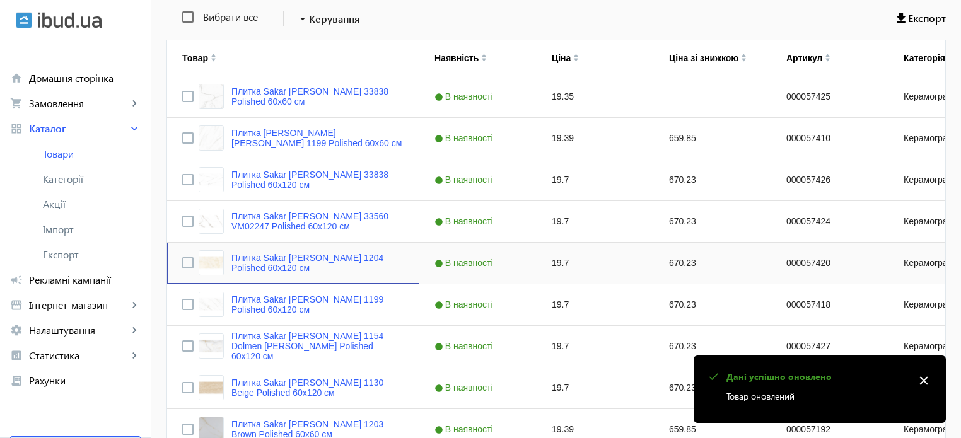
click at [287, 259] on link "Плитка Sakar [PERSON_NAME] 1204 Polished 60х120 см" at bounding box center [317, 263] width 173 height 20
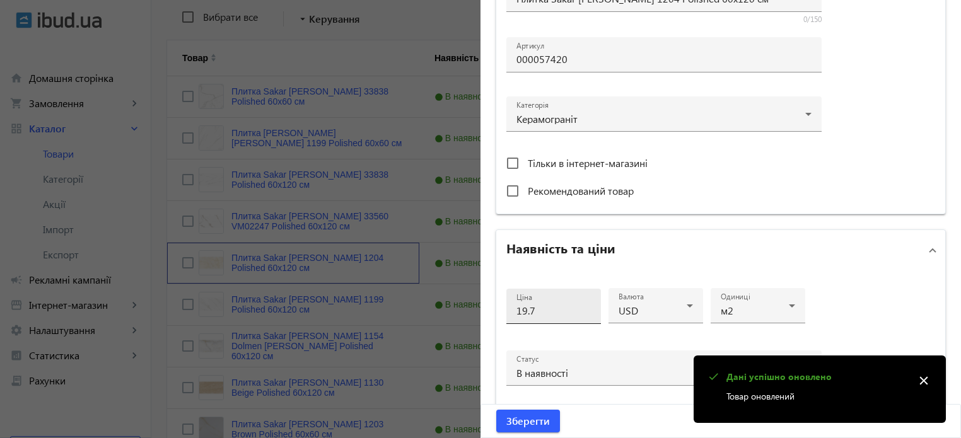
scroll to position [378, 0]
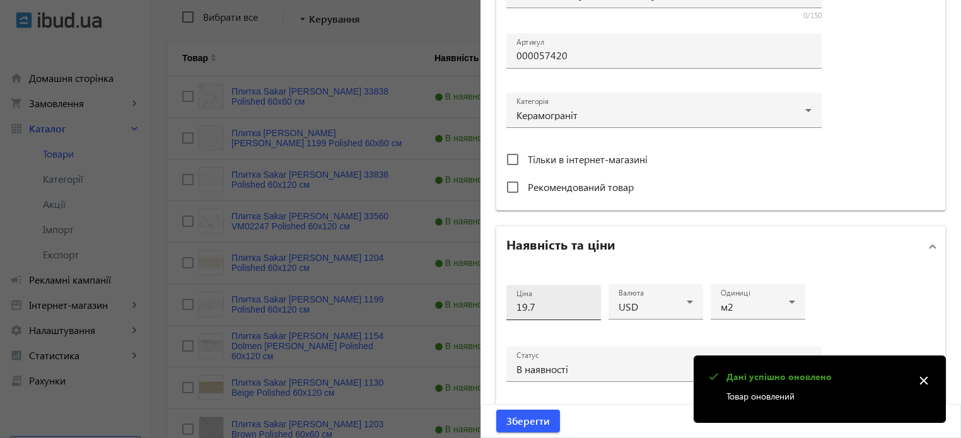
click at [538, 308] on input "19.7" at bounding box center [553, 306] width 74 height 13
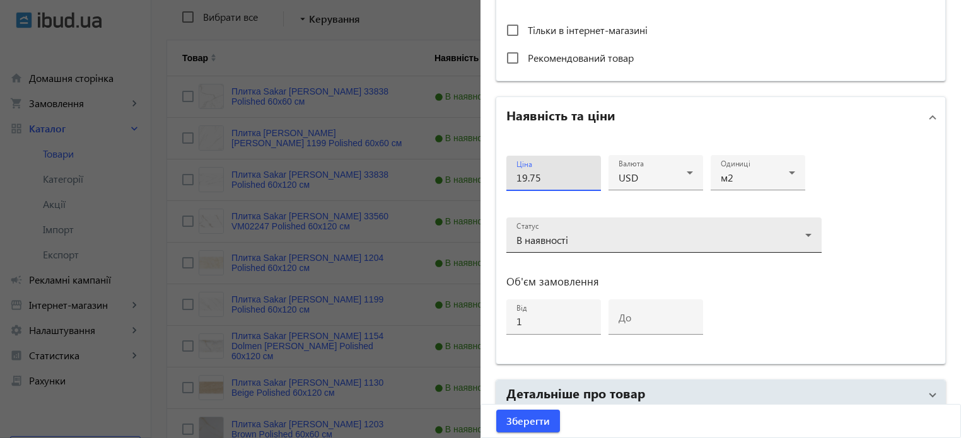
scroll to position [610, 0]
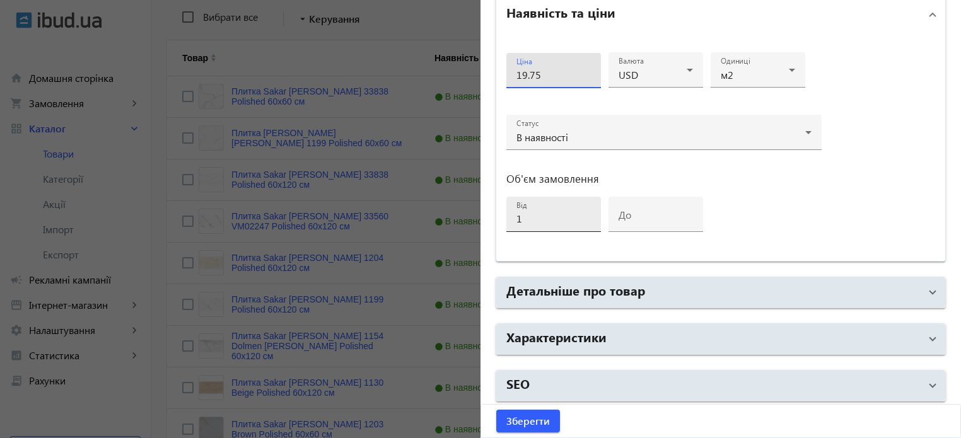
type input "19.75"
click at [524, 223] on div "від 1" at bounding box center [553, 214] width 74 height 35
type input "10"
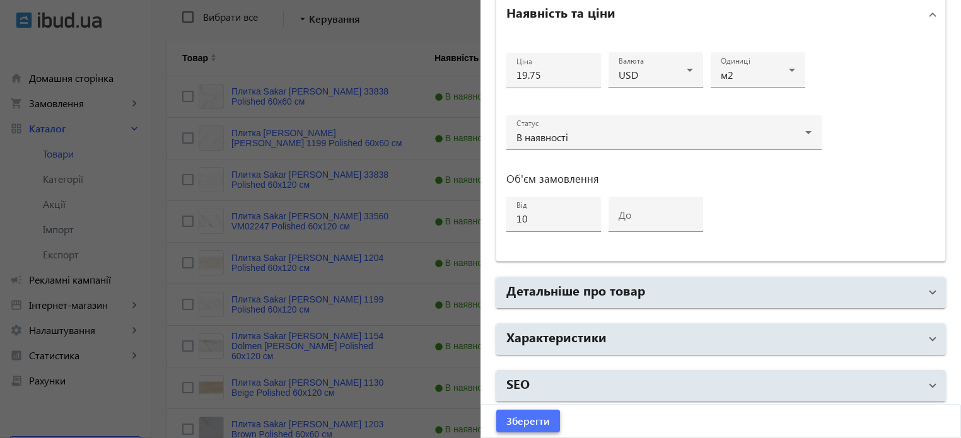
click at [527, 414] on span "Зберегти" at bounding box center [528, 421] width 44 height 14
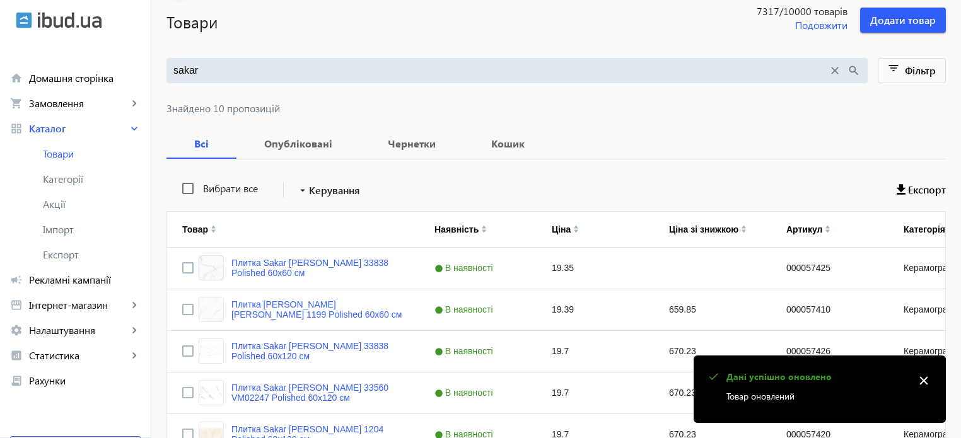
scroll to position [252, 0]
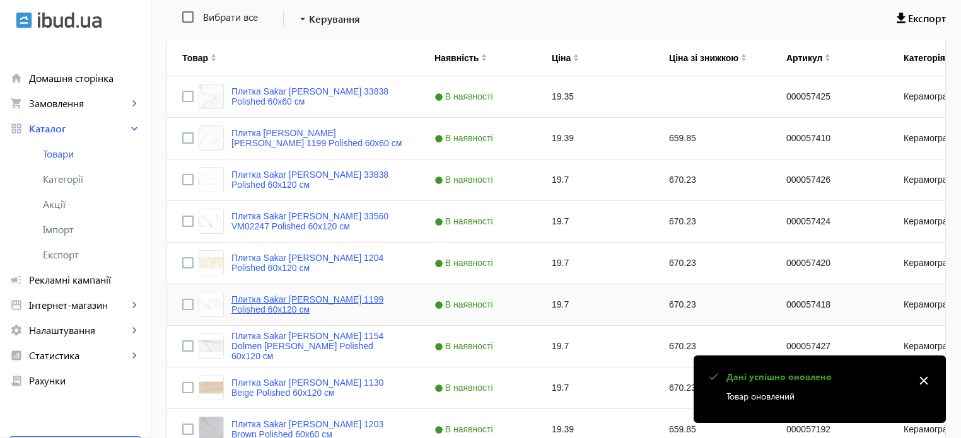
click at [313, 301] on link "Плитка Sakar [PERSON_NAME] 1199 Polished 60х120 см" at bounding box center [317, 305] width 173 height 20
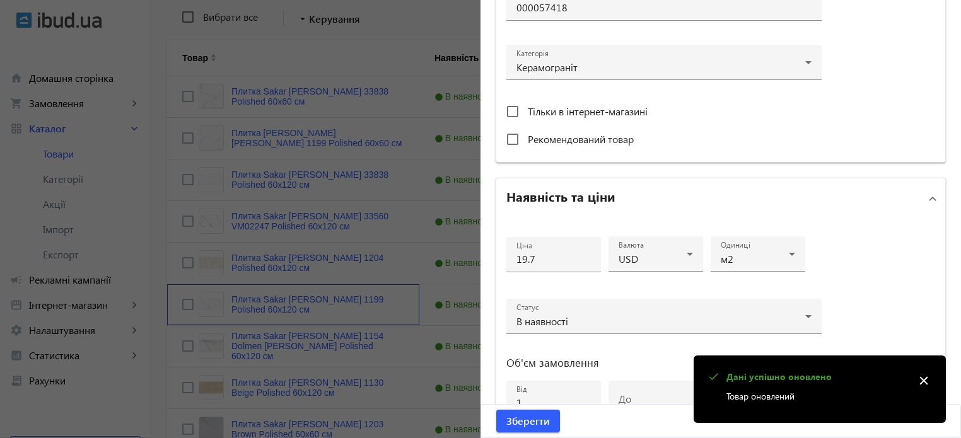
scroll to position [441, 0]
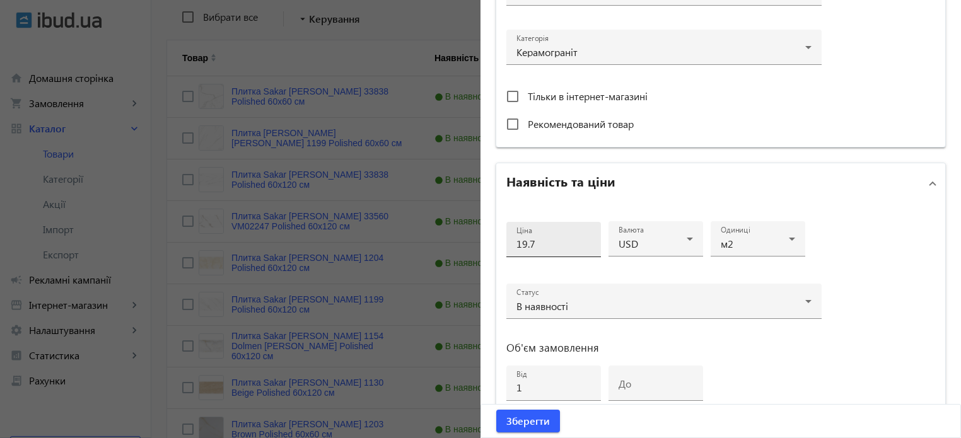
click at [540, 239] on input "19.7" at bounding box center [553, 243] width 74 height 13
type input "19.75"
click at [520, 383] on input "1" at bounding box center [553, 387] width 74 height 13
type input "10"
click at [523, 422] on span "Зберегти" at bounding box center [528, 421] width 44 height 14
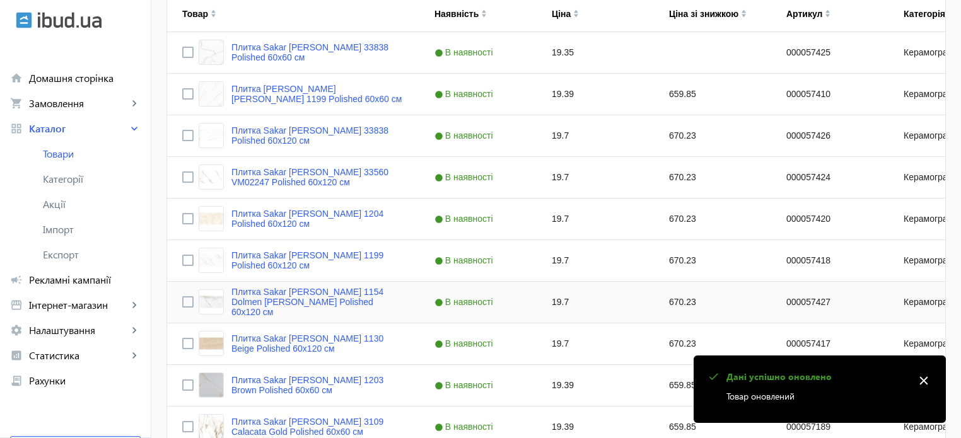
scroll to position [315, 0]
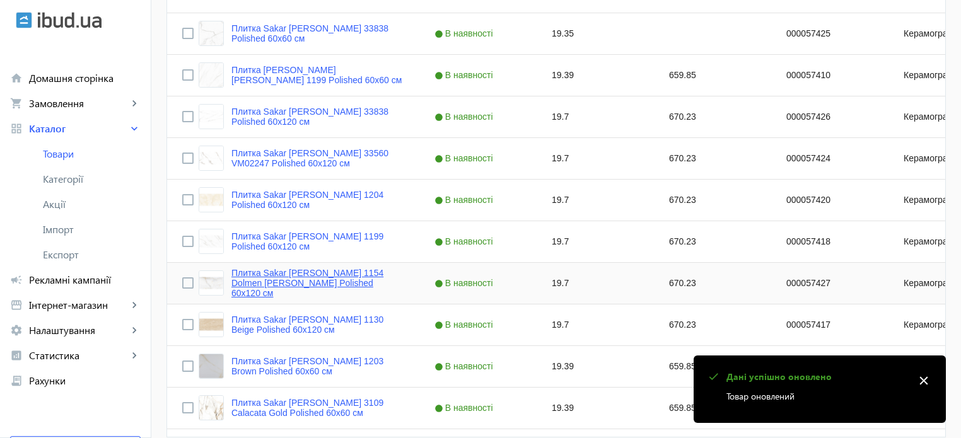
click at [310, 277] on link "Плитка Sakar [PERSON_NAME] 1154 Dolmen [PERSON_NAME] Polished 60х120 см" at bounding box center [317, 283] width 173 height 30
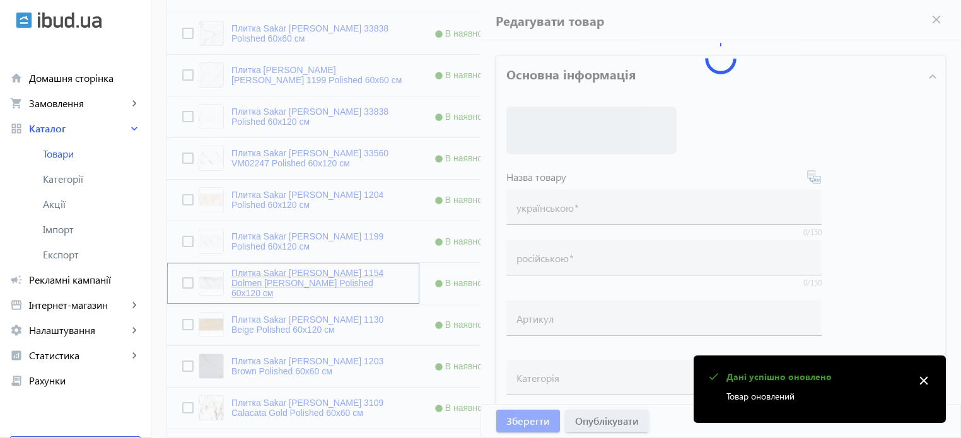
type input "Плитка Sakar [PERSON_NAME] 1154 Dolmen [PERSON_NAME] Polished 60х120 см"
type input "000057427"
type input "19.7"
type input "1"
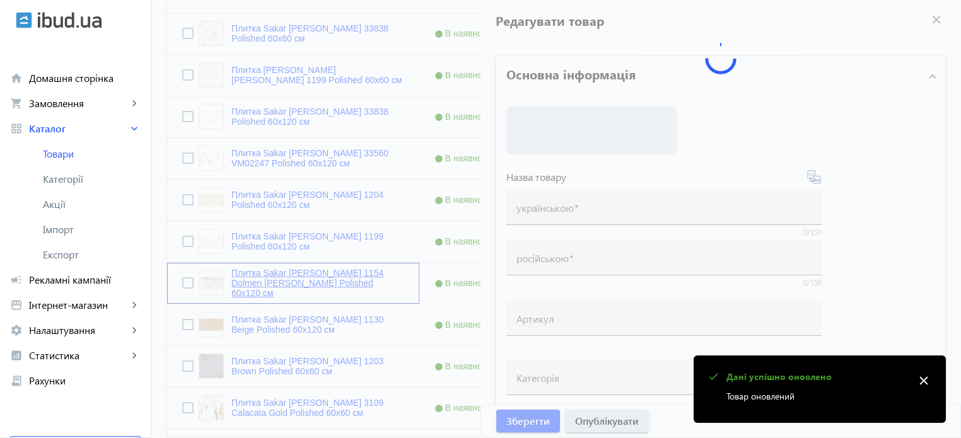
type input "Плитка Sakar [PERSON_NAME] 1154 Dolmen [PERSON_NAME] Polished 60х120 см"
type textarea "Плитка Sakar Granito 1154 Dolmen Bianco Polished 60х120 см купити в компанії Те…"
type textarea "Плитка Sakar Granito 1154 Dolmen Bianco Polished 60х120 см купить в компании Те…"
type input "плитка, плитка для дому, керамограніт, керамогранітна плитка, плитка для підлог…"
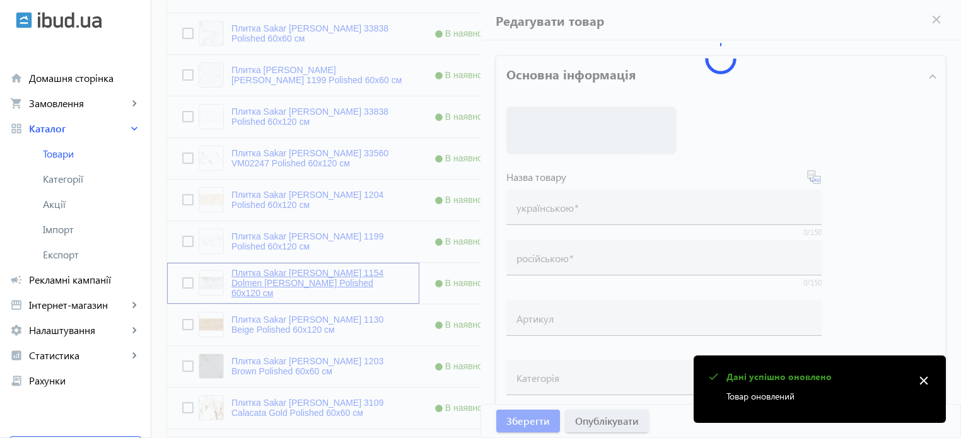
type input "плитка, плитка для дома, керамогранит, керамогранитная плитка, напольная плитка…"
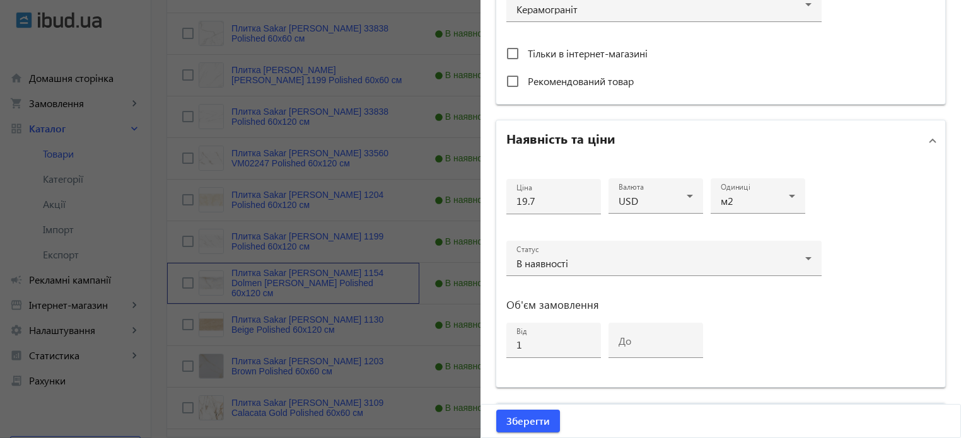
scroll to position [504, 0]
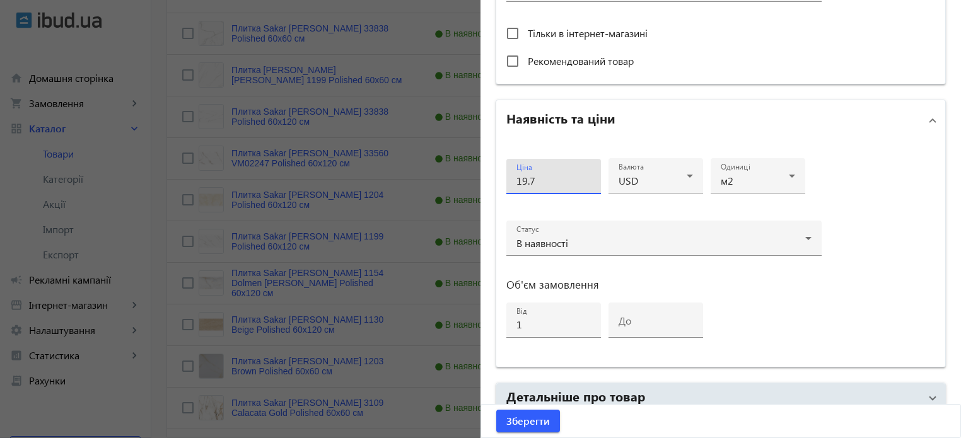
click at [551, 181] on input "19.7" at bounding box center [553, 180] width 74 height 13
type input "19.75"
click at [522, 324] on input "1" at bounding box center [553, 324] width 74 height 13
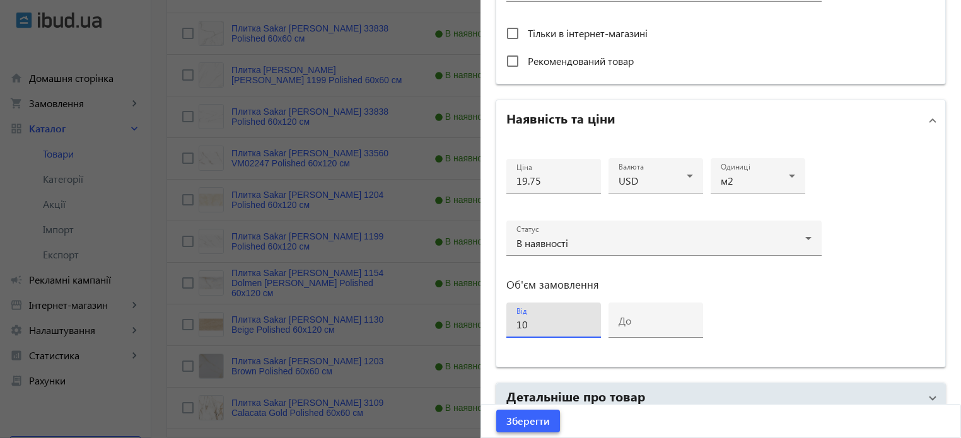
type input "10"
click at [532, 424] on span "Зберегти" at bounding box center [528, 421] width 44 height 14
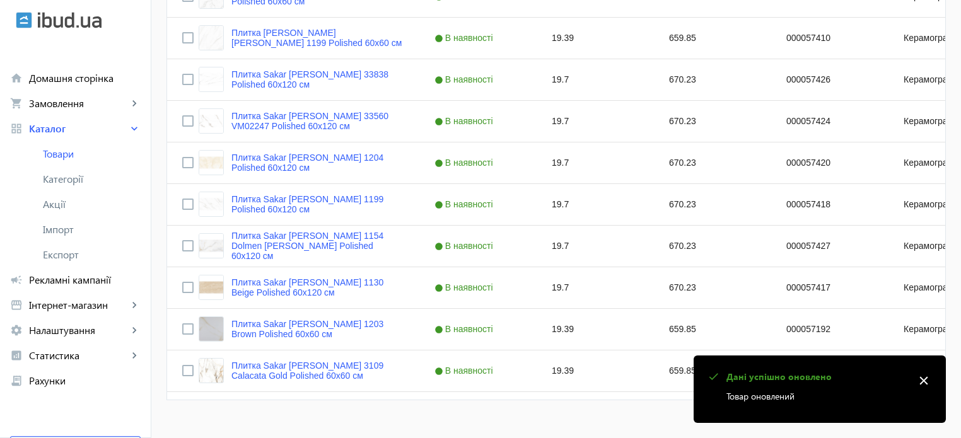
scroll to position [371, 0]
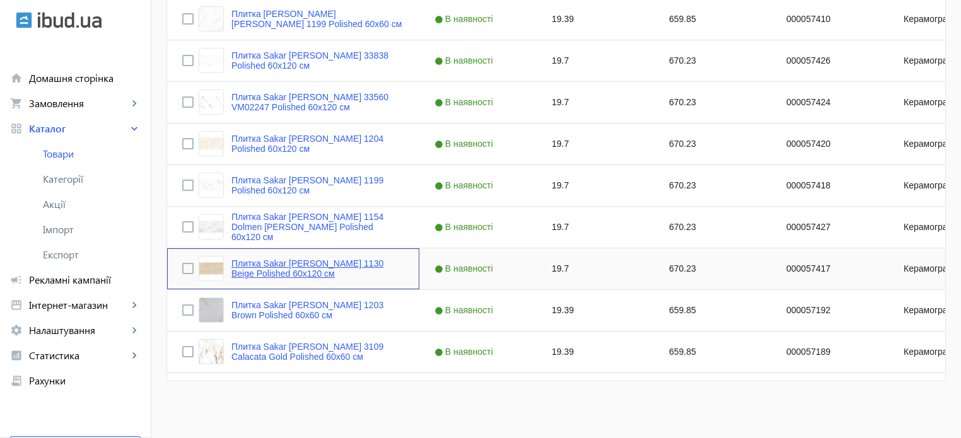
click at [318, 264] on link "Плитка Sakar [PERSON_NAME] 1130 Beige Polished 60х120 см" at bounding box center [317, 269] width 173 height 20
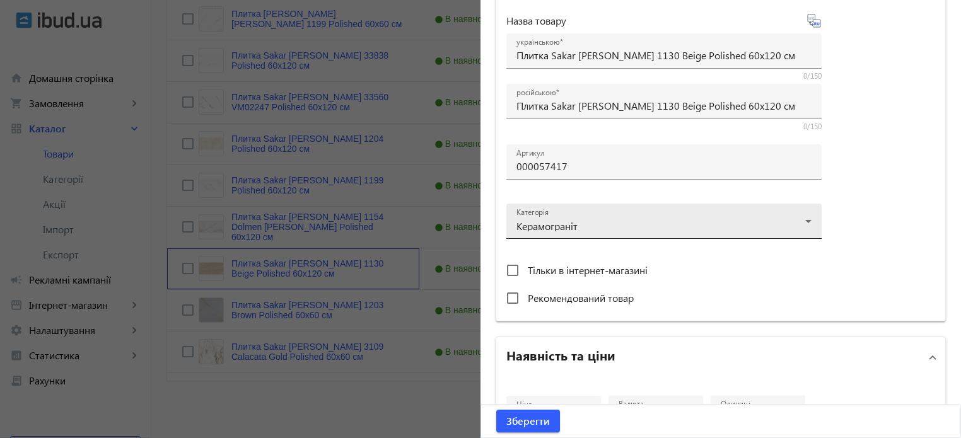
scroll to position [315, 0]
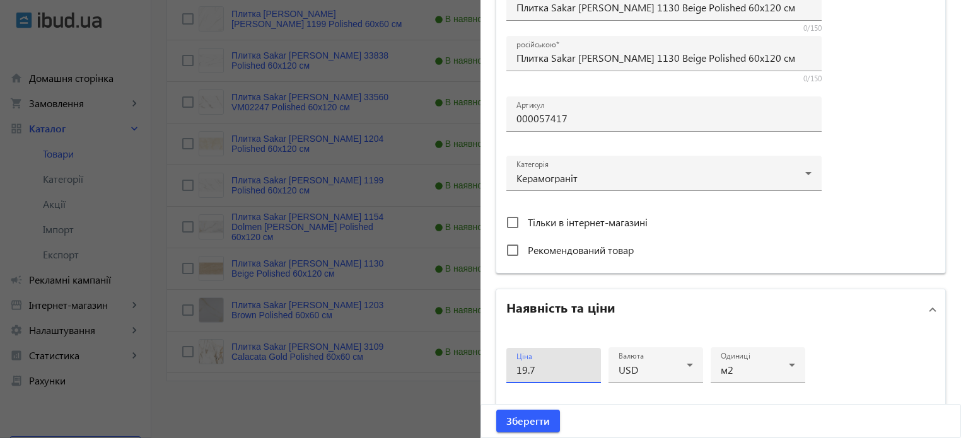
click at [545, 365] on input "19.7" at bounding box center [553, 369] width 74 height 13
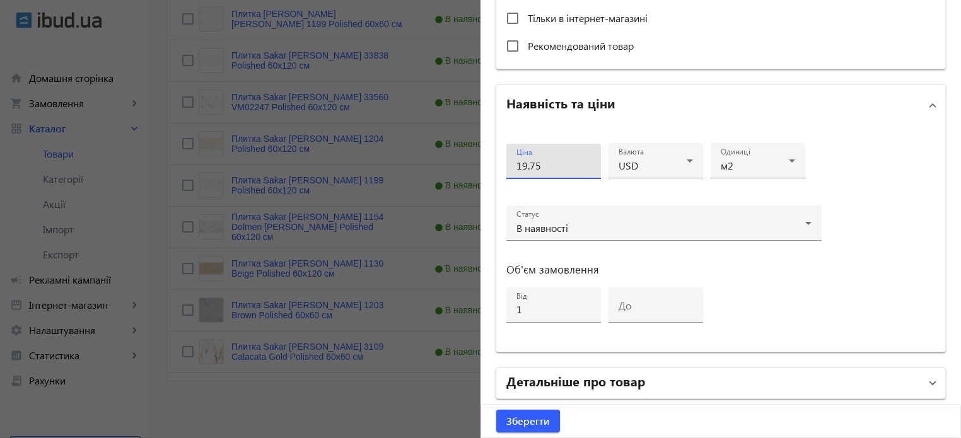
scroll to position [568, 0]
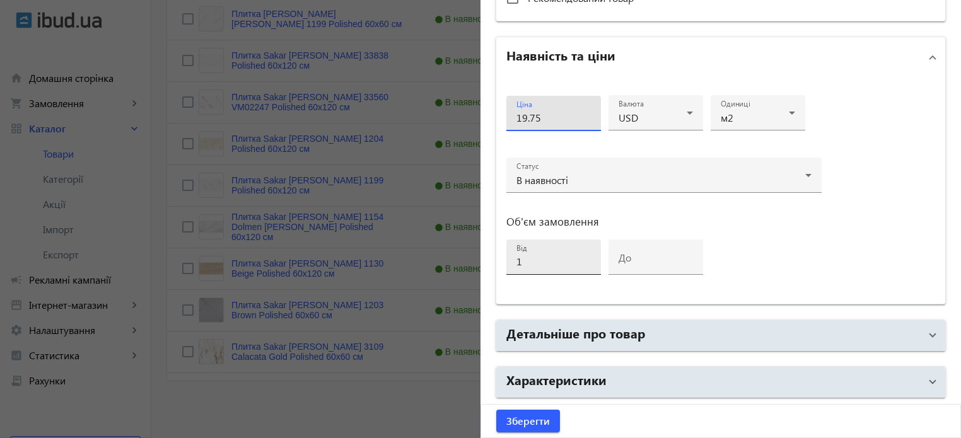
type input "19.75"
click at [532, 260] on input "1" at bounding box center [553, 261] width 74 height 13
type input "10"
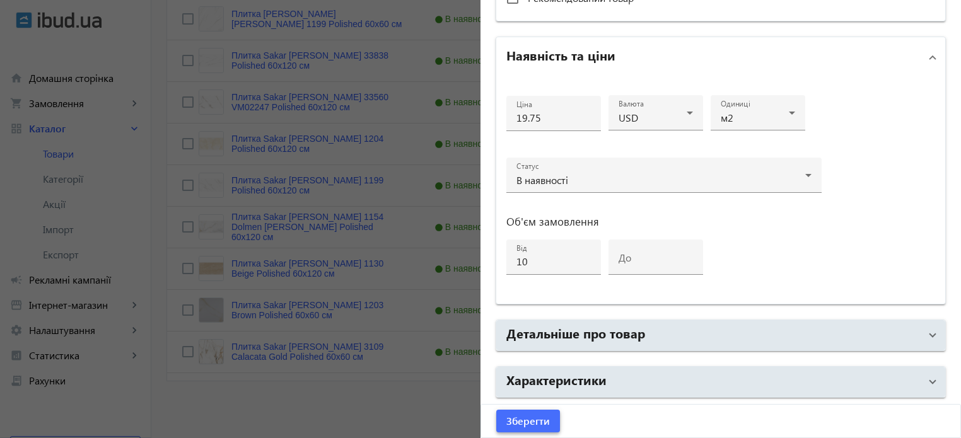
click at [529, 421] on span "Зберегти" at bounding box center [528, 421] width 44 height 14
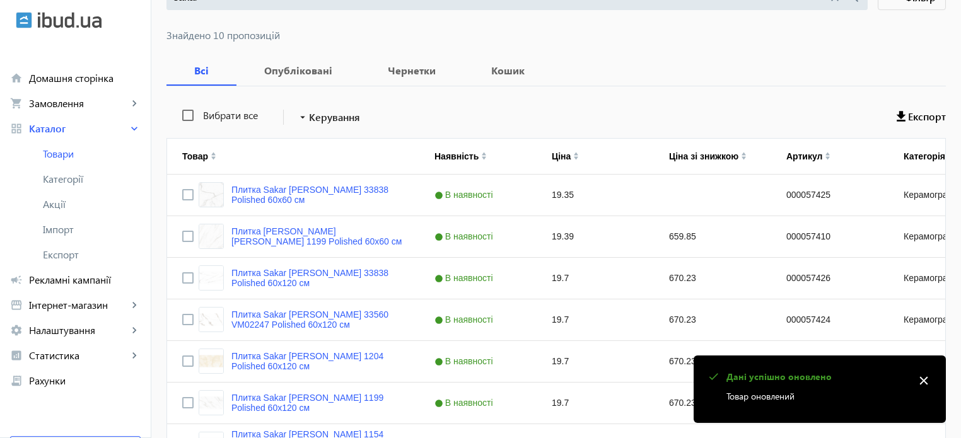
scroll to position [371, 0]
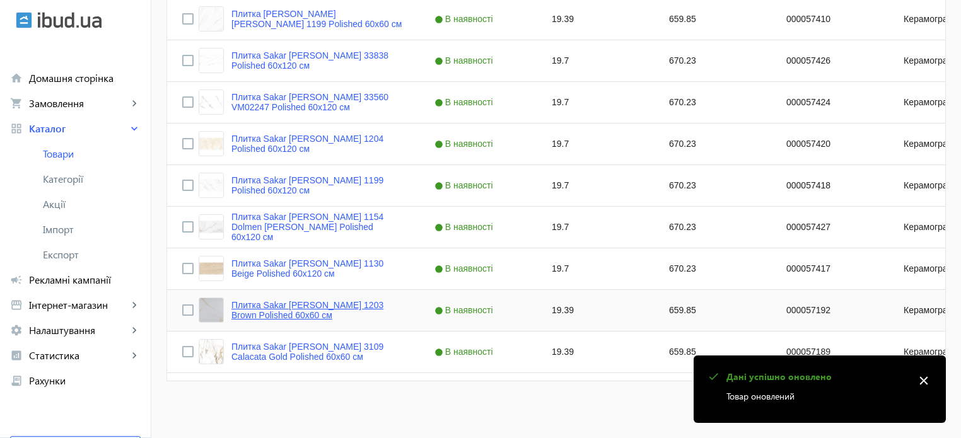
click at [337, 304] on link "Плитка Sakar [PERSON_NAME] 1203 Brown Polished 60х60 см" at bounding box center [317, 310] width 173 height 20
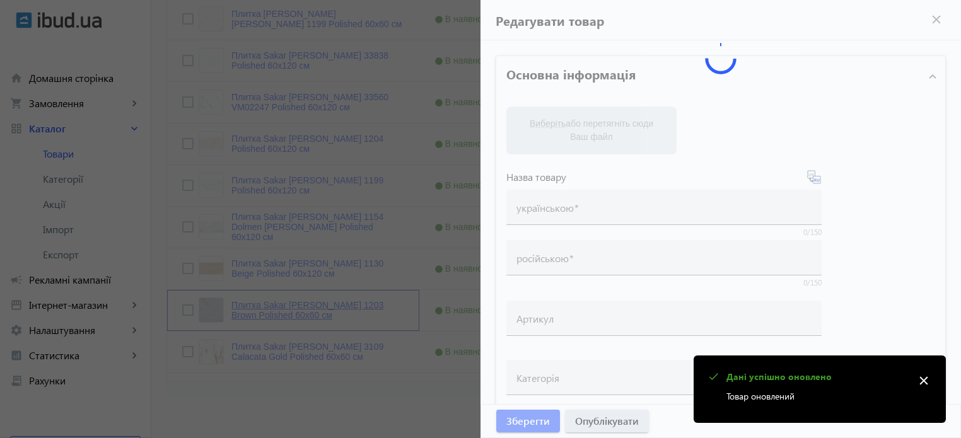
type input "Плитка Sakar [PERSON_NAME] 1203 Brown Polished 60х60 см"
type input "000057192"
type input "19.39"
type input "1"
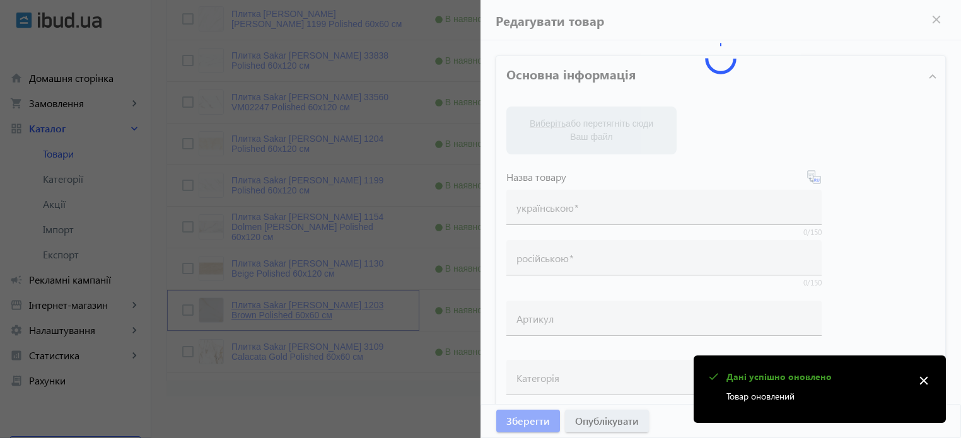
type input "Плитка Sakar [PERSON_NAME] 1203 Brown Polished 60х60 см"
type textarea "Плитка Sakar Granito 1203 Brown Polished 60х60 см купити в компанії Термодом ✓ …"
type textarea "Плитка Sakar Granito 1203 Brown Polished 60х60 см купить в компании Термодом ✓ …"
type input "плитка, плитка для дому, керамограніт, керамогранітна плитка, плитка для підлог…"
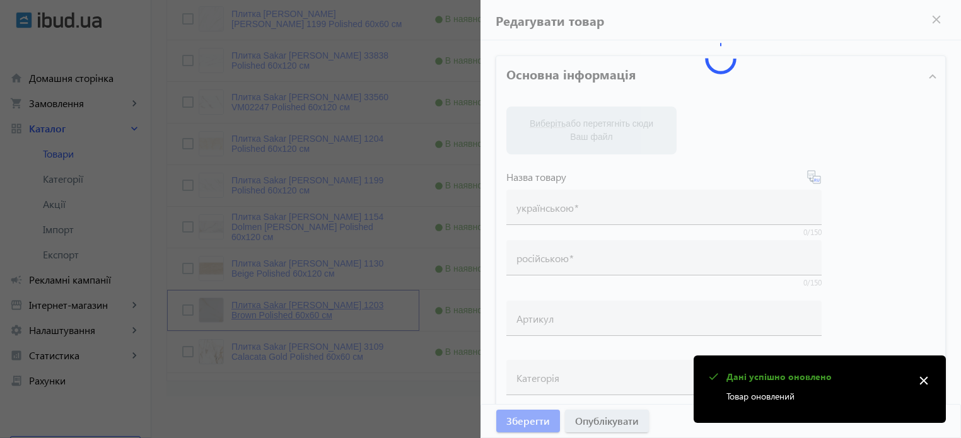
type input "плитка, плитка для дома, керамогранит, керамогранитная плитка, напольная плитка…"
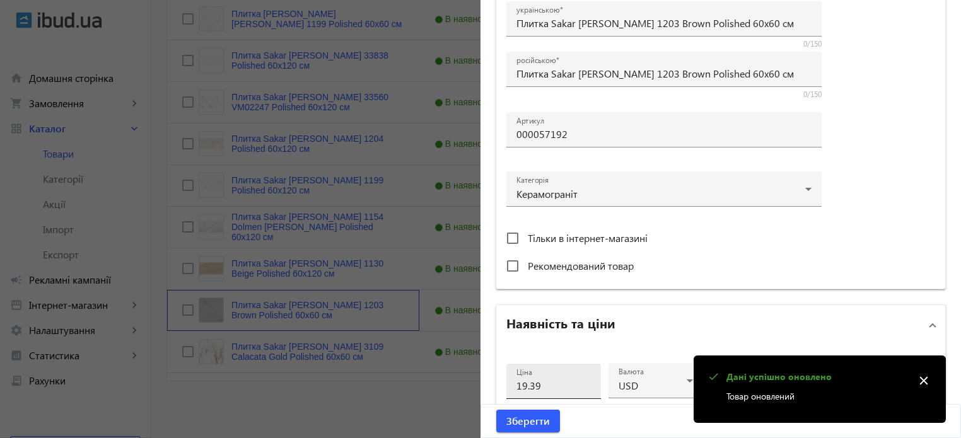
scroll to position [441, 0]
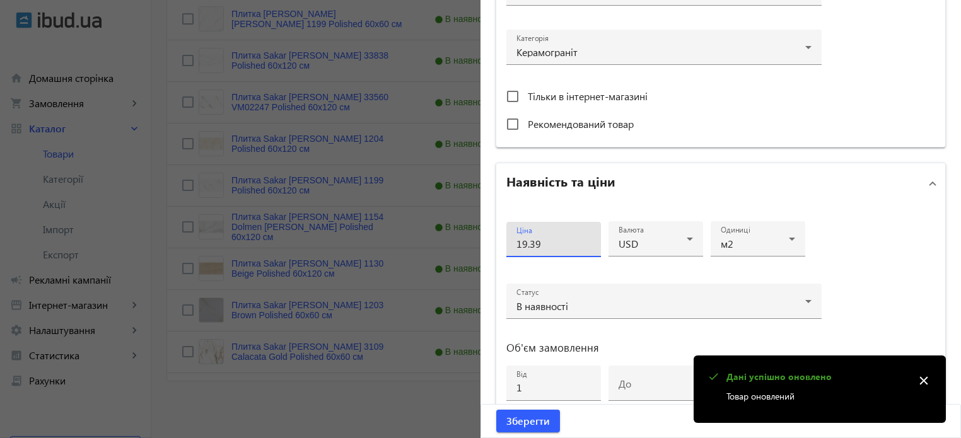
click at [547, 242] on input "19.39" at bounding box center [553, 243] width 74 height 13
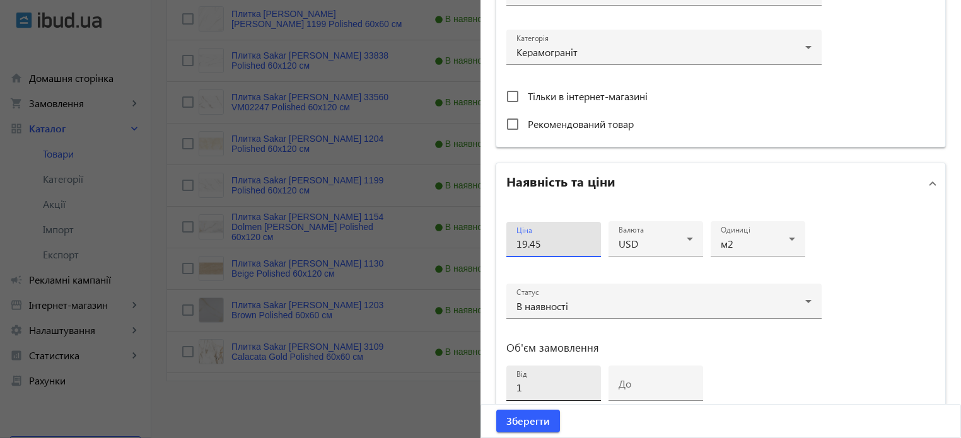
type input "19.45"
click at [525, 389] on input "1" at bounding box center [553, 387] width 74 height 13
type input "10"
click at [530, 424] on span "Зберегти" at bounding box center [528, 421] width 44 height 14
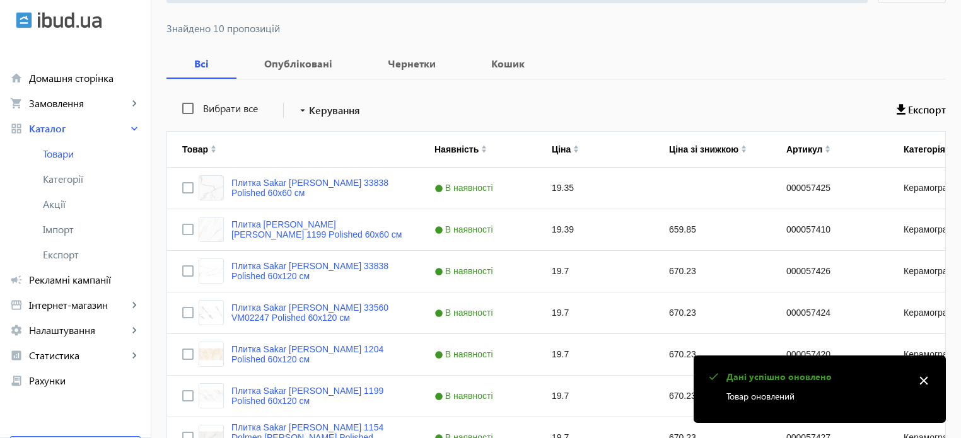
scroll to position [371, 0]
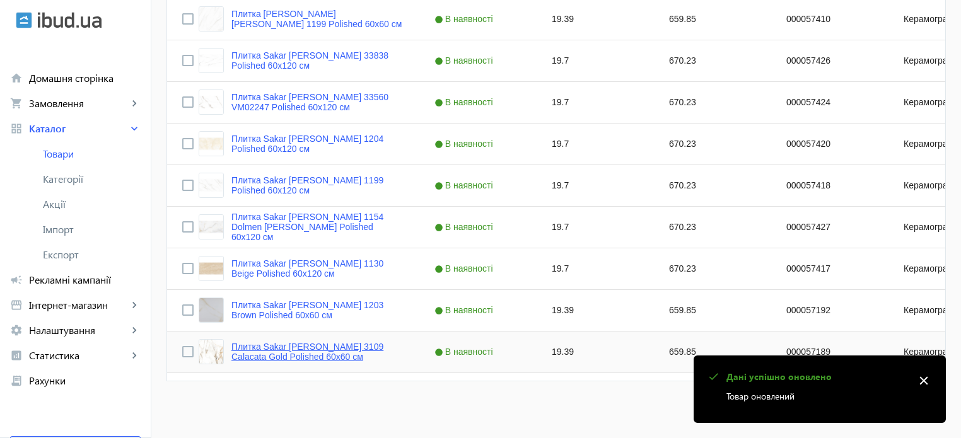
click at [303, 349] on link "Плитка Sakar [PERSON_NAME] 3109 Calacata Gold Polished 60х60 см" at bounding box center [317, 352] width 173 height 20
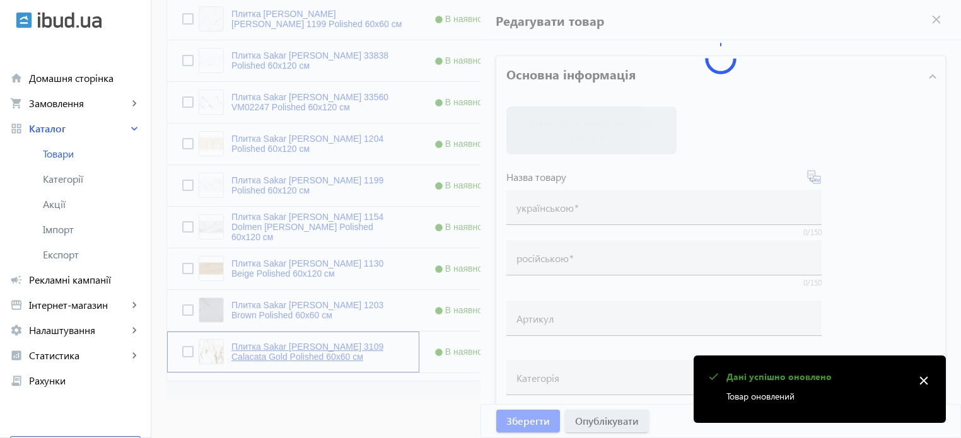
type input "Плитка Sakar [PERSON_NAME] 3109 Calacata Gold Polished 60х60 см"
type input "000057189"
type input "19.39"
type input "1"
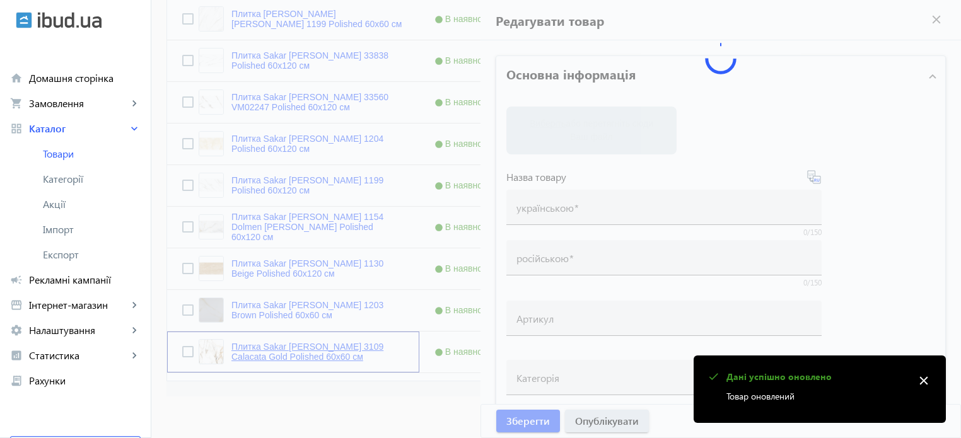
type input "Плитка Sakar [PERSON_NAME] 3109 Calacata Gold Polished 60х60 см"
type textarea "Плитка Sakar Granito 3109 Calacata Gold Polished 60х60 см купити в компанії Тер…"
type textarea "Плитка Sakar Granito 3109 Calacata Gold Polished 60х60 см купить в компании Тер…"
type input "плитка, плитка для дому, керамограніт, керамогранітна плитка, плитка для підлог…"
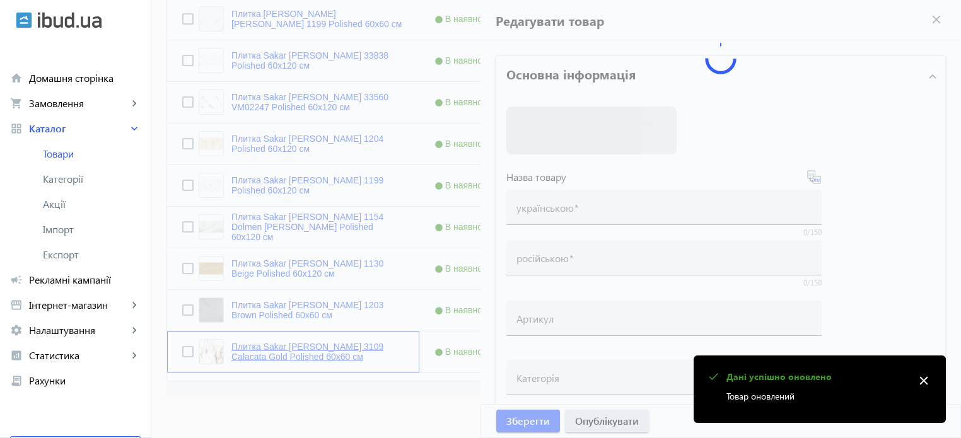
type input "плитка, плитка для дома, керамогранит, керамогранитная плитка, напольная плитка…"
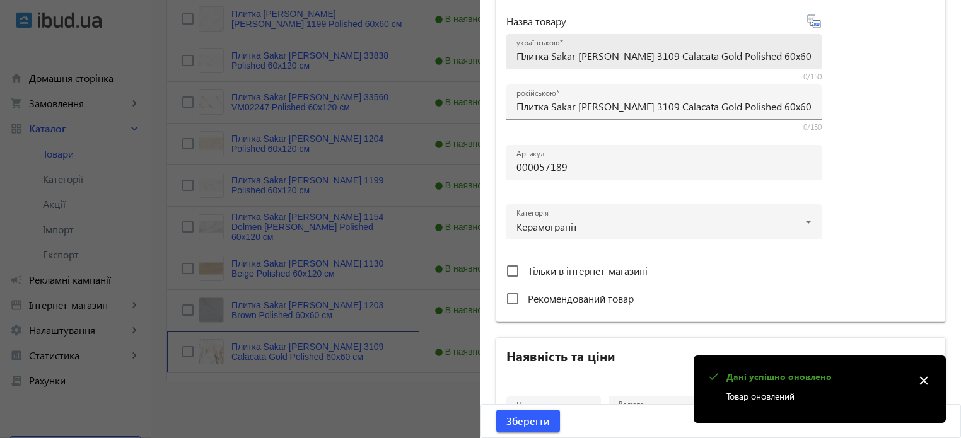
scroll to position [378, 0]
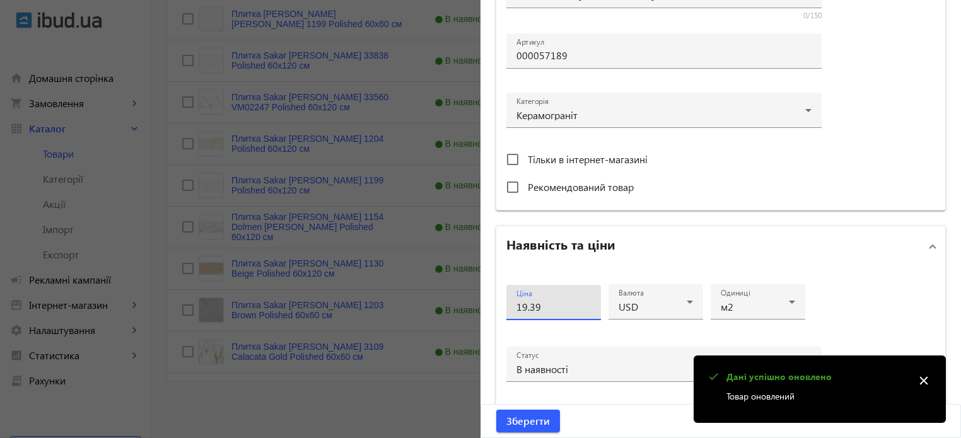
click at [549, 305] on input "19.39" at bounding box center [553, 306] width 74 height 13
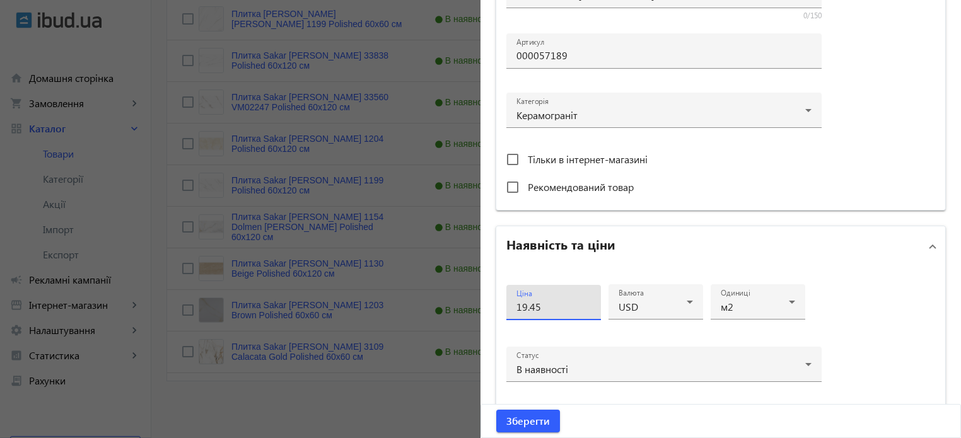
scroll to position [610, 0]
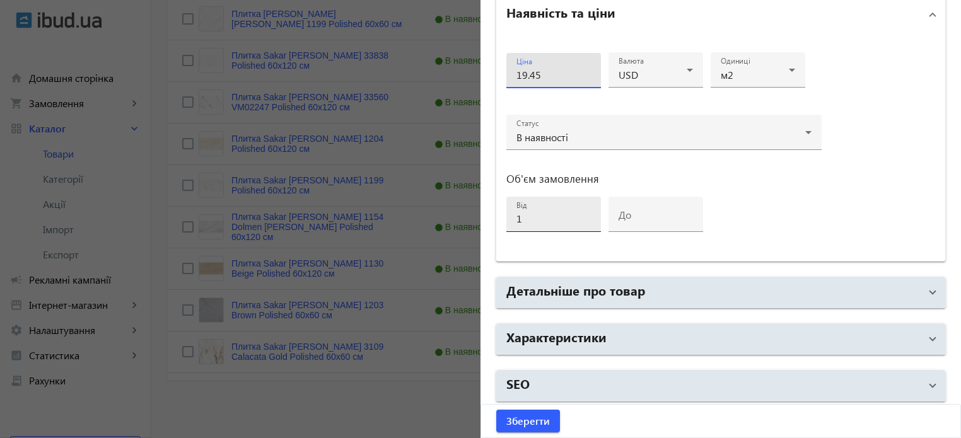
type input "19.45"
click at [533, 221] on input "1" at bounding box center [553, 218] width 74 height 13
type input "10"
click at [534, 419] on span "Зберегти" at bounding box center [528, 421] width 44 height 14
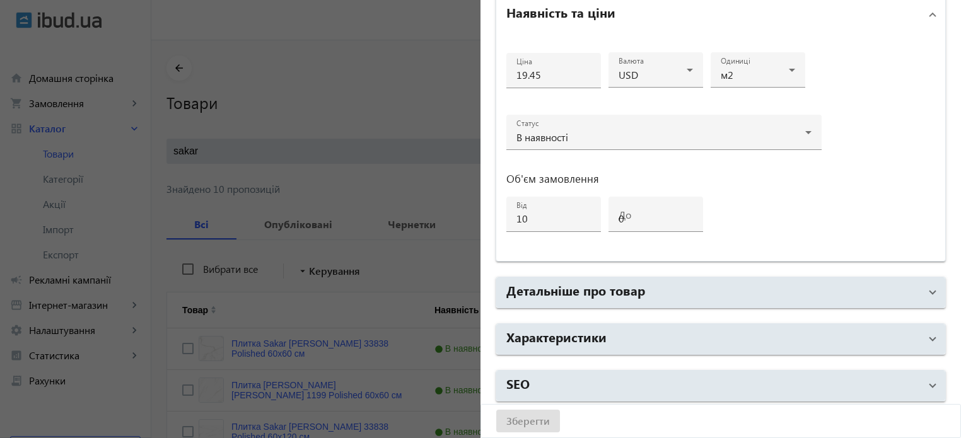
scroll to position [0, 0]
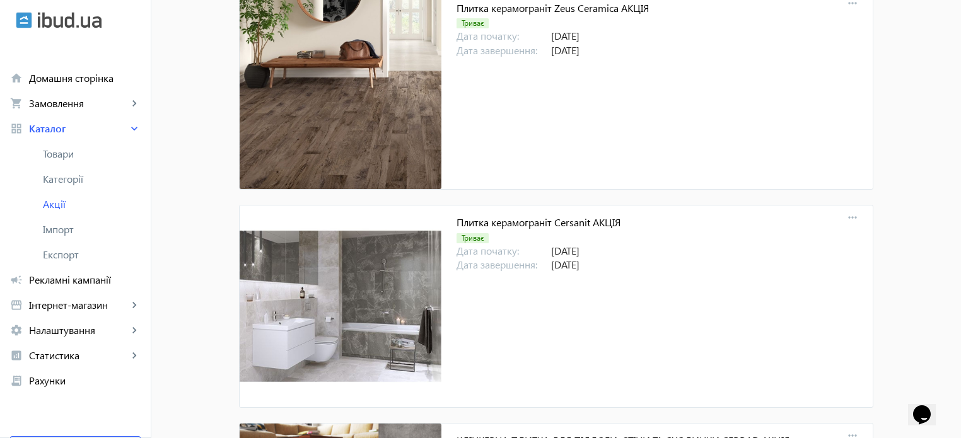
scroll to position [12012, 0]
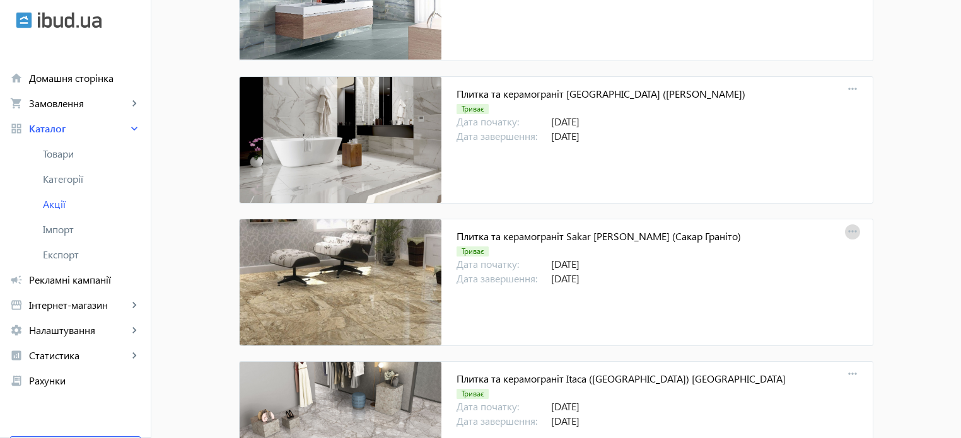
click at [853, 223] on mat-icon "more_horiz" at bounding box center [853, 232] width 18 height 18
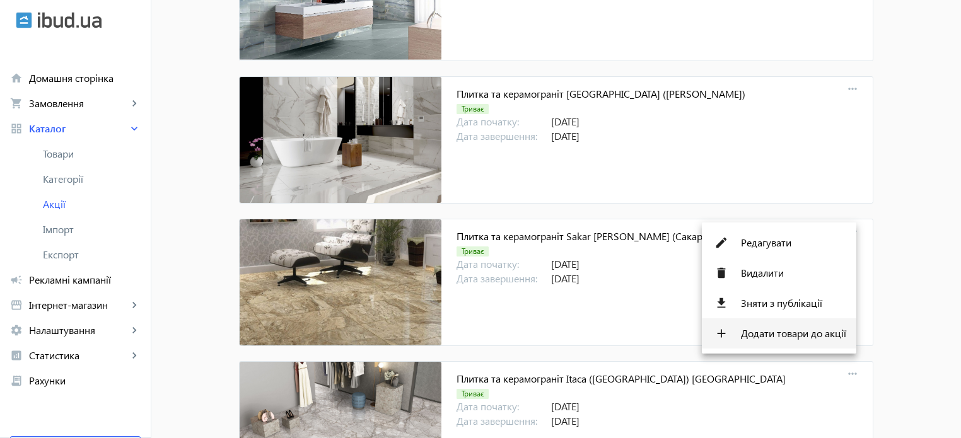
click at [793, 335] on span "Додати товари до акції" at bounding box center [793, 334] width 105 height 10
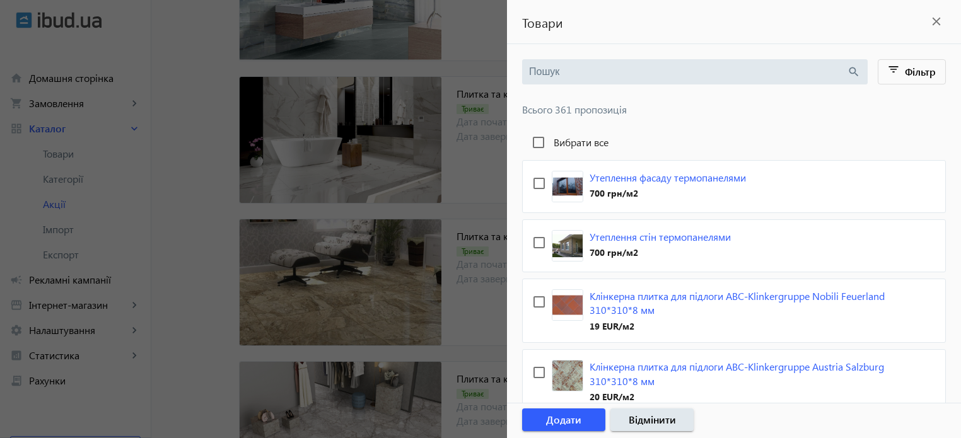
click at [559, 75] on input "search" at bounding box center [688, 72] width 318 height 14
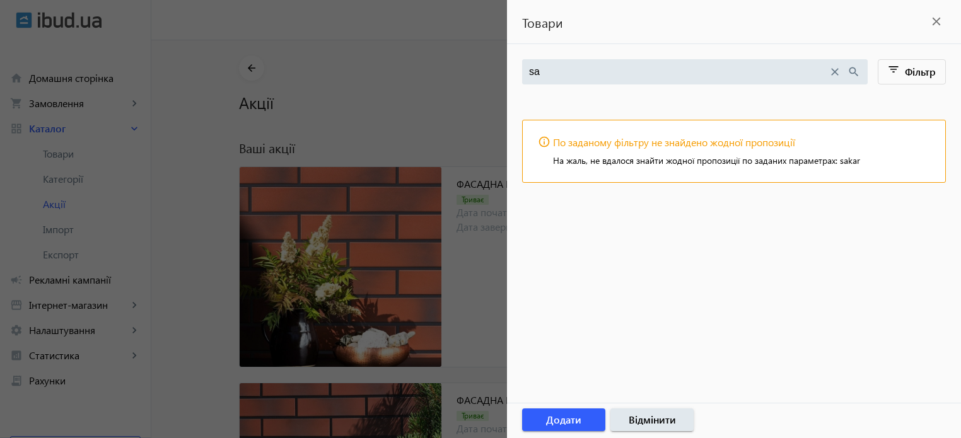
type input "s"
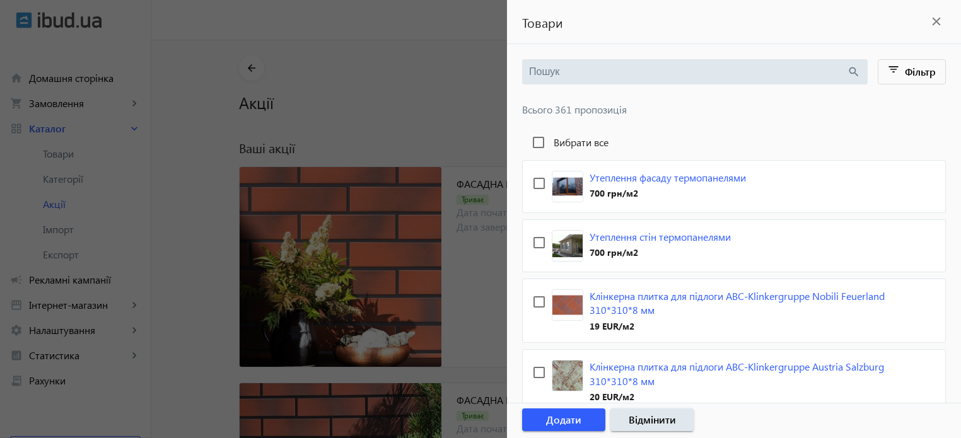
click at [462, 74] on div at bounding box center [480, 219] width 961 height 438
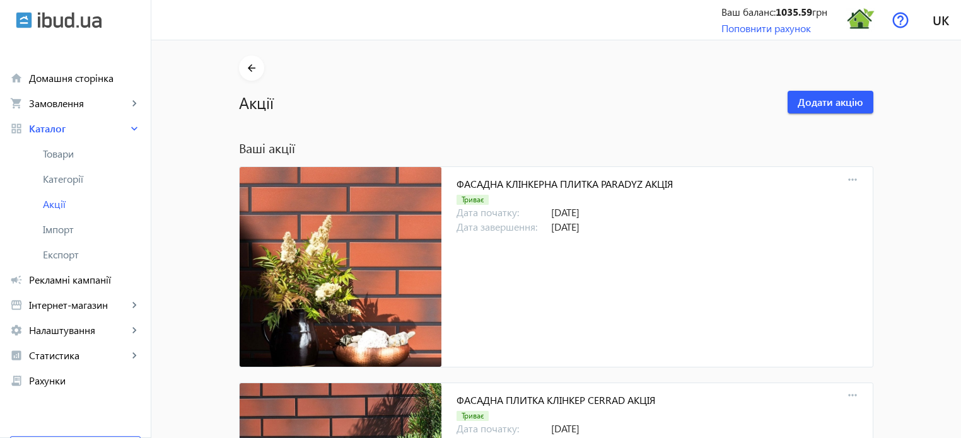
scroll to position [12008, 0]
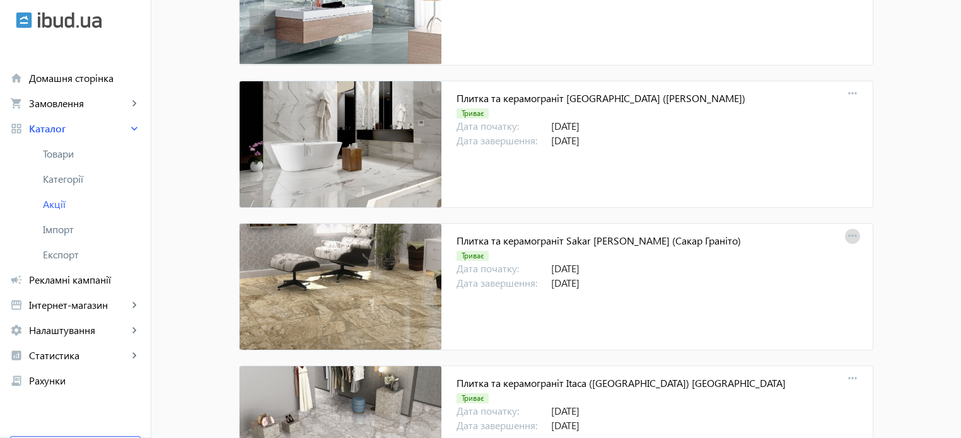
click at [848, 228] on mat-icon "more_horiz" at bounding box center [853, 237] width 18 height 18
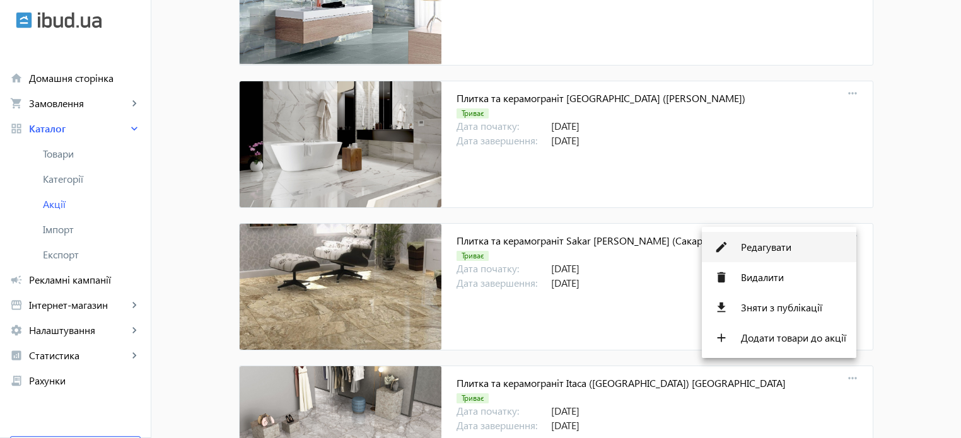
click at [768, 248] on span "Редагувати" at bounding box center [793, 247] width 105 height 10
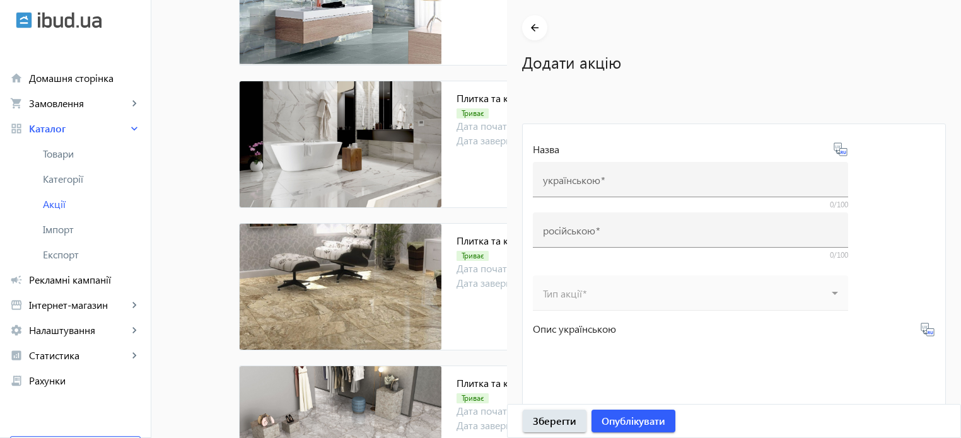
type input "Плитка та керамограніт Sakar Granito (Сакар Граніто)"
type input "Плитка и керамогранит Sakar Granito (Сакар Гранито)"
type input "30.12.2026"
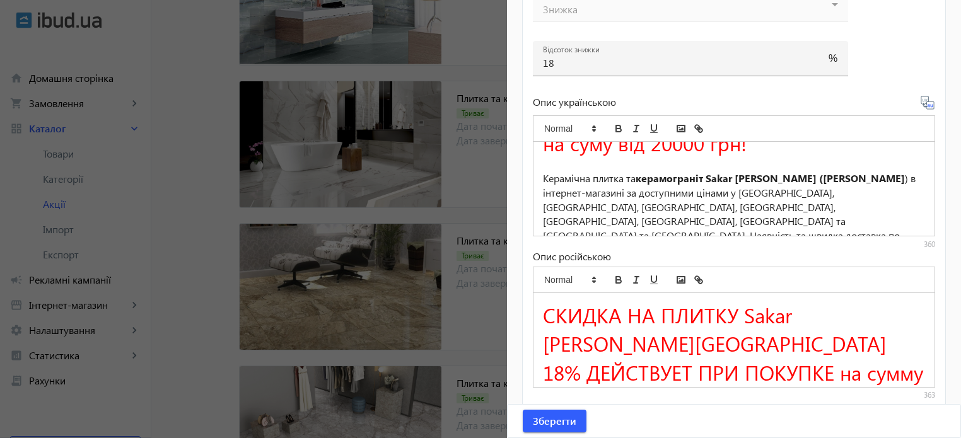
scroll to position [518, 0]
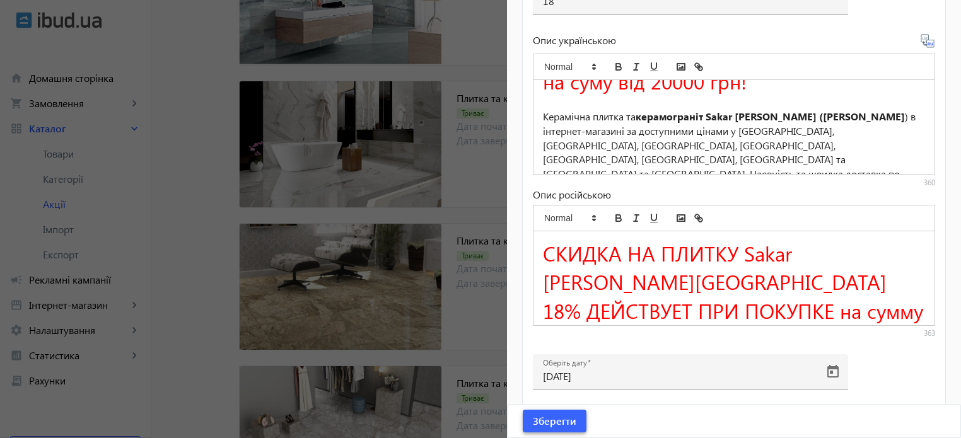
click at [545, 419] on span "Зберегти" at bounding box center [555, 421] width 44 height 14
click at [468, 158] on div at bounding box center [480, 219] width 961 height 438
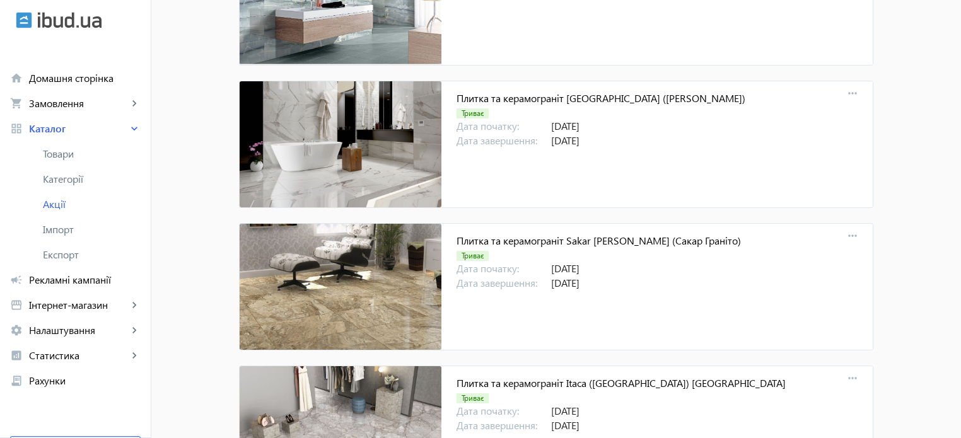
scroll to position [0, 0]
click at [850, 228] on mat-icon "more_horiz" at bounding box center [853, 237] width 18 height 18
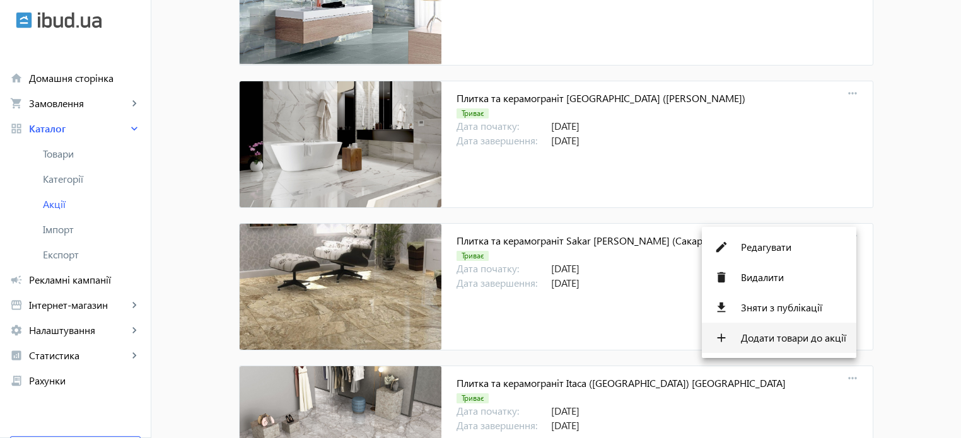
click at [773, 341] on span "Додати товари до акції" at bounding box center [793, 338] width 105 height 10
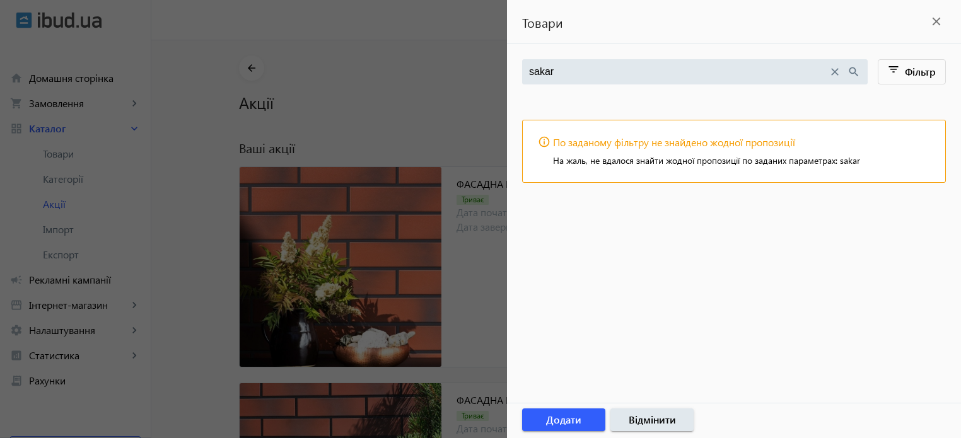
type input "sakar"
drag, startPoint x: 576, startPoint y: 68, endPoint x: 373, endPoint y: 35, distance: 205.2
paste input "1199"
type input "1199"
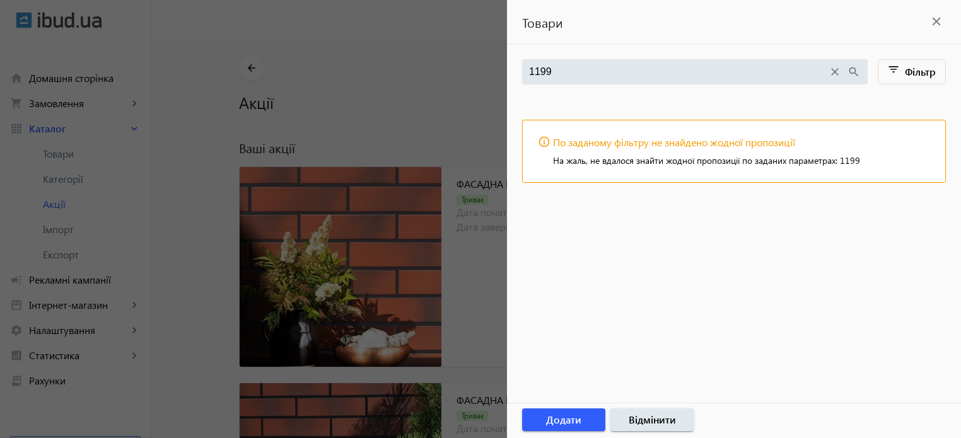
type input "1199"
